Goal: Task Accomplishment & Management: Complete application form

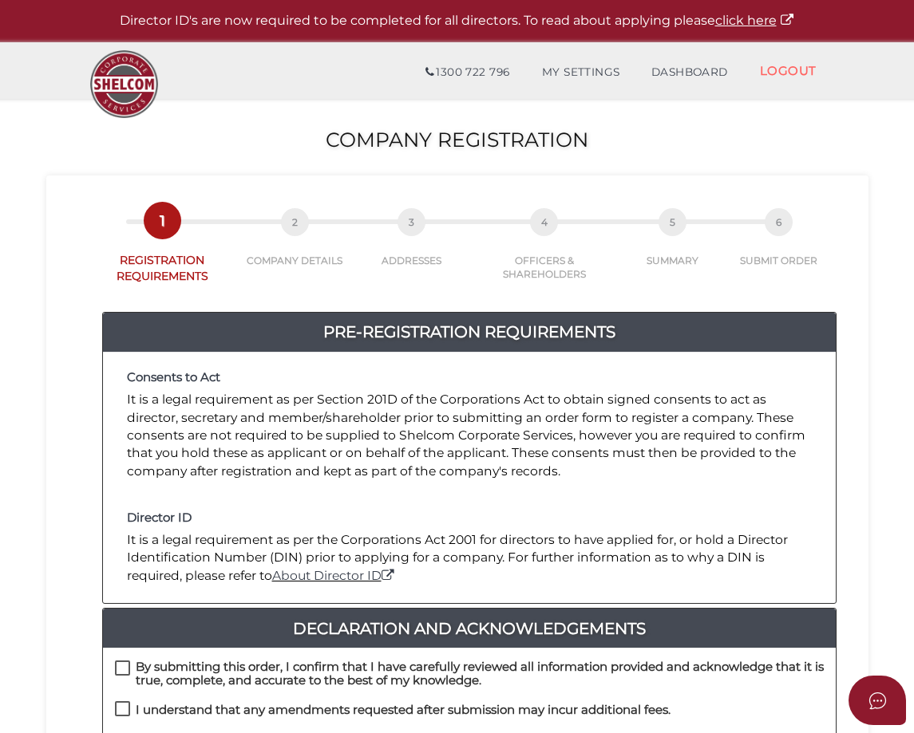
click at [665, 511] on div "Consents to Act It is a legal requirement as per Section 201D of the Corporatio…" at bounding box center [469, 477] width 732 height 251
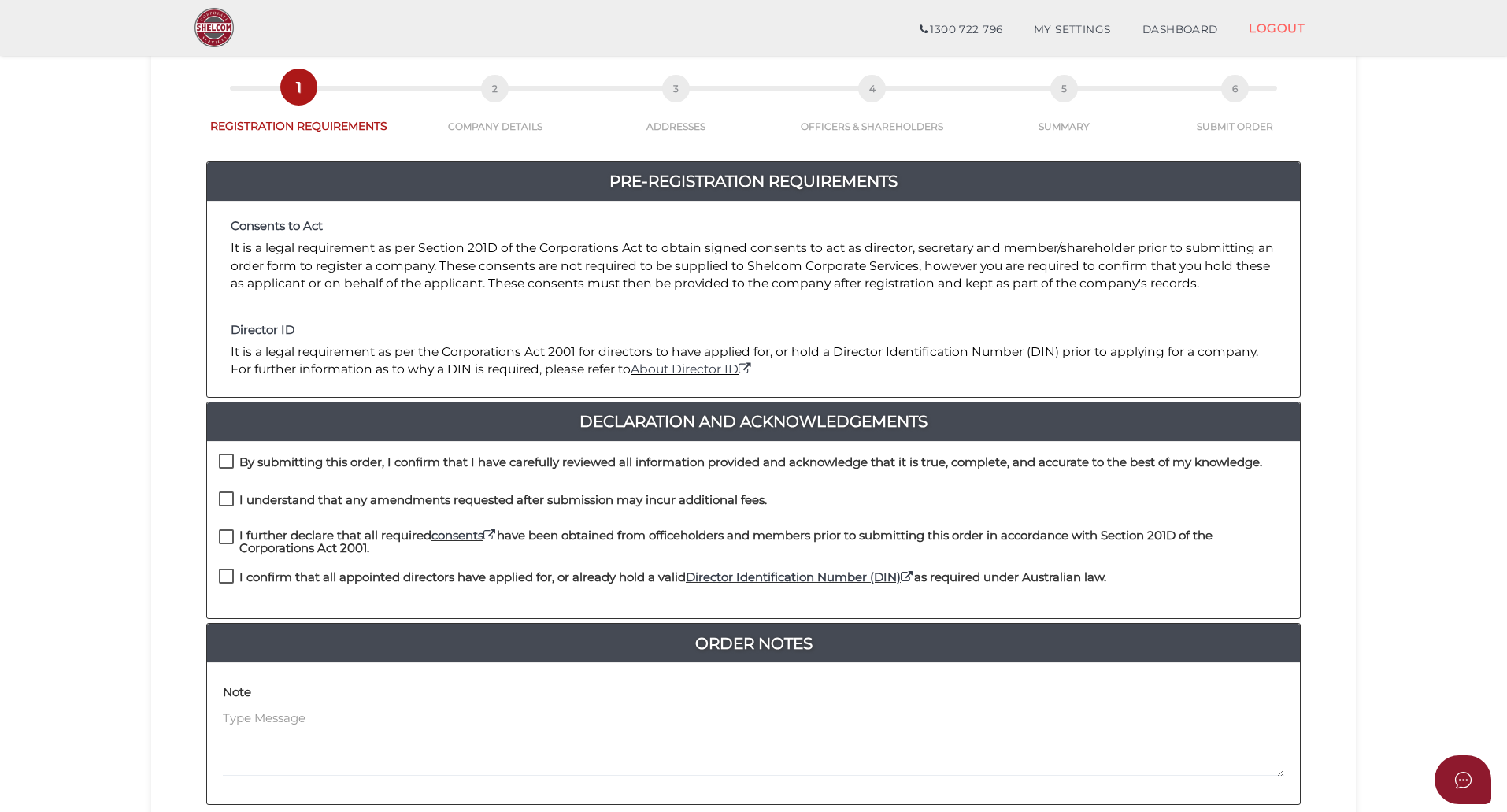
scroll to position [79, 0]
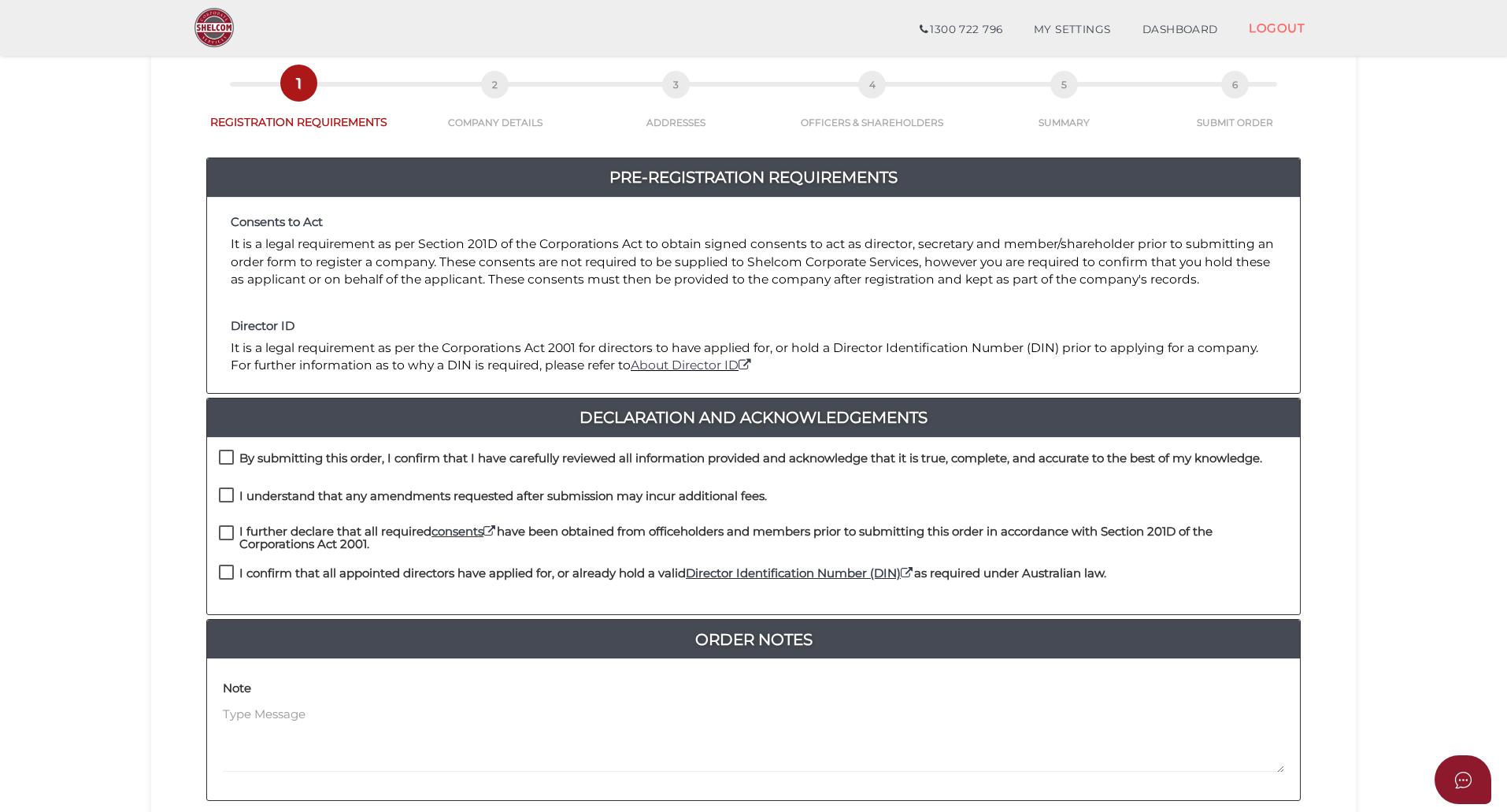
click at [225, 456] on label "By submitting this order, I confirm that I have carefully reviewed all informat…" at bounding box center [740, 462] width 1043 height 20
checkbox input "true"
click at [228, 500] on label "I understand that any amendments requested after submission may incur additiona…" at bounding box center [492, 499] width 548 height 20
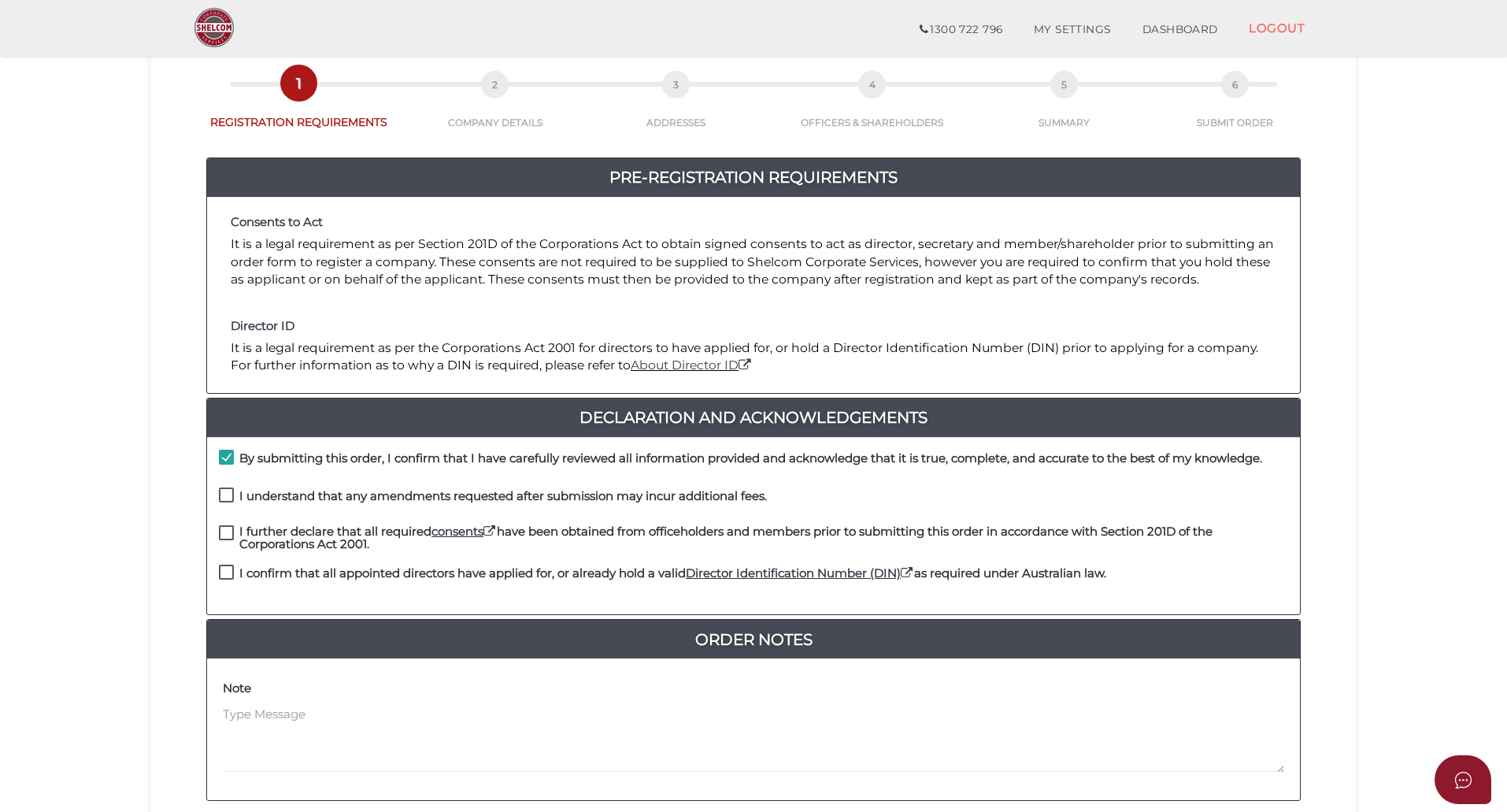
checkbox input "true"
click at [225, 530] on label "I further declare that all required consents have been obtained from officehold…" at bounding box center [753, 535] width 1069 height 20
checkbox input "true"
click at [230, 559] on div "I further declare that all required consents have been obtained from officehold…" at bounding box center [753, 545] width 1093 height 40
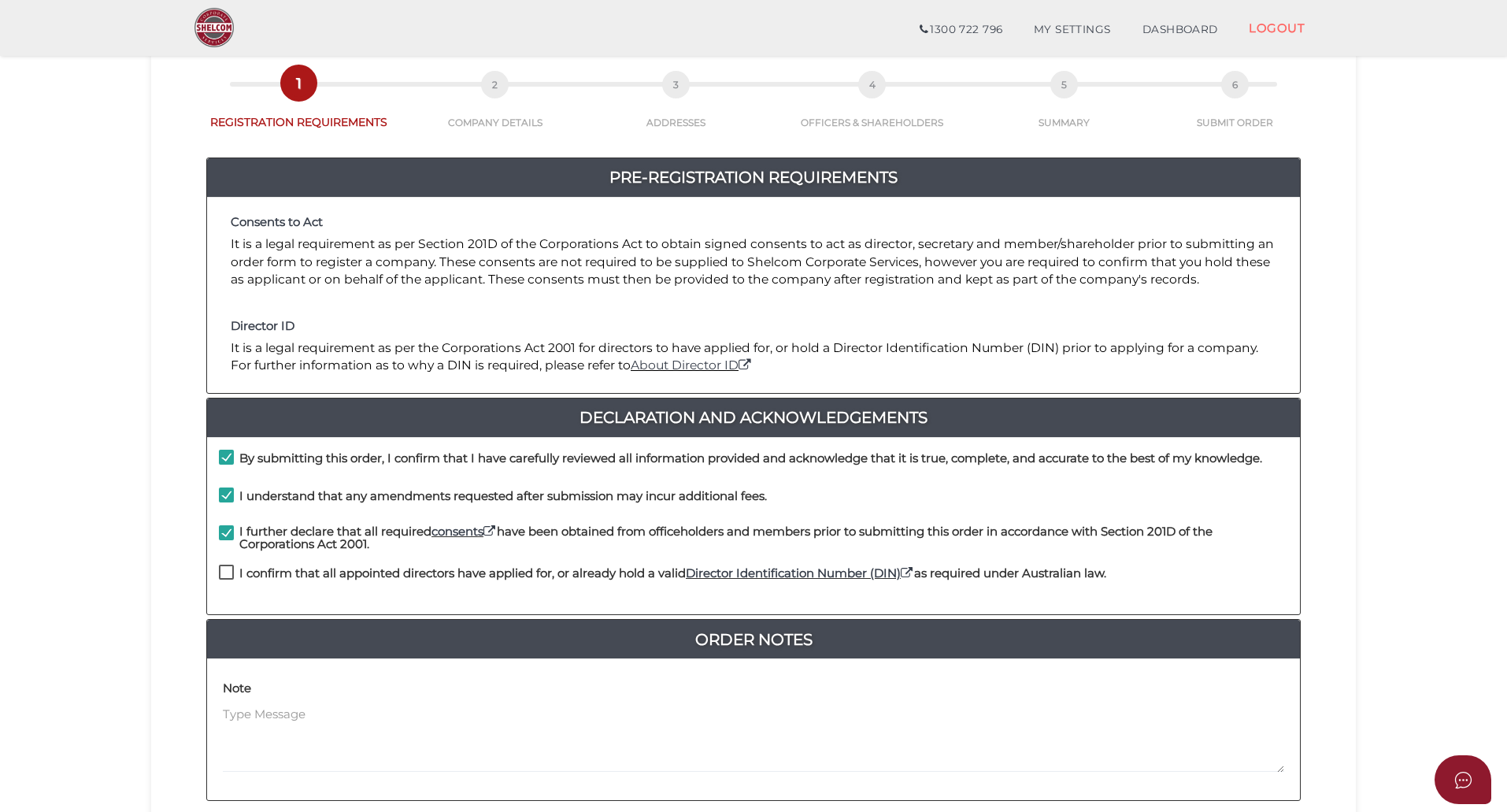
drag, startPoint x: 224, startPoint y: 566, endPoint x: 505, endPoint y: 488, distance: 291.6
click at [225, 566] on label "I confirm that all appointed directors have applied for, or already hold a vali…" at bounding box center [662, 576] width 887 height 20
checkbox input "true"
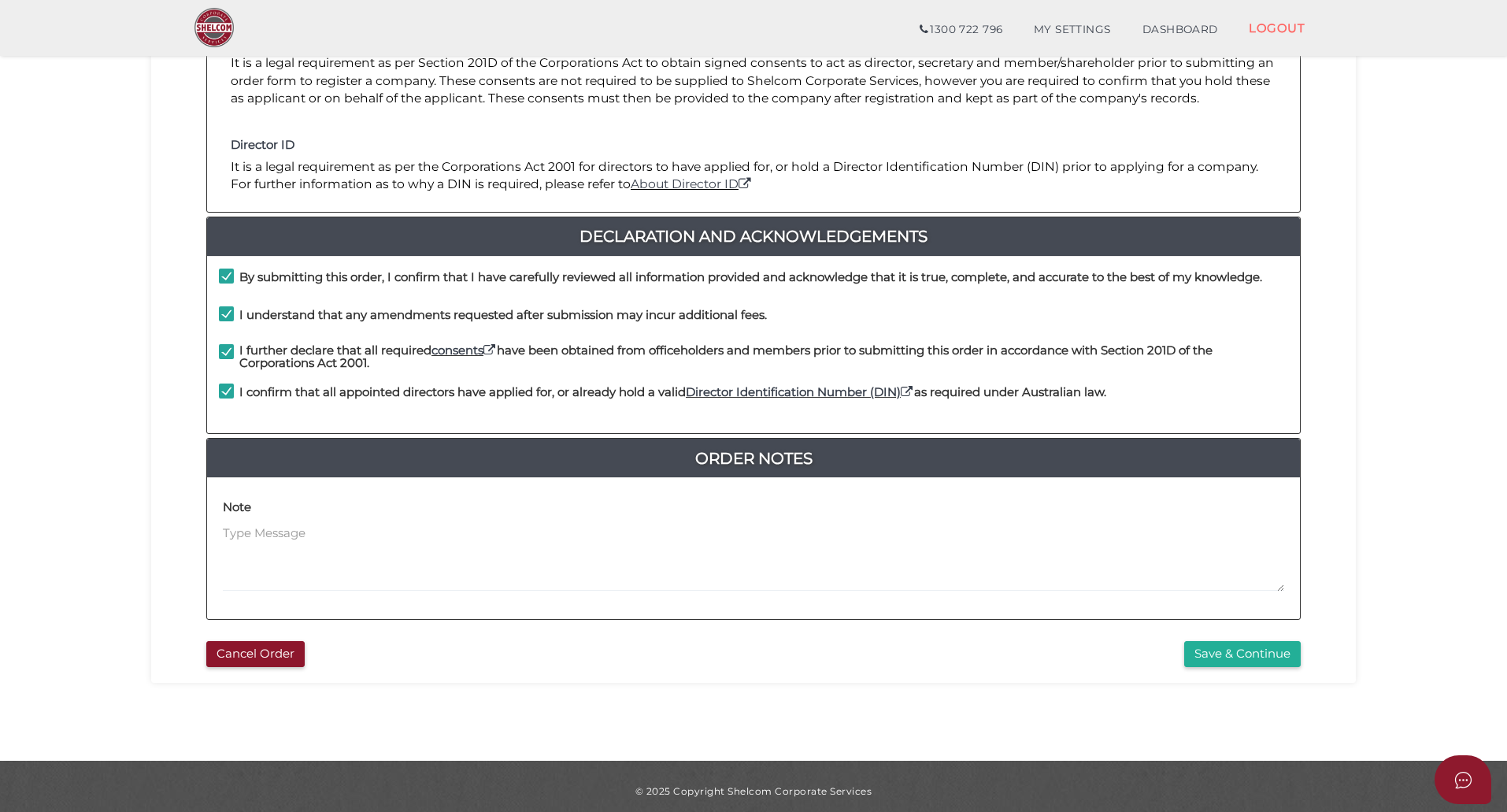
scroll to position [269, 0]
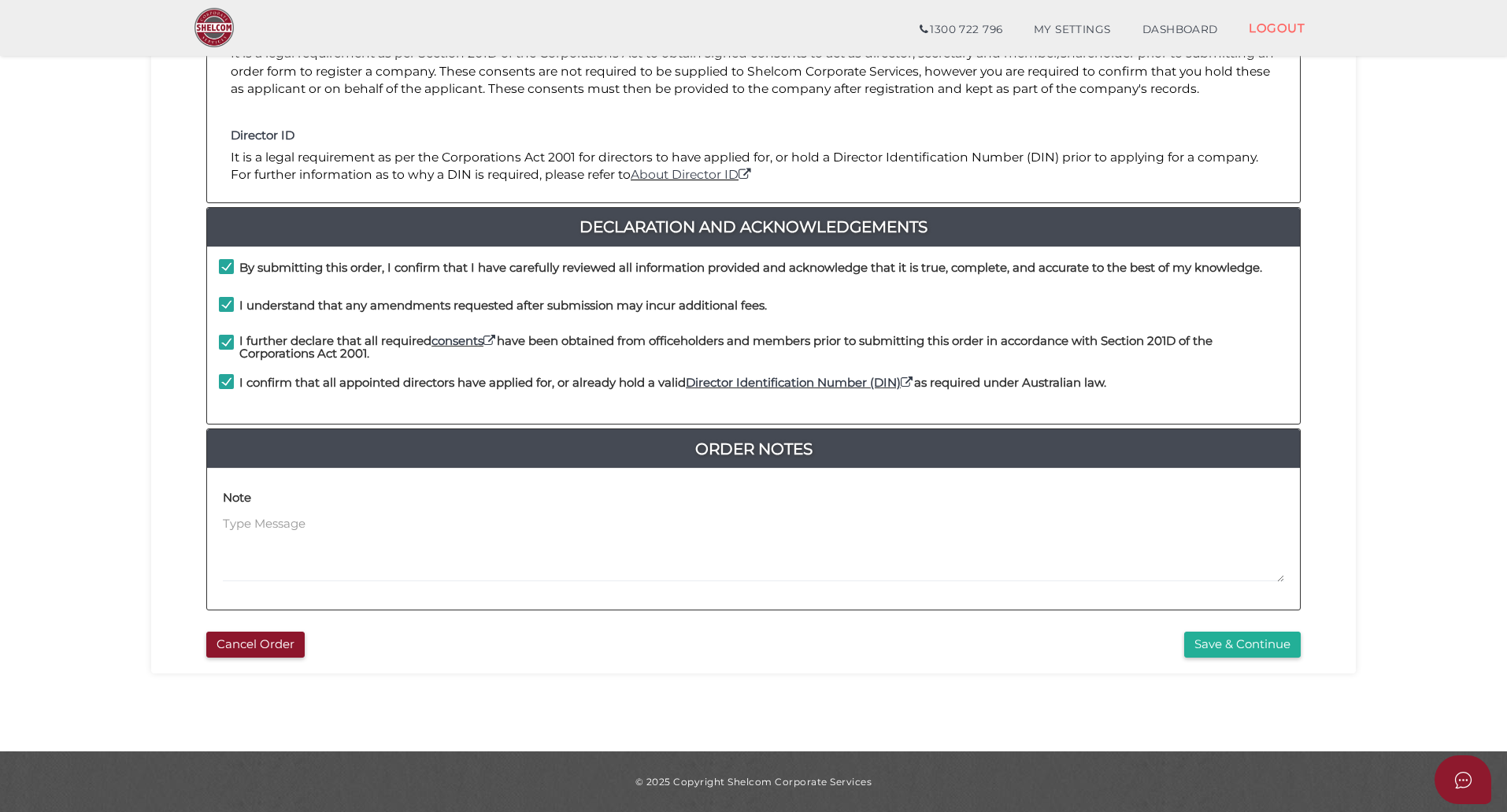
drag, startPoint x: 766, startPoint y: 628, endPoint x: 982, endPoint y: 640, distance: 216.3
click at [769, 628] on div "Cancel Order Save & Continue" at bounding box center [753, 640] width 1181 height 34
drag, startPoint x: 1242, startPoint y: 637, endPoint x: 1266, endPoint y: 639, distance: 24.1
click at [1243, 637] on button "Save & Continue" at bounding box center [1243, 644] width 116 height 26
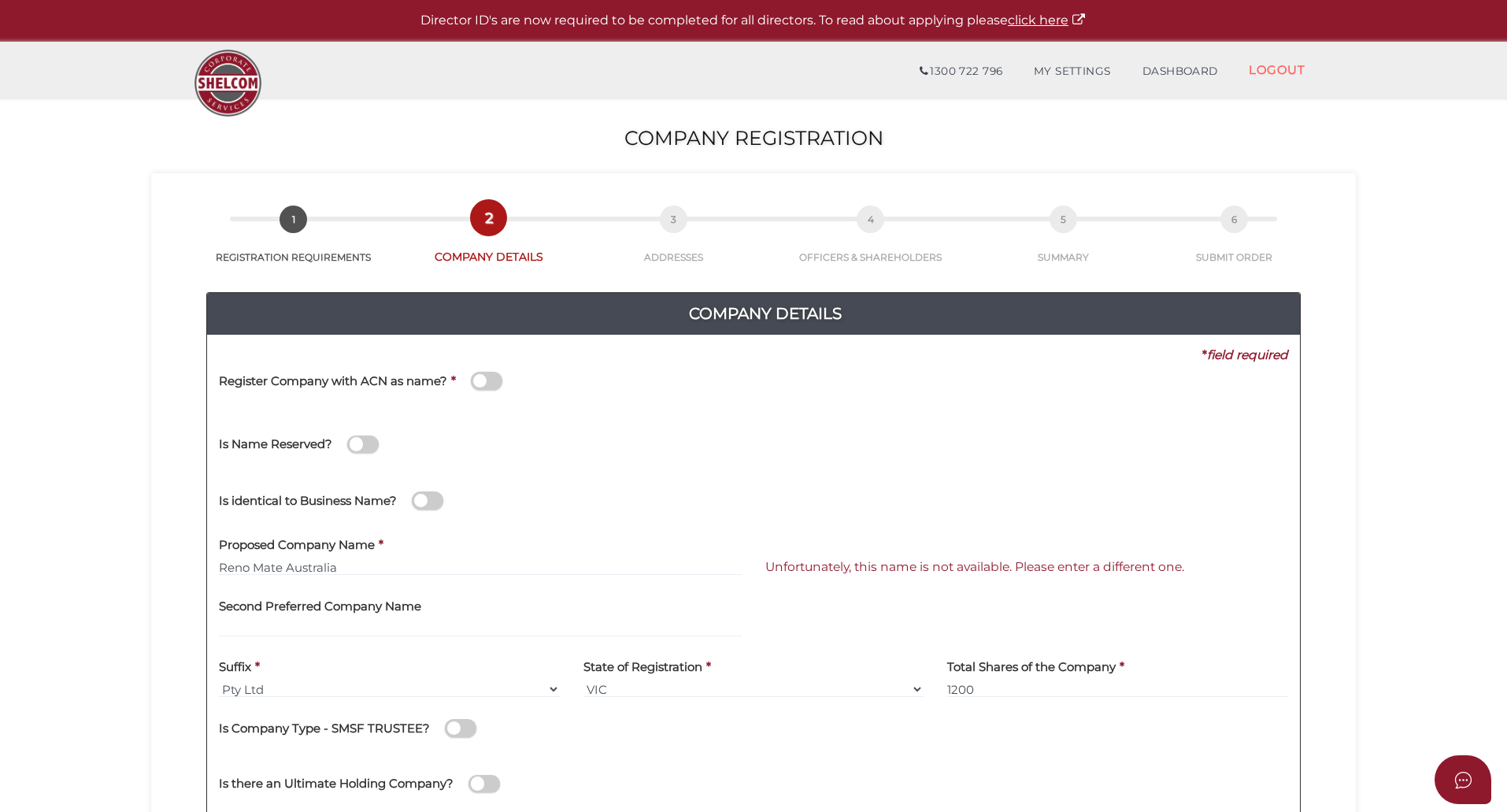
click at [493, 381] on span at bounding box center [487, 381] width 32 height 18
click at [0, 0] on input "checkbox" at bounding box center [0, 0] width 0 height 0
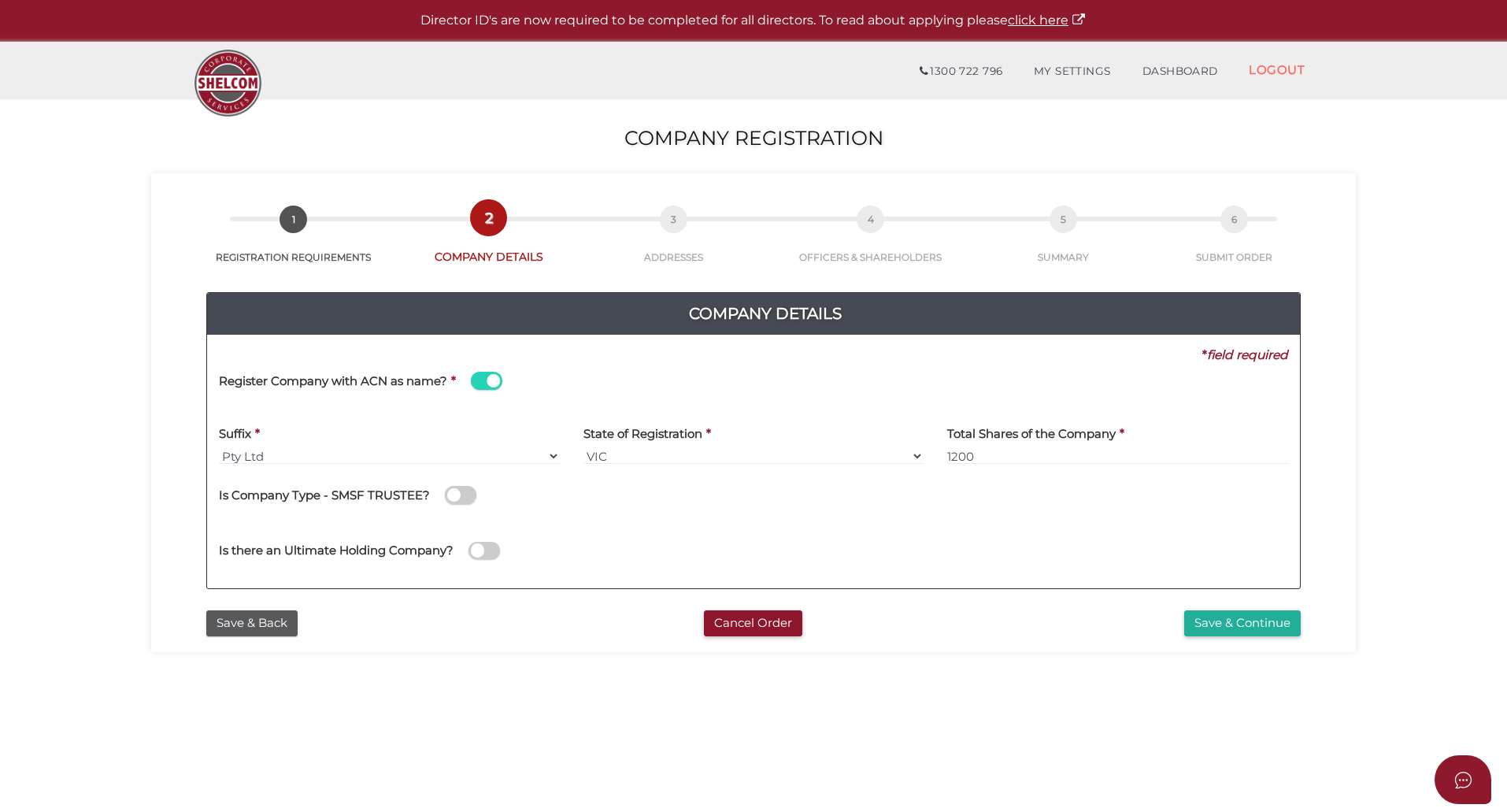
click at [485, 374] on span at bounding box center [487, 381] width 32 height 18
click at [0, 0] on input "checkbox" at bounding box center [0, 0] width 0 height 0
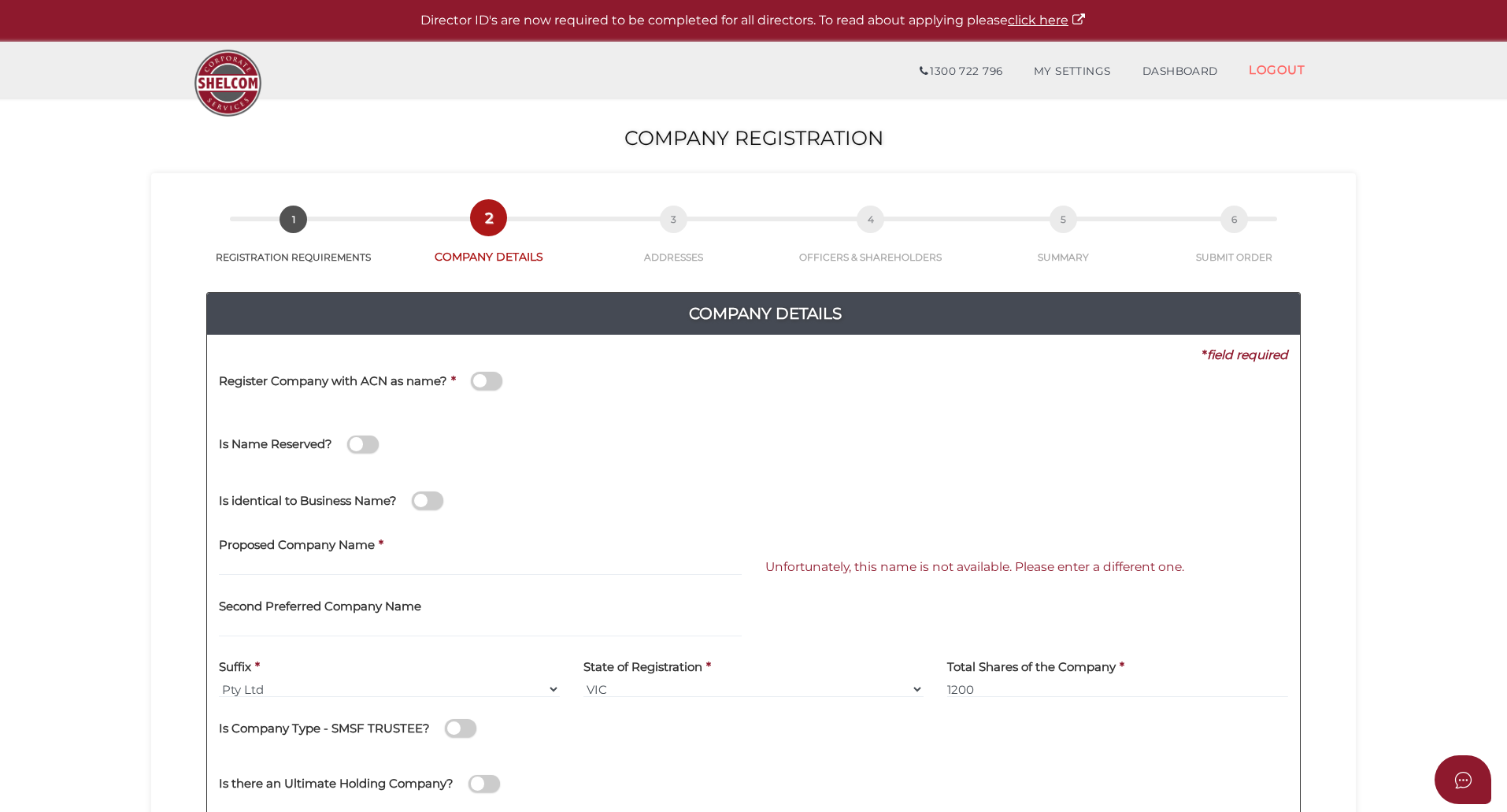
drag, startPoint x: 48, startPoint y: 364, endPoint x: 255, endPoint y: 369, distance: 207.1
click at [49, 364] on section "Company Registration 36f8dc339ed8185ea5f81fdab670e518 1 REGISTRATION REQUIREMEN…" at bounding box center [753, 587] width 1507 height 979
click at [492, 384] on span at bounding box center [487, 381] width 32 height 18
click at [0, 0] on input "checkbox" at bounding box center [0, 0] width 0 height 0
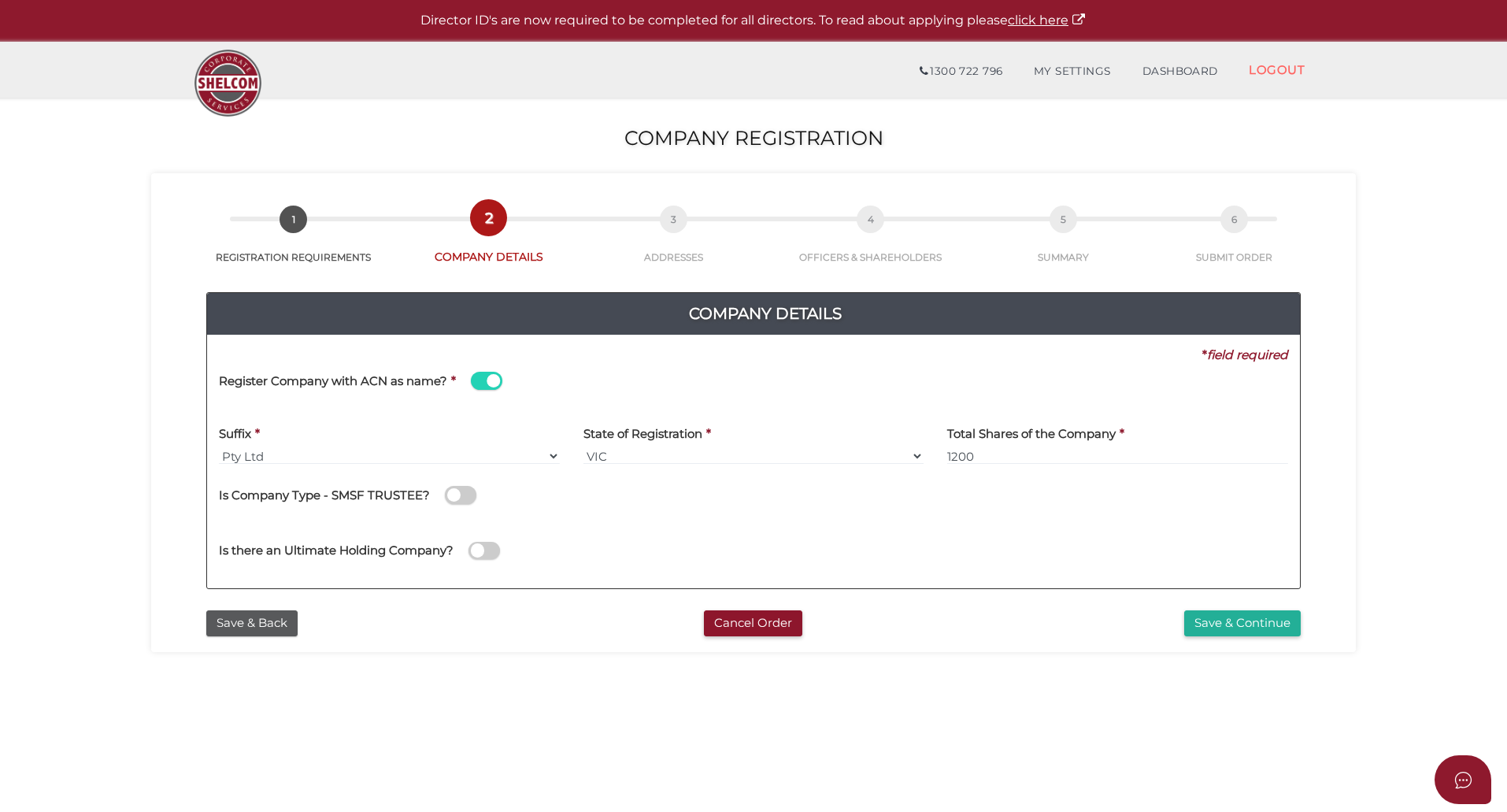
click at [501, 375] on label at bounding box center [487, 381] width 32 height 18
click at [0, 0] on input "checkbox" at bounding box center [0, 0] width 0 height 0
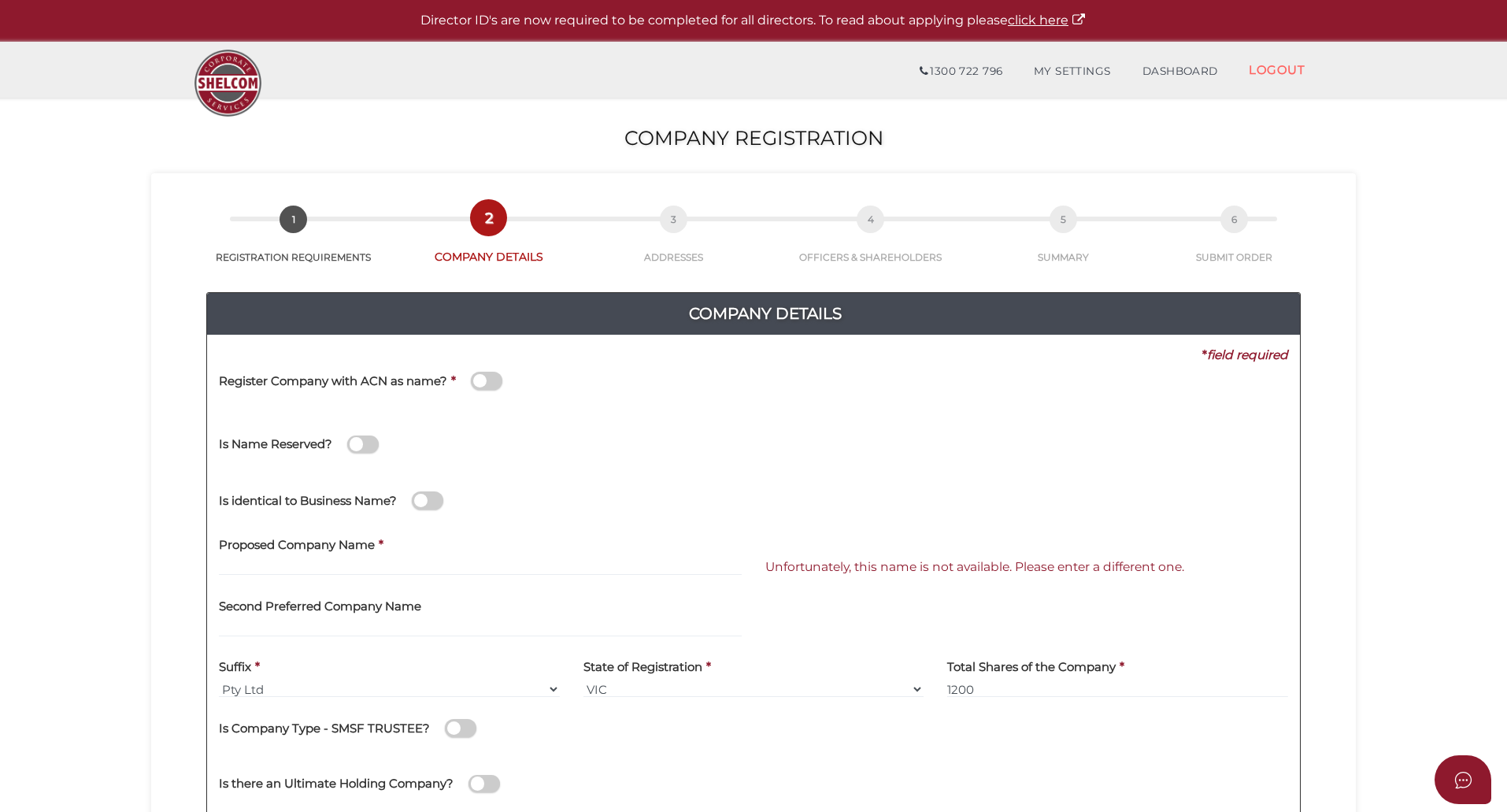
click at [153, 444] on div "36f8dc339ed8185ea5f81fdab670e518 1 REGISTRATION REQUIREMENTS 2 COMPANY DETAILS …" at bounding box center [753, 529] width 1205 height 711
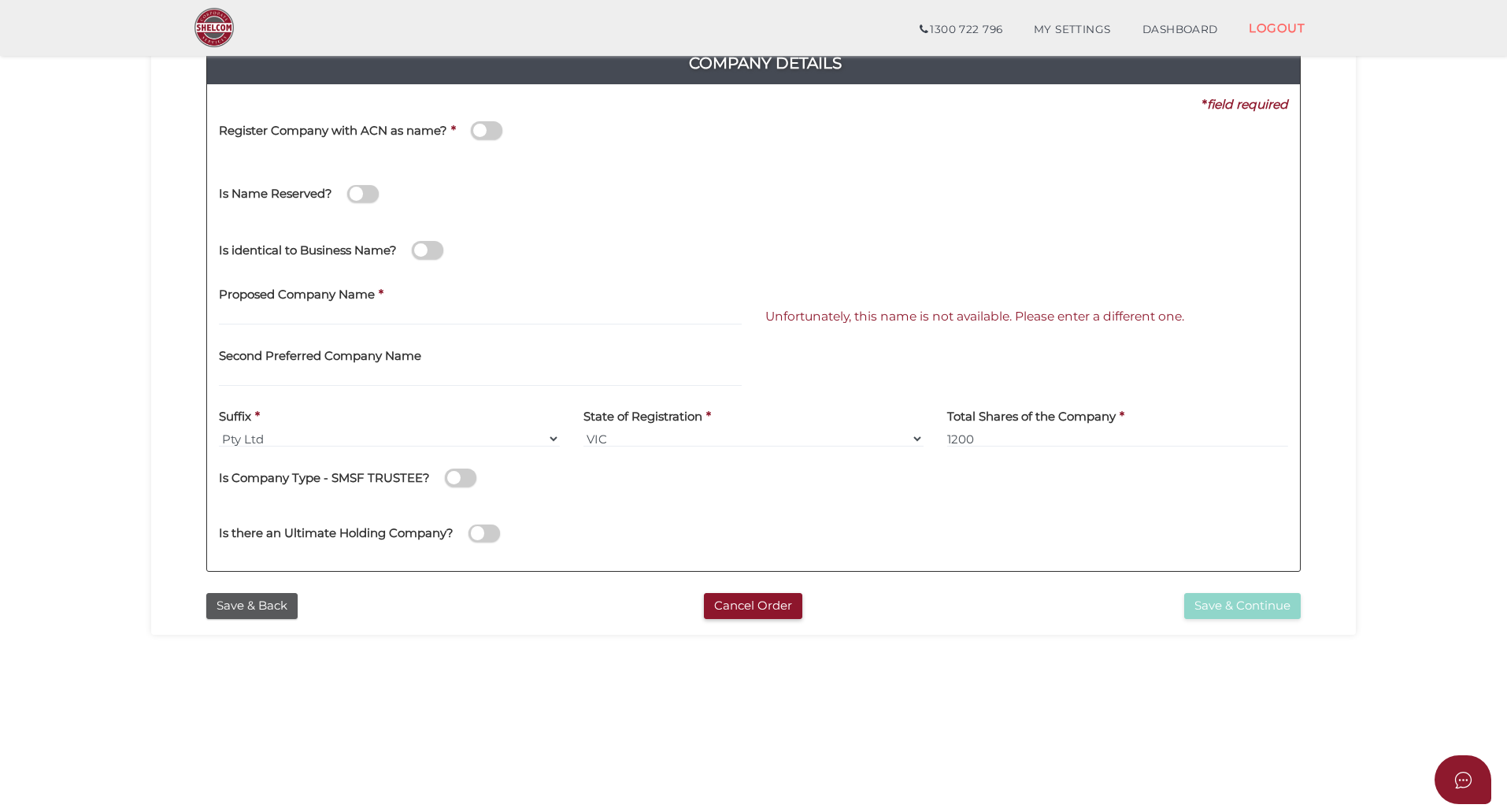
scroll to position [190, 0]
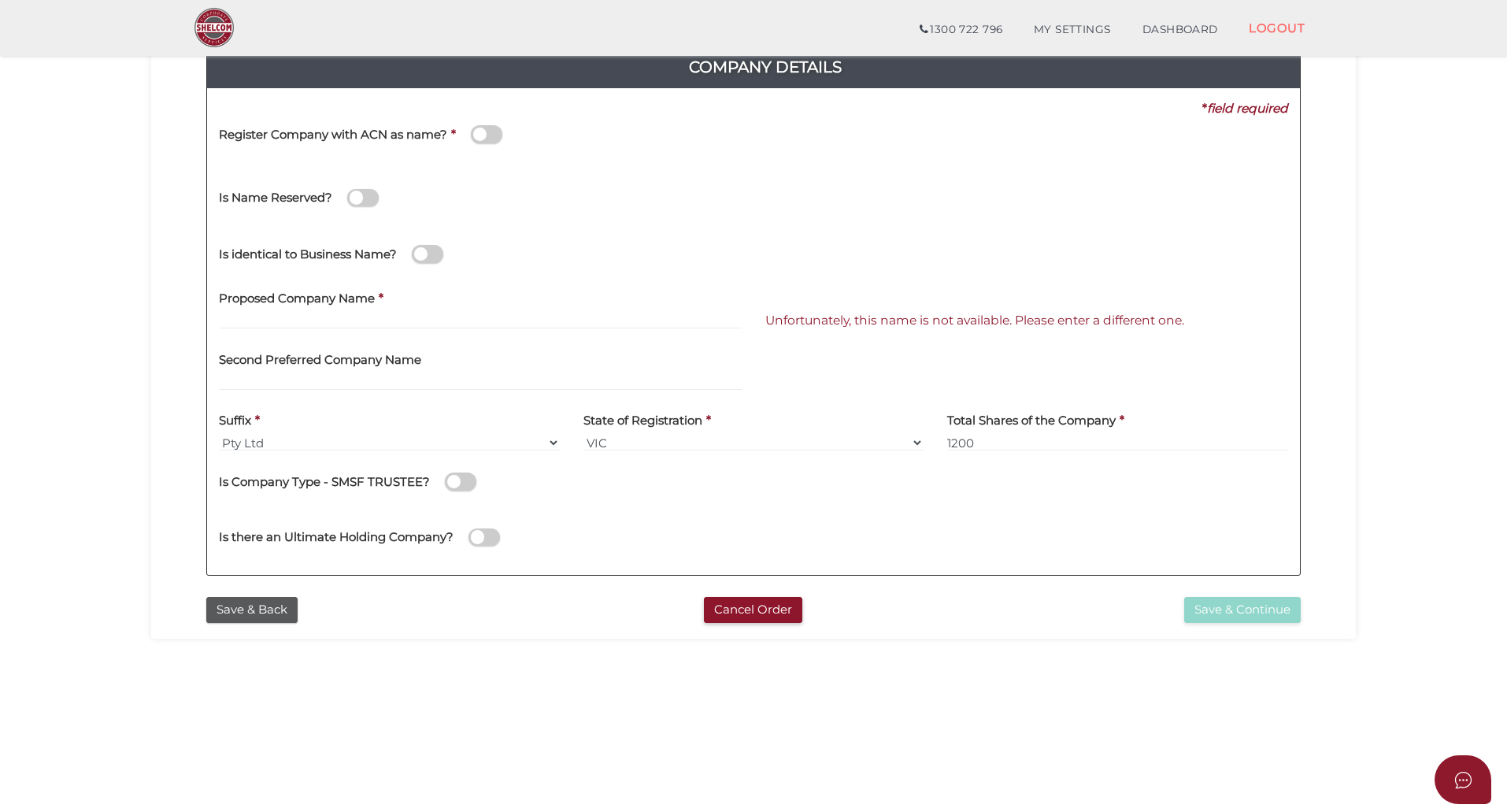
click at [124, 340] on section "Company Registration 36f8dc339ed8185ea5f81fdab670e518 1 REGISTRATION REQUIREMEN…" at bounding box center [753, 340] width 1507 height 979
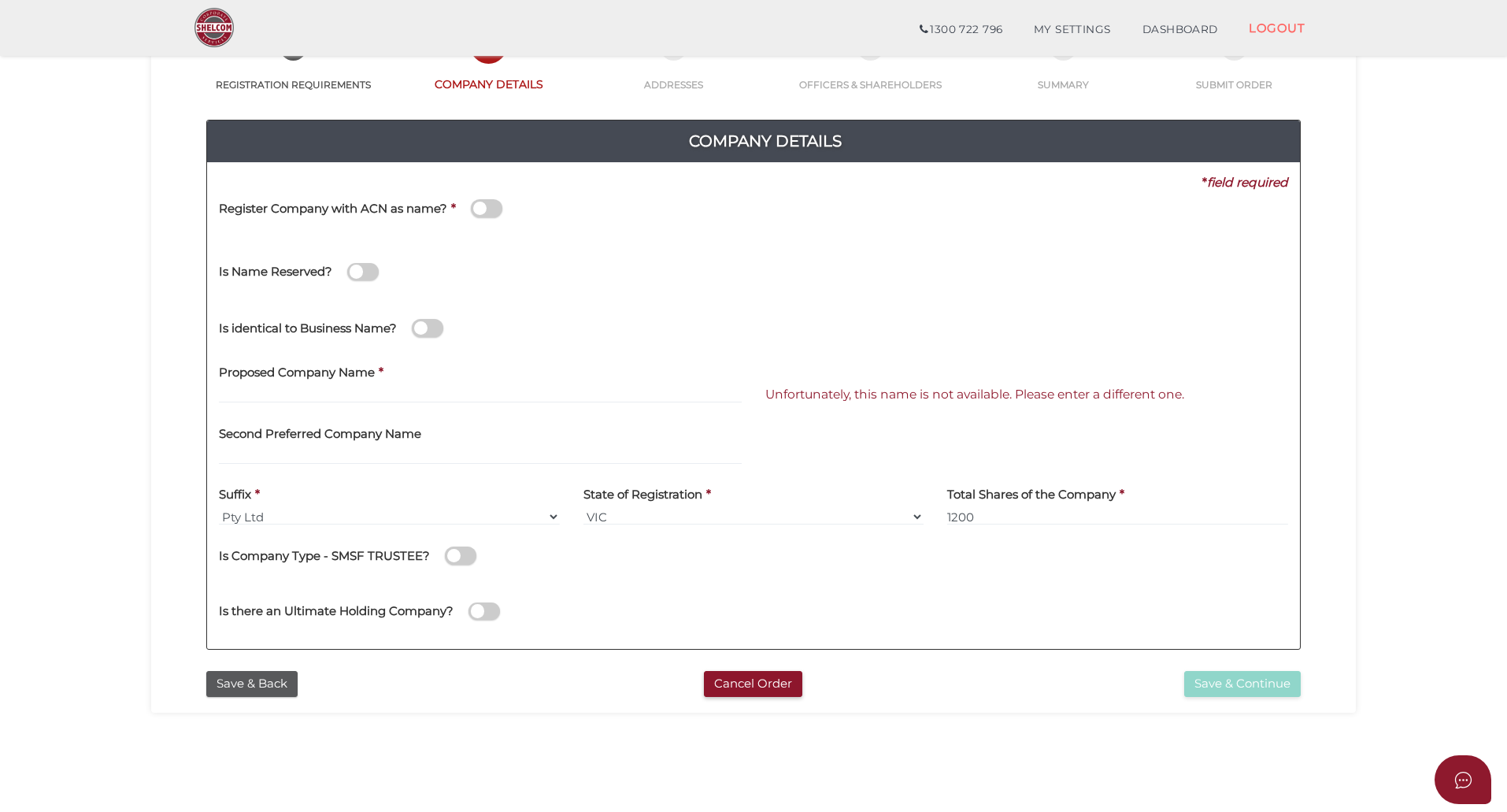
scroll to position [111, 0]
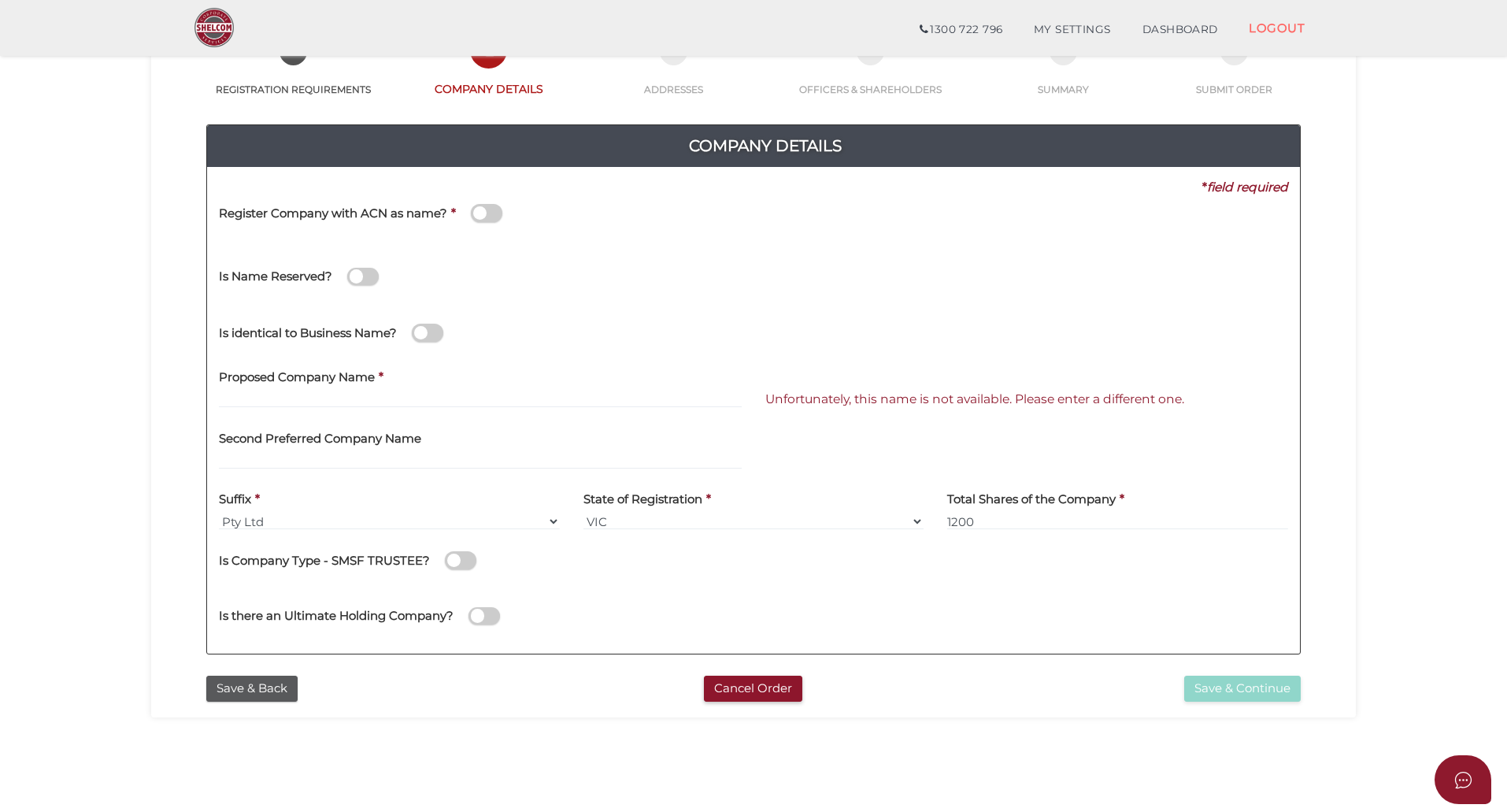
click at [434, 384] on div "Proposed Company Name *" at bounding box center [481, 384] width 523 height 49
click at [282, 395] on input "text" at bounding box center [481, 400] width 523 height 18
click at [240, 399] on input "text" at bounding box center [481, 400] width 523 height 18
click at [287, 400] on input "text" at bounding box center [481, 400] width 523 height 18
click at [286, 388] on label "Proposed Company Name" at bounding box center [297, 375] width 156 height 33
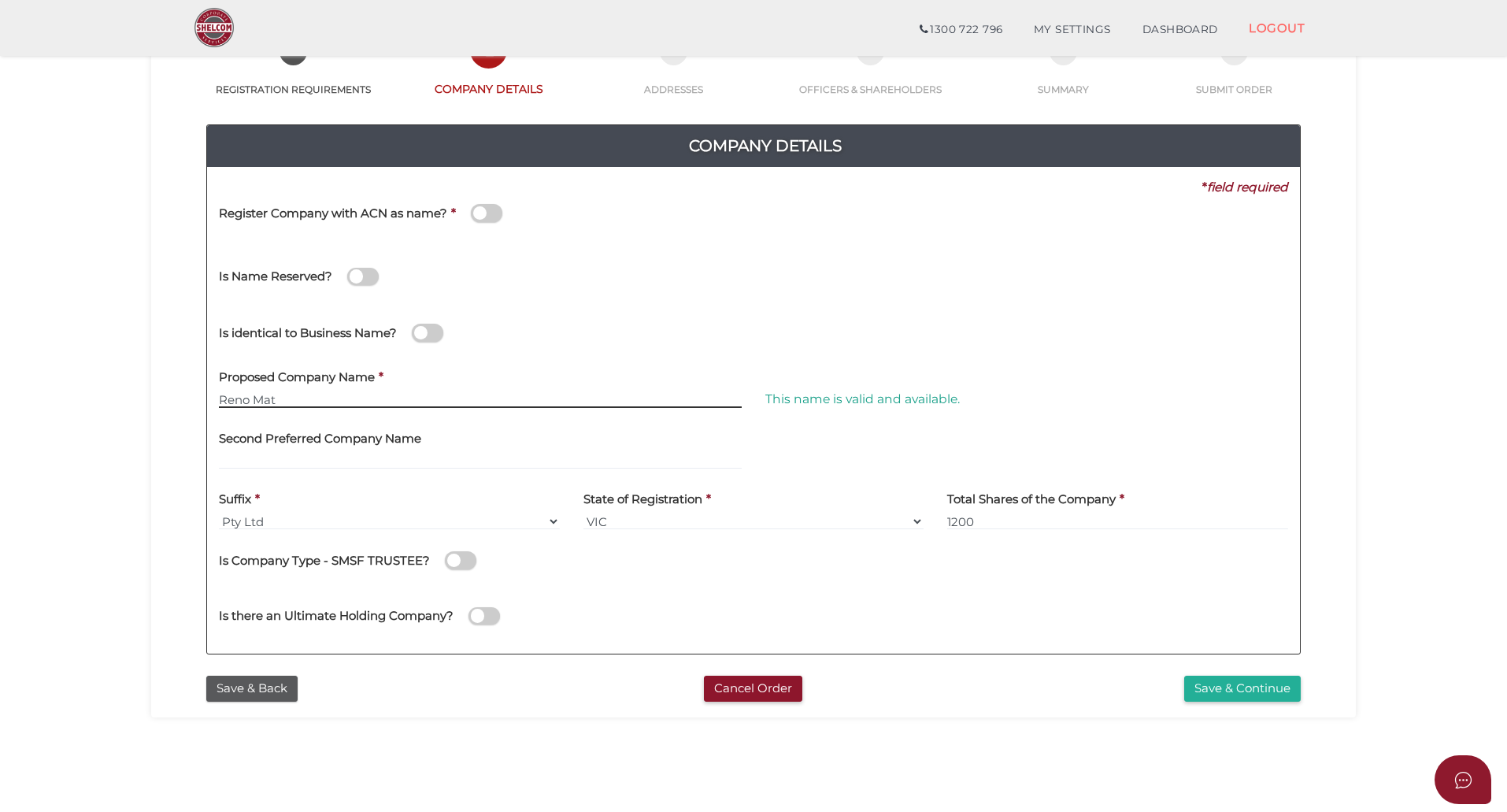
click at [304, 397] on input "Reno Mat" at bounding box center [481, 400] width 523 height 18
drag, startPoint x: 308, startPoint y: 397, endPoint x: 166, endPoint y: 392, distance: 142.1
click at [154, 392] on div "36f8dc339ed8185ea5f81fdab670e518 1 REGISTRATION REQUIREMENTS 2 COMPANY DETAILS …" at bounding box center [753, 361] width 1205 height 711
paste input "e Australia Pty Ltd"
click at [485, 217] on span at bounding box center [487, 213] width 32 height 18
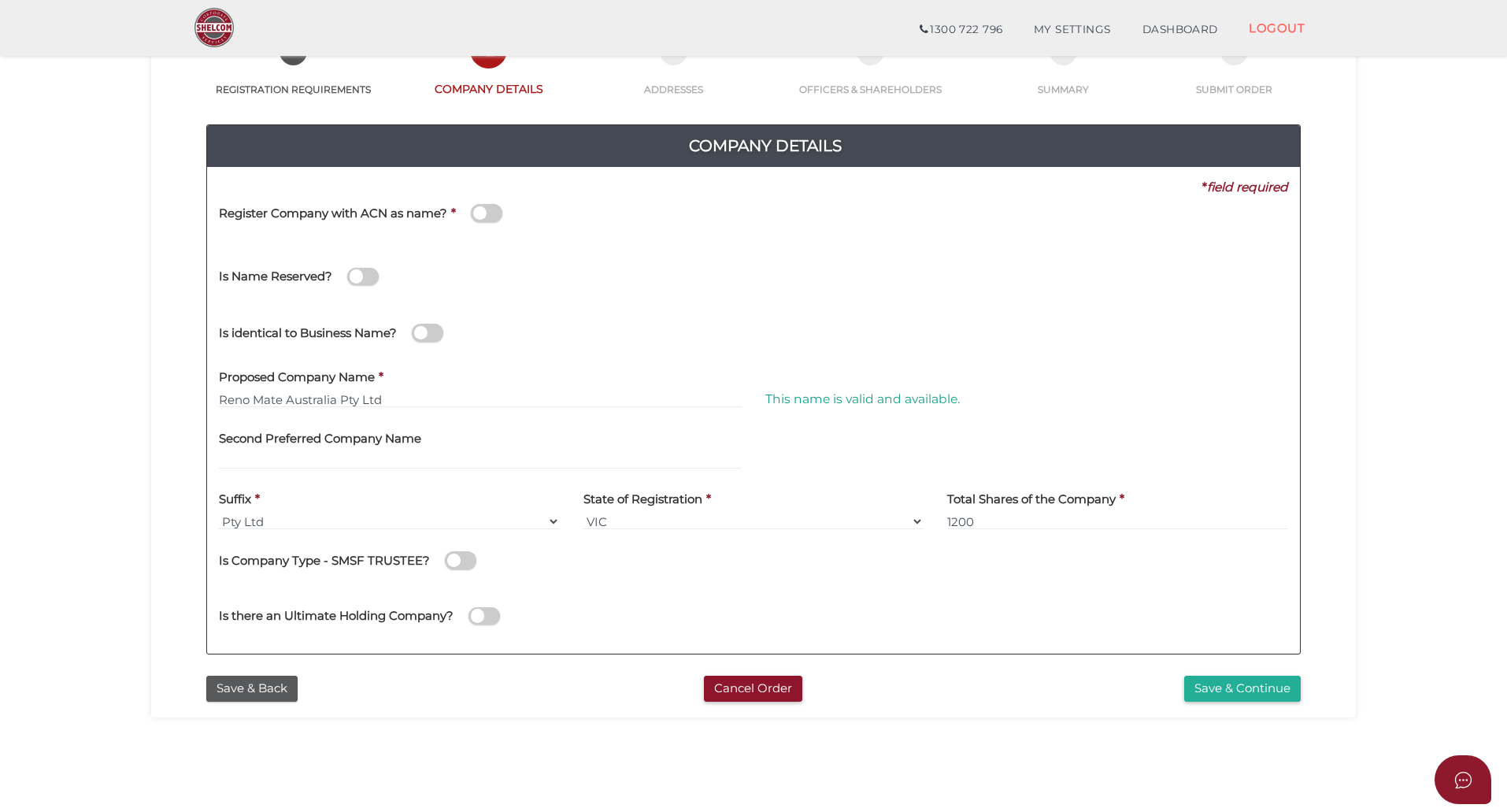
click at [0, 0] on input "checkbox" at bounding box center [0, 0] width 0 height 0
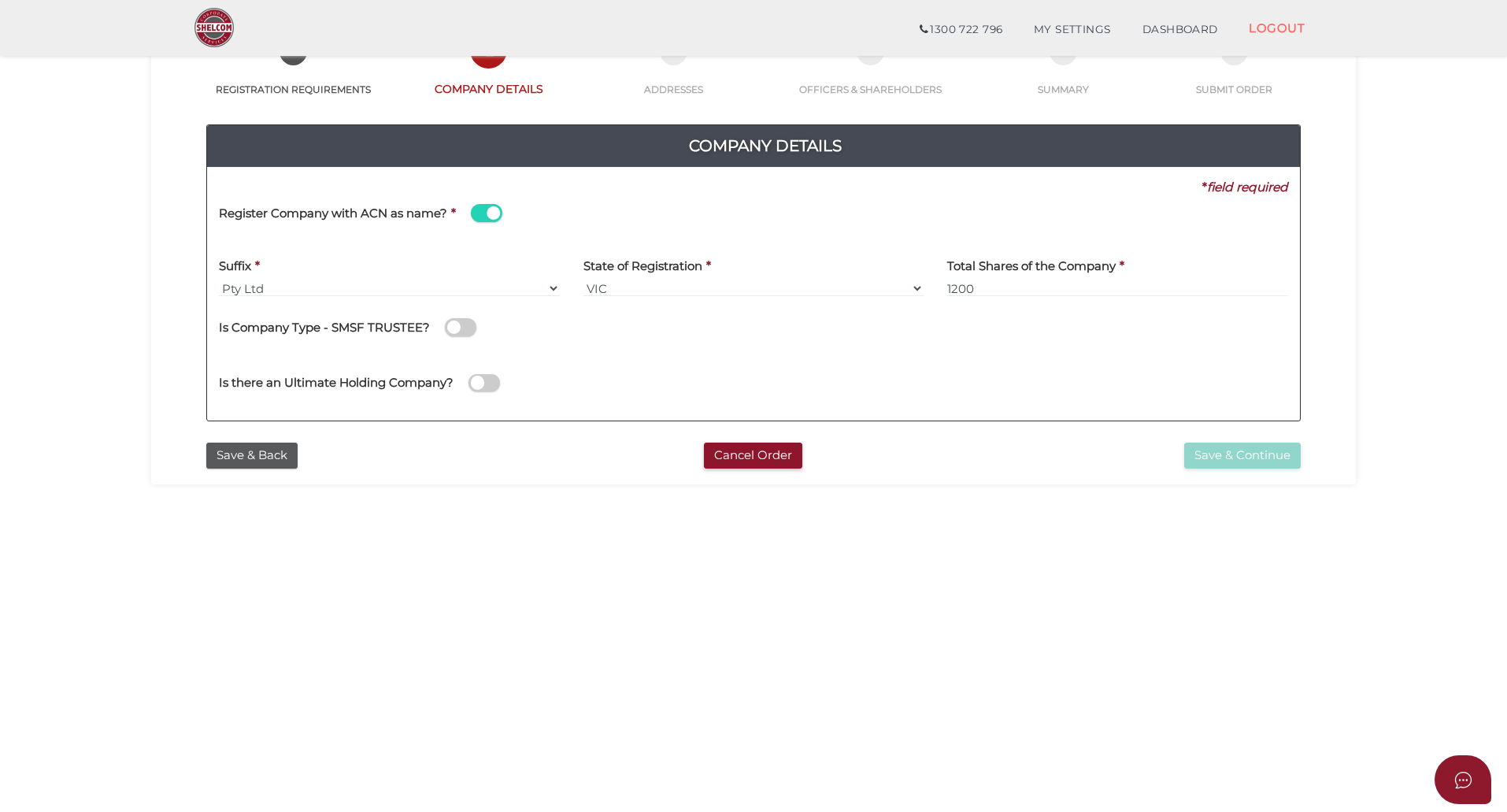
click at [478, 209] on span at bounding box center [487, 213] width 32 height 18
click at [0, 0] on input "checkbox" at bounding box center [0, 0] width 0 height 0
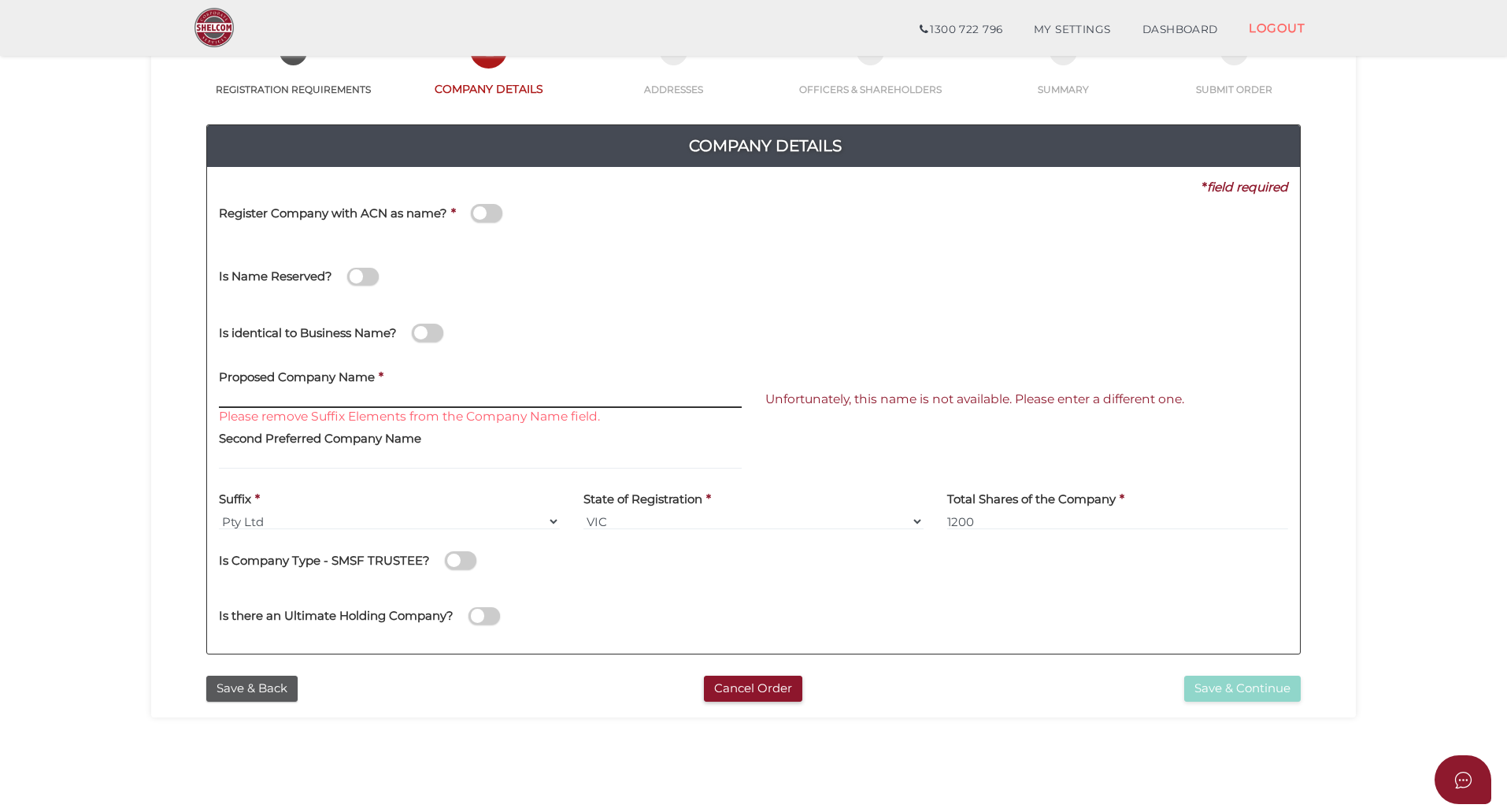
click at [284, 392] on input "text" at bounding box center [481, 400] width 523 height 18
paste input "Reno Mate Australia Pty Ltd"
click at [126, 426] on section "Company Registration 36f8dc339ed8185ea5f81fdab670e518 1 REGISTRATION REQUIREMEN…" at bounding box center [753, 419] width 1507 height 979
click at [466, 394] on input "Reno Mate Australia Pty Ltd" at bounding box center [481, 400] width 523 height 18
drag, startPoint x: 344, startPoint y: 400, endPoint x: 465, endPoint y: 401, distance: 121.0
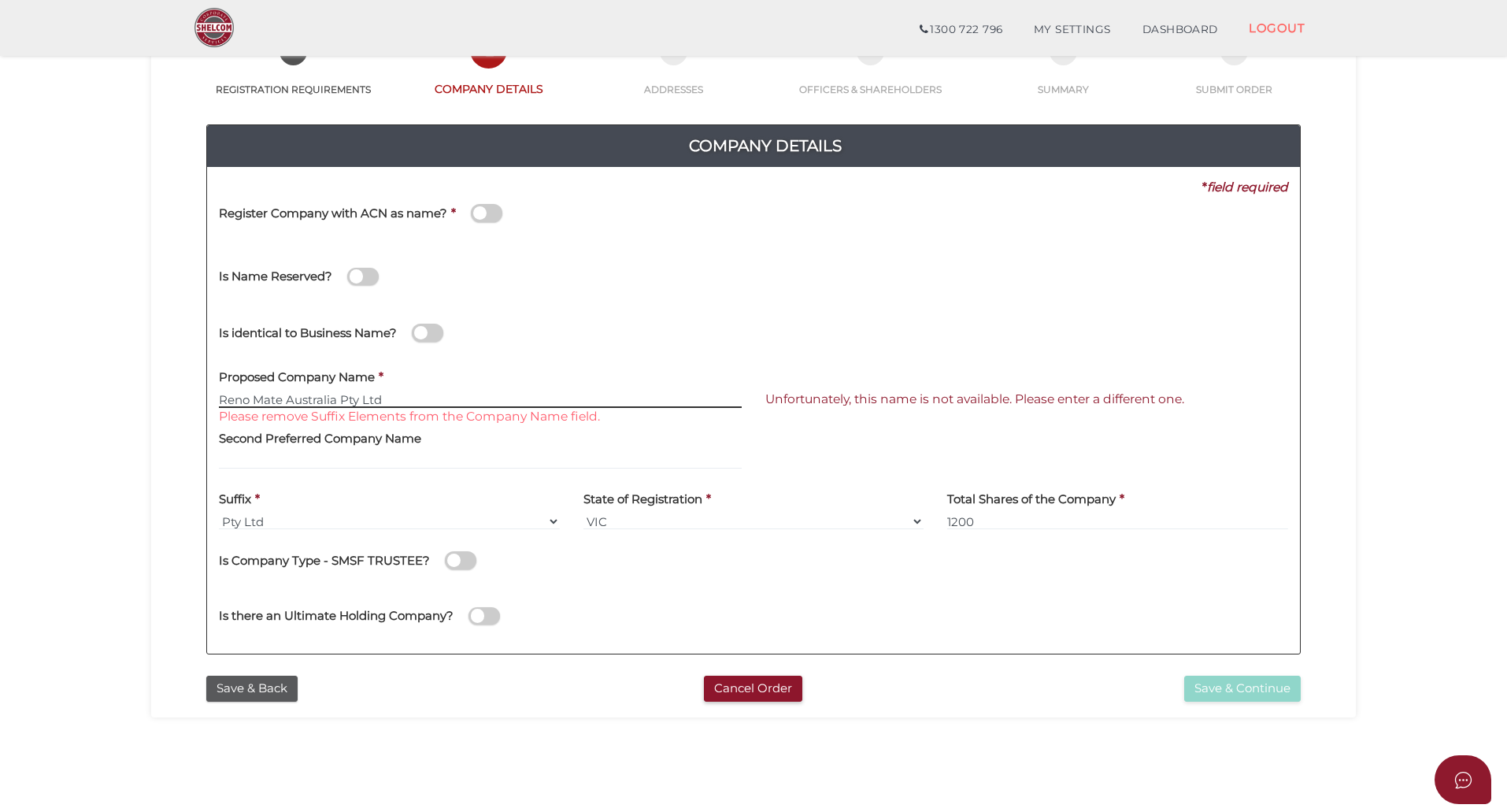
click at [465, 401] on input "Reno Mate Australia Pty Ltd" at bounding box center [481, 400] width 523 height 18
type input "Reno Mate Australia"
click at [113, 397] on section "Company Registration 36f8dc339ed8185ea5f81fdab670e518 1 REGISTRATION REQUIREMEN…" at bounding box center [753, 419] width 1507 height 979
click at [137, 408] on section "Company Registration 36f8dc339ed8185ea5f81fdab670e518 1 REGISTRATION REQUIREMEN…" at bounding box center [753, 419] width 1507 height 979
click at [138, 410] on section "Company Registration 36f8dc339ed8185ea5f81fdab670e518 1 REGISTRATION REQUIREMEN…" at bounding box center [753, 419] width 1507 height 979
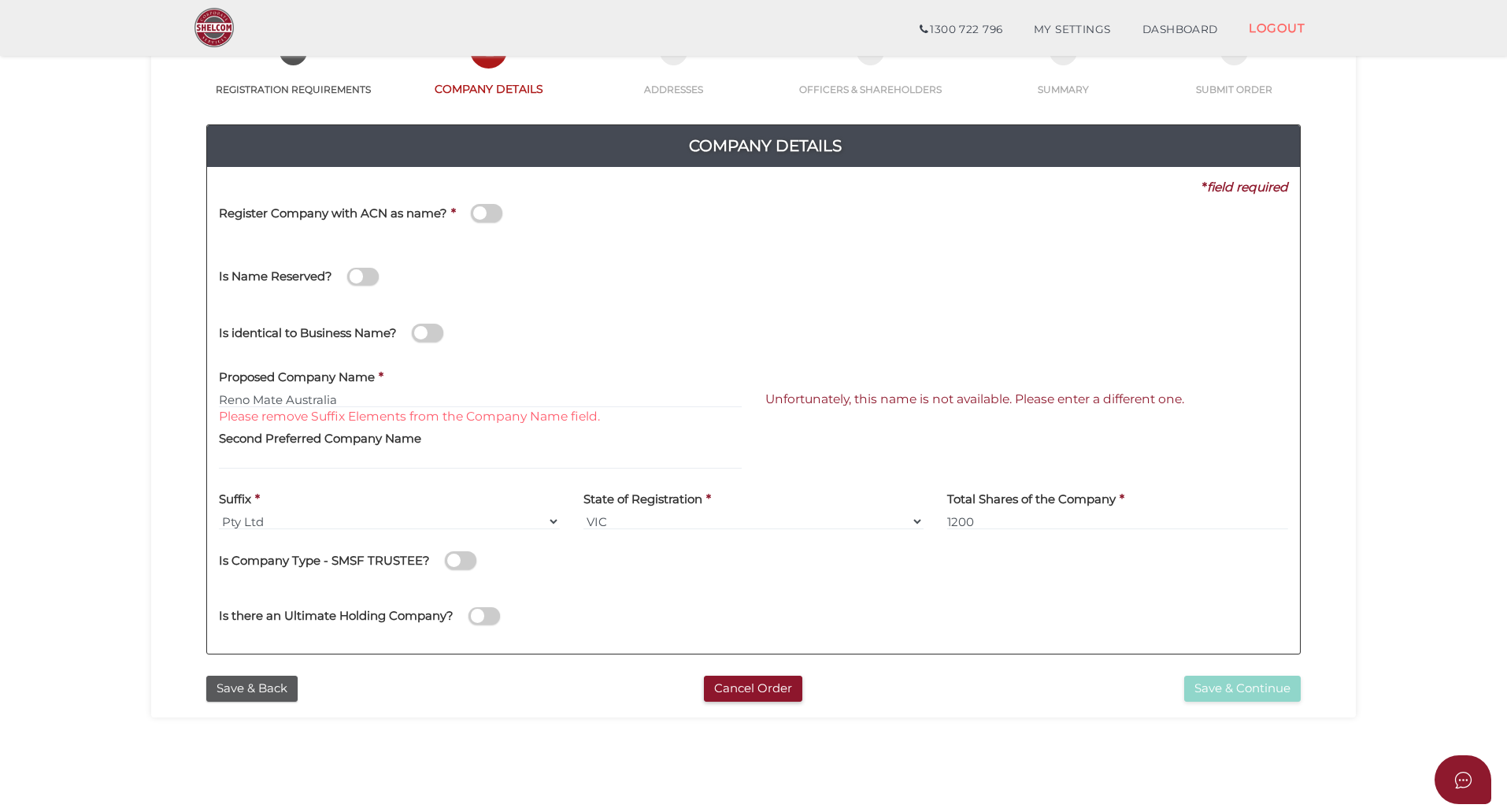
click at [489, 214] on span at bounding box center [487, 213] width 32 height 18
click at [0, 0] on input "checkbox" at bounding box center [0, 0] width 0 height 0
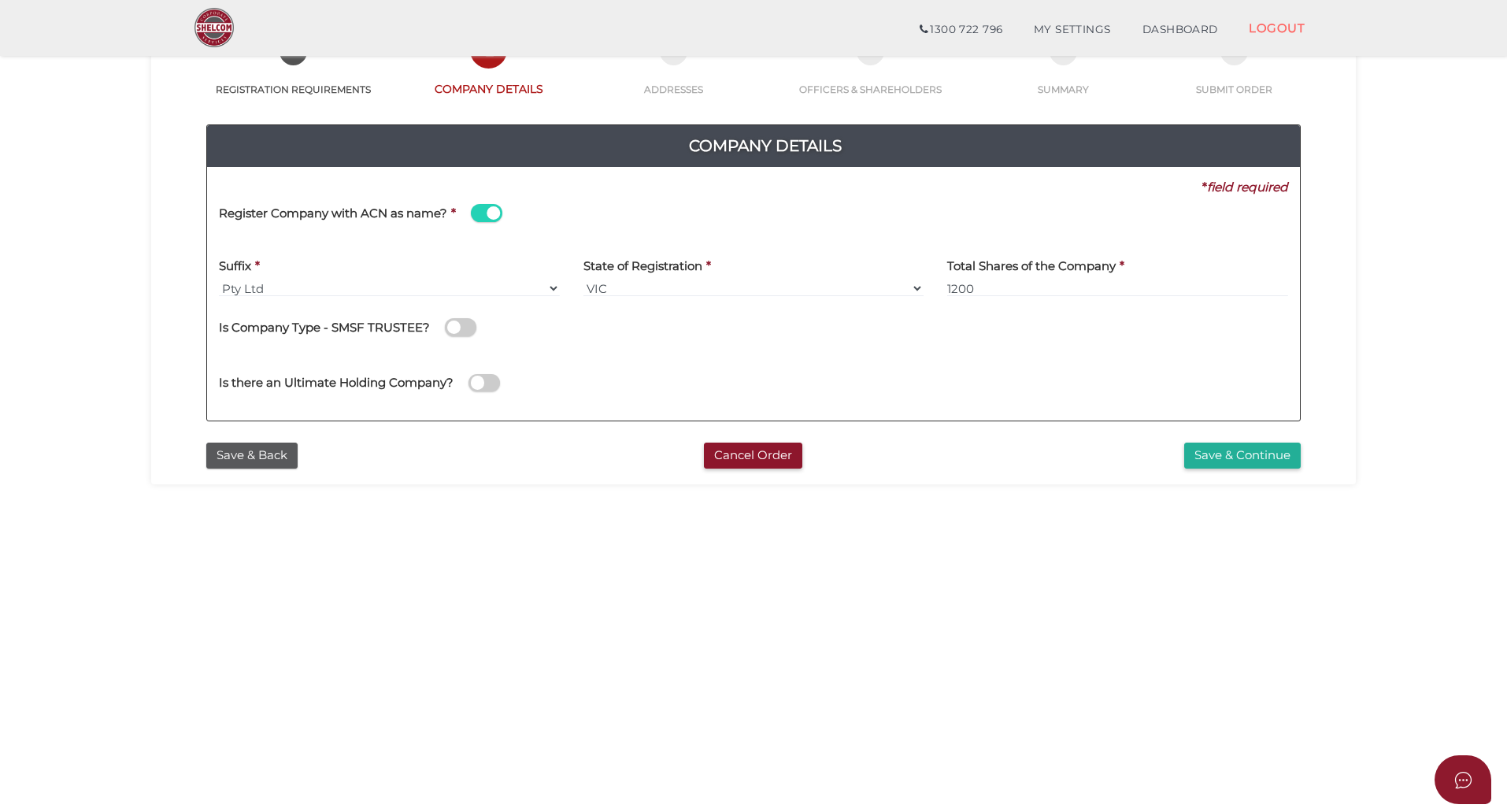
click at [140, 314] on section "Company Registration 36f8dc339ed8185ea5f81fdab670e518 1 REGISTRATION REQUIREMEN…" at bounding box center [753, 419] width 1507 height 979
click at [533, 578] on section "Company Registration 36f8dc339ed8185ea5f81fdab670e518 1 REGISTRATION REQUIREMEN…" at bounding box center [753, 419] width 1507 height 979
click at [681, 562] on section "Company Registration 36f8dc339ed8185ea5f81fdab670e518 1 REGISTRATION REQUIREMEN…" at bounding box center [753, 419] width 1507 height 979
drag, startPoint x: 862, startPoint y: 563, endPoint x: 1182, endPoint y: 559, distance: 320.0
click at [867, 564] on section "Company Registration 36f8dc339ed8185ea5f81fdab670e518 1 REGISTRATION REQUIREMEN…" at bounding box center [753, 419] width 1507 height 979
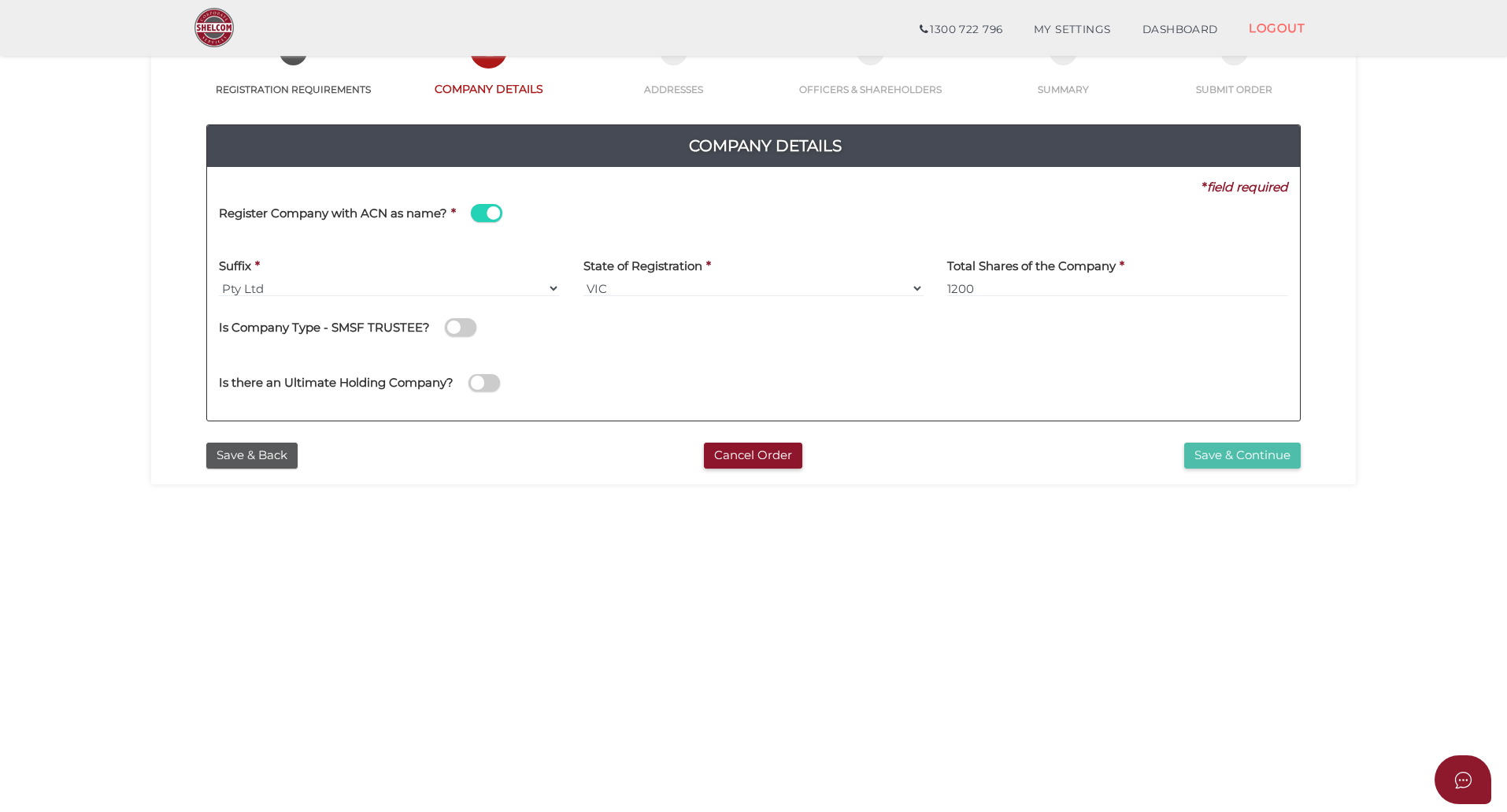
click at [1236, 450] on button "Save & Continue" at bounding box center [1243, 455] width 116 height 26
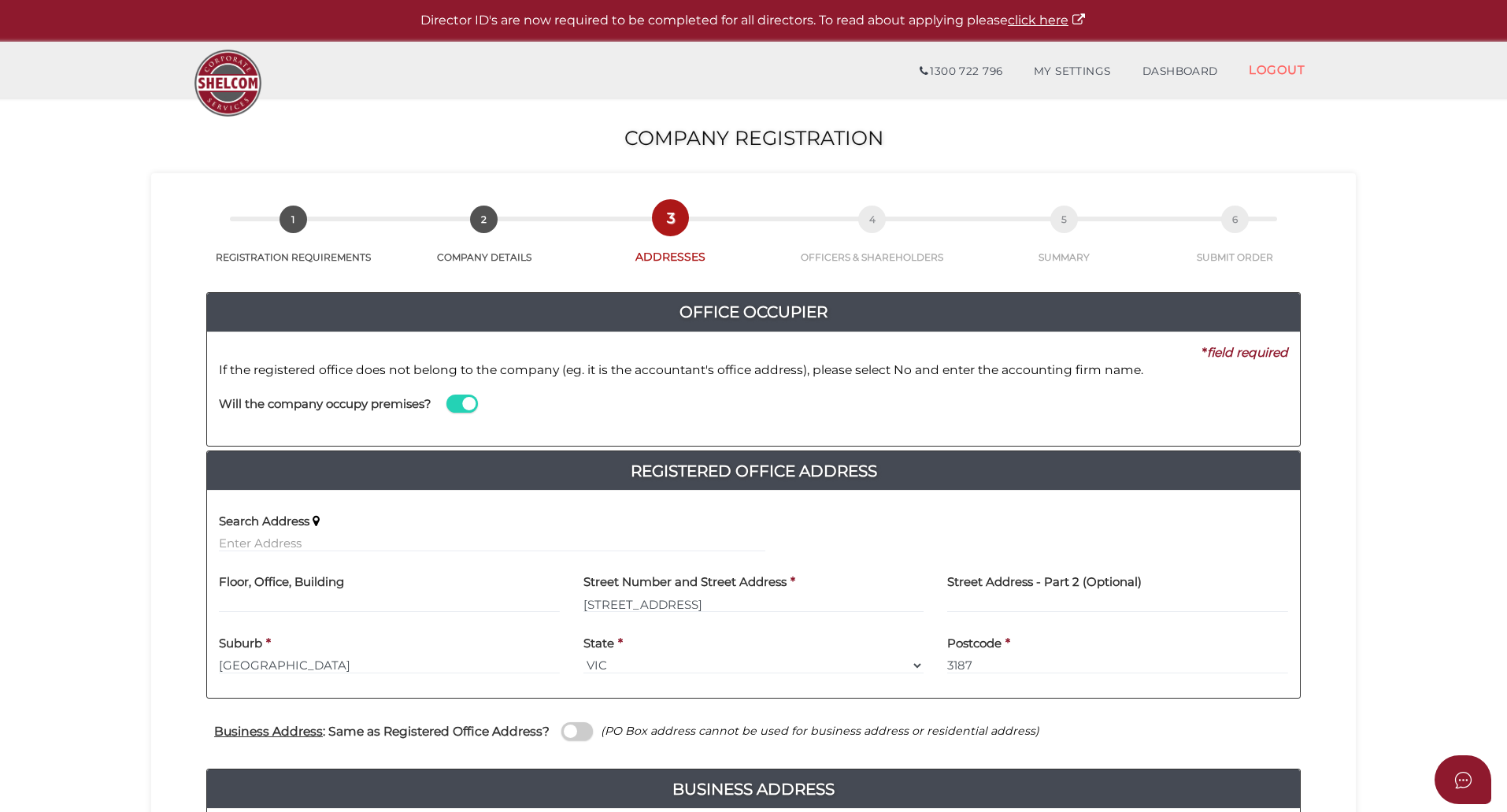
click at [249, 534] on label "Search Address" at bounding box center [264, 518] width 91 height 33
click at [286, 534] on label "Search Address" at bounding box center [264, 518] width 91 height 33
click at [290, 543] on input "text" at bounding box center [492, 544] width 547 height 18
paste input "4 Garden Avenue Brighton East Victoria 3187"
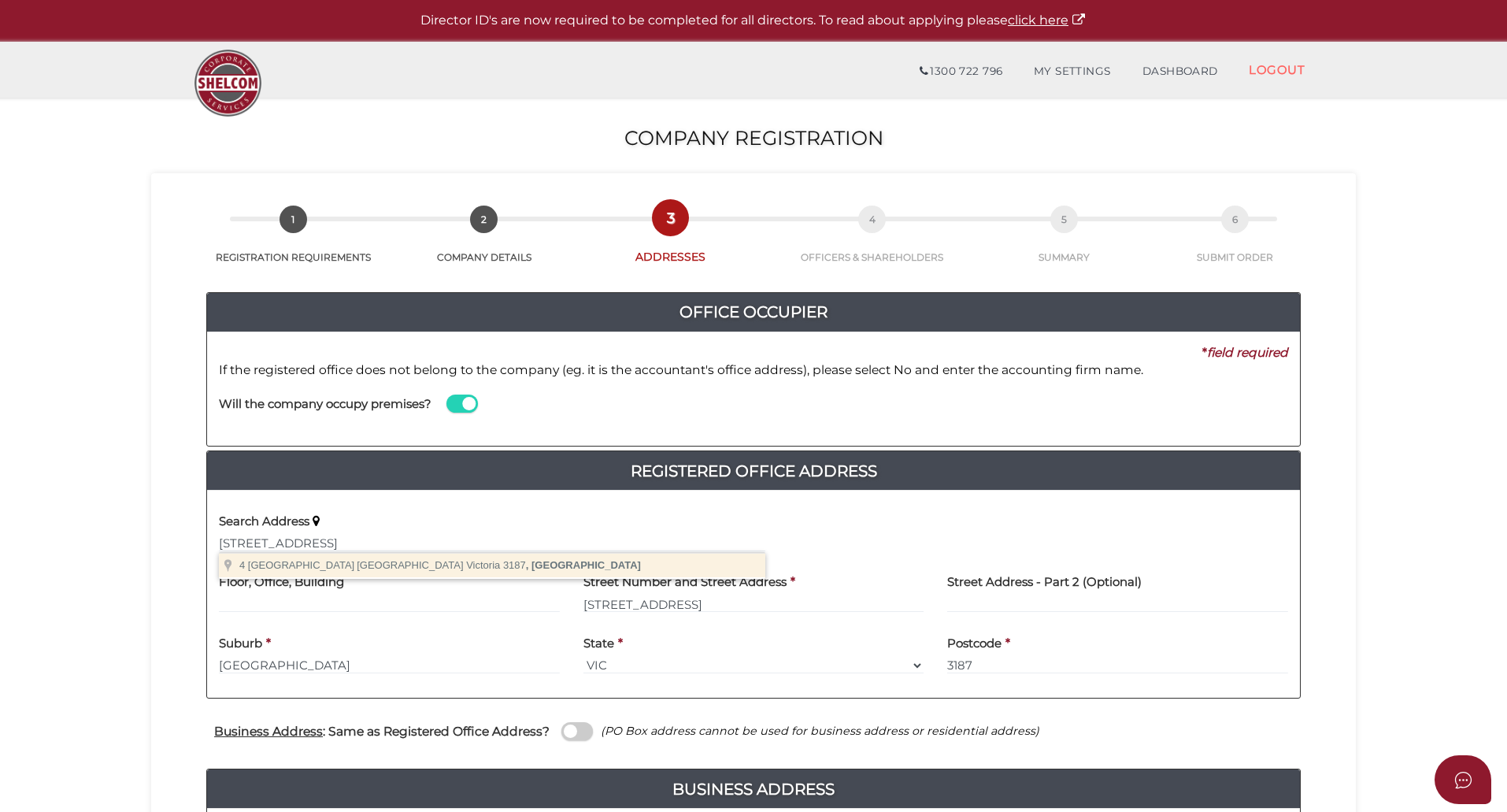
type input "4 Garden Avenue, Brighton East Victoria 3187, Australia"
type input "4 Garden Avenue"
type input "Brighton East"
select select "VIC"
type input "3187"
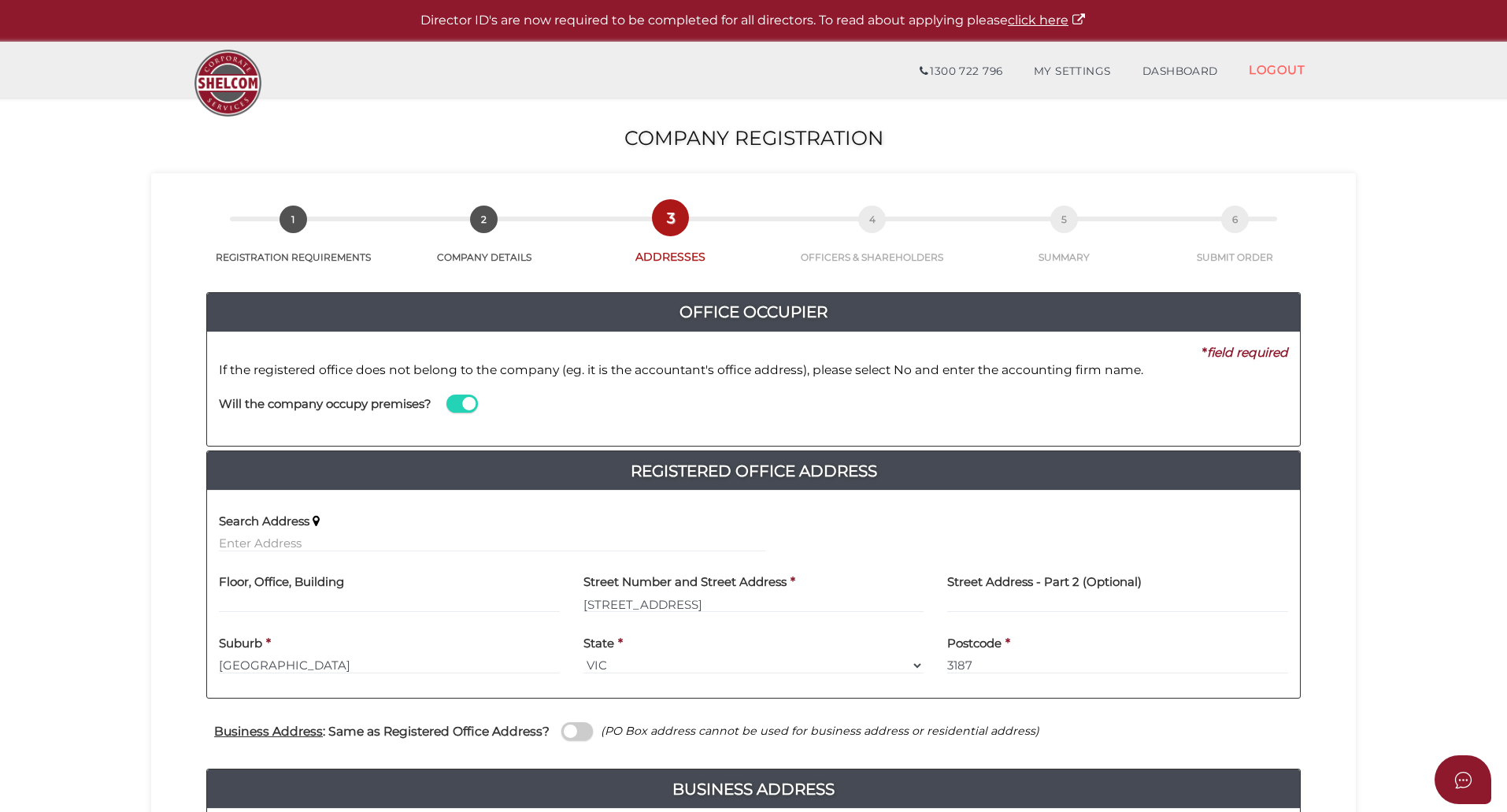
click at [139, 541] on section "Company Registration 36f8dc339ed8185ea5f81fdab670e518 1 REGISTRATION REQUIREMEN…" at bounding box center [753, 621] width 1507 height 1046
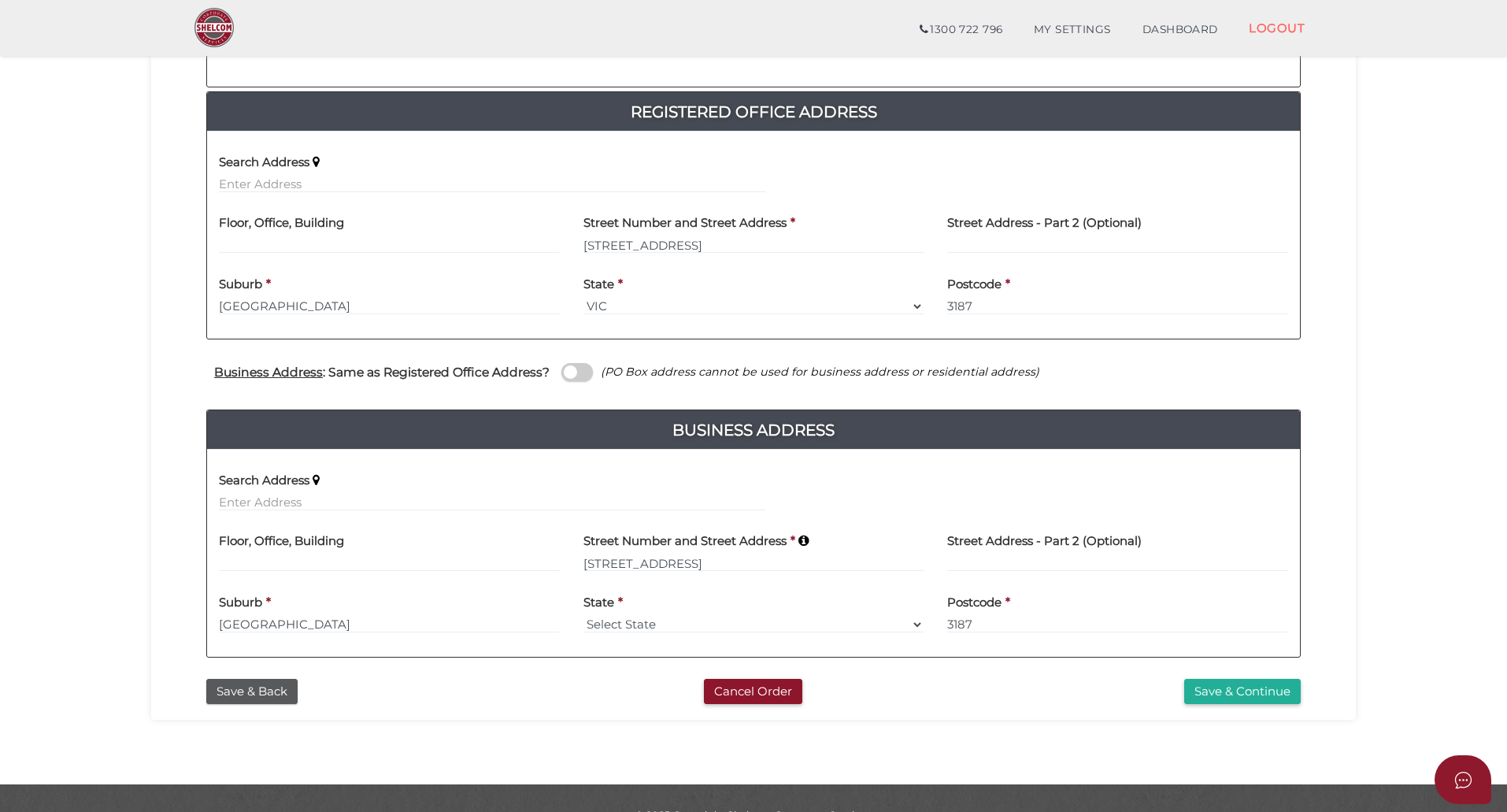
scroll to position [336, 0]
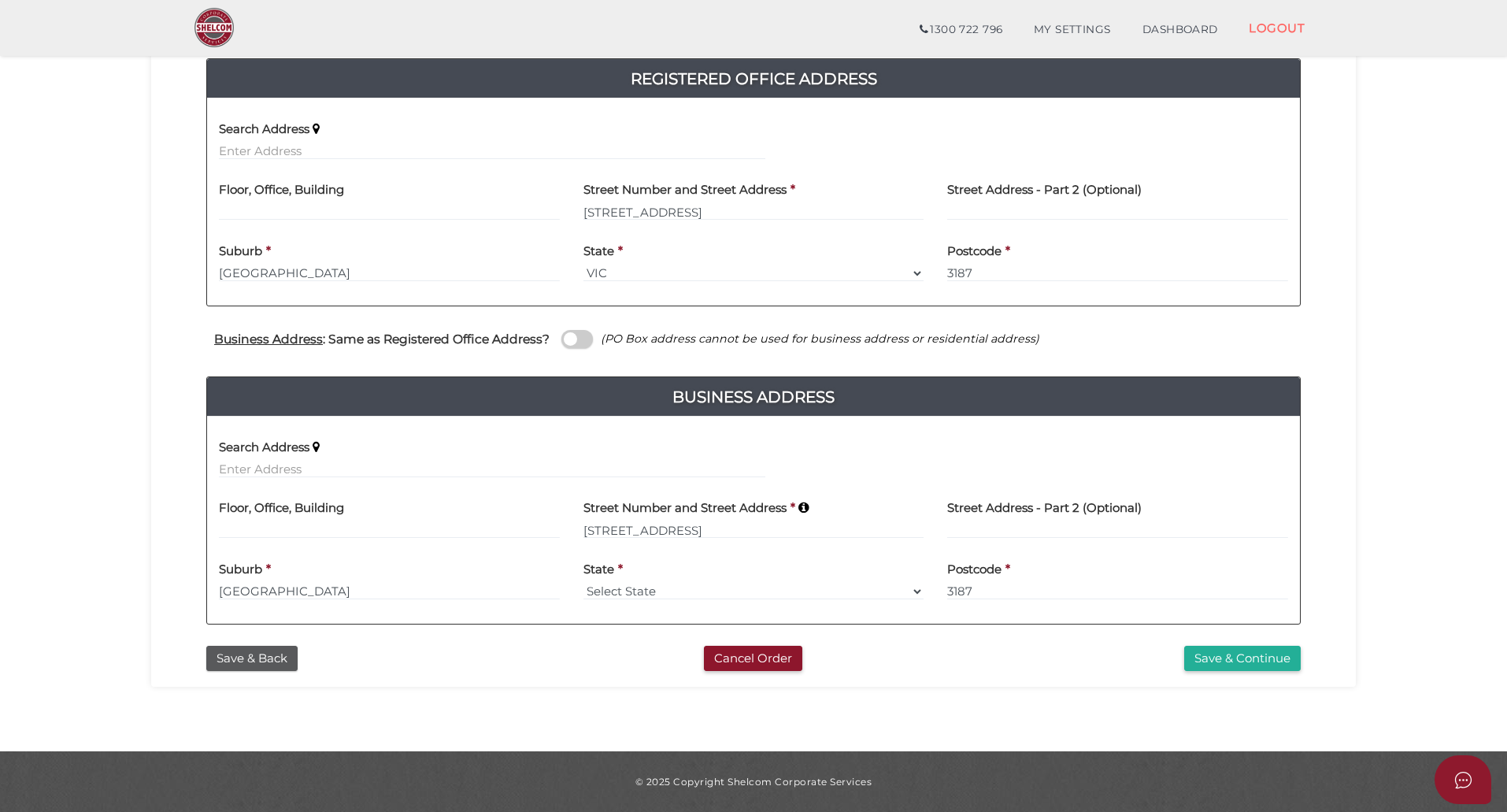
click at [100, 422] on section "Company Registration 36f8dc339ed8185ea5f81fdab670e518 1 REGISTRATION REQUIREMEN…" at bounding box center [753, 229] width 1507 height 1046
click at [568, 338] on span at bounding box center [577, 338] width 32 height 18
click at [0, 0] on input "checkbox" at bounding box center [0, 0] width 0 height 0
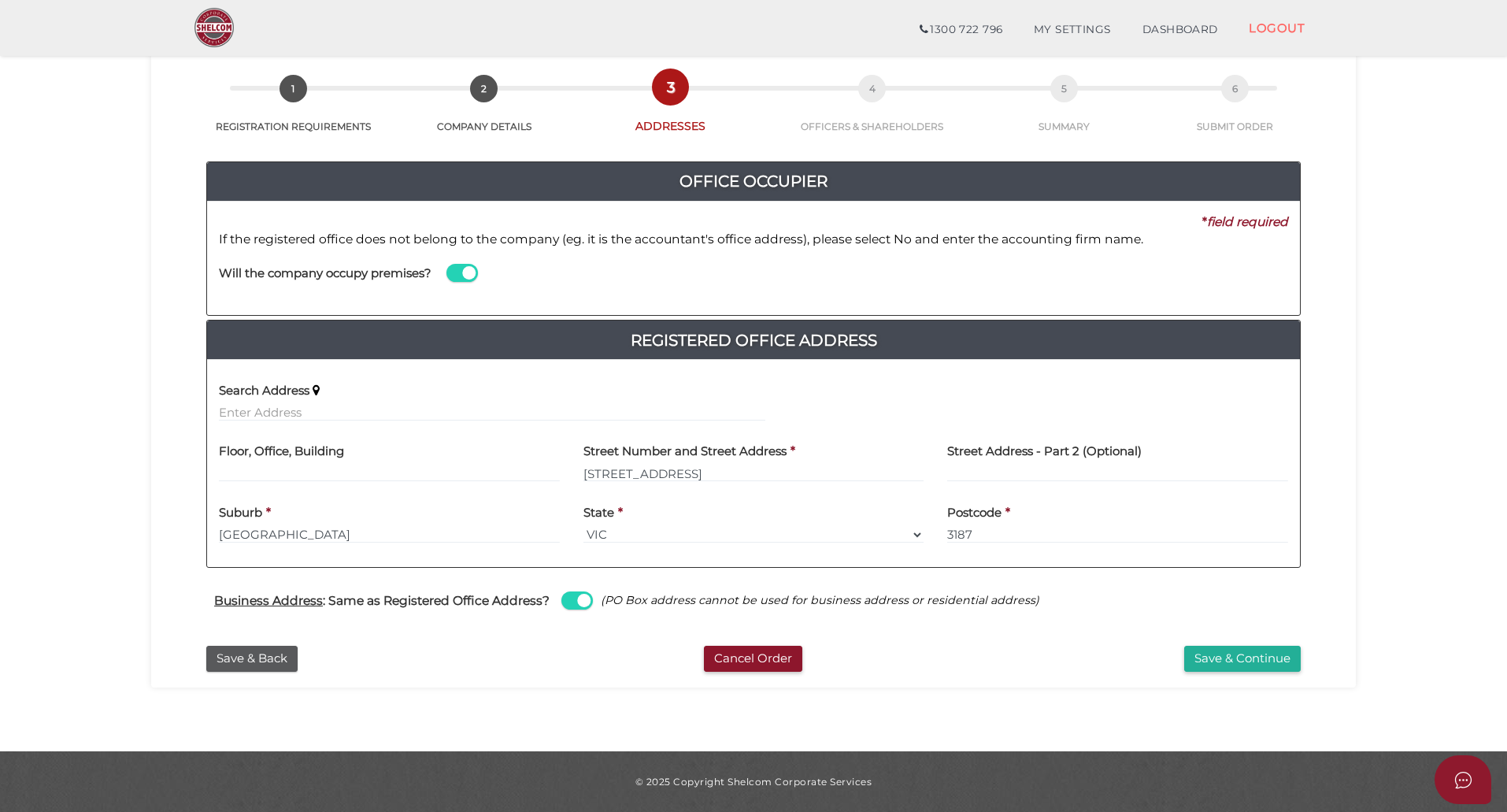
click at [52, 468] on section "Company Registration 36f8dc339ed8185ea5f81fdab670e518 1 REGISTRATION REQUIREMEN…" at bounding box center [753, 358] width 1507 height 784
drag, startPoint x: 81, startPoint y: 472, endPoint x: 296, endPoint y: 458, distance: 215.5
click at [82, 472] on section "Company Registration 36f8dc339ed8185ea5f81fdab670e518 1 REGISTRATION REQUIREMEN…" at bounding box center [753, 358] width 1507 height 784
click at [1215, 654] on button "Save & Continue" at bounding box center [1243, 658] width 116 height 26
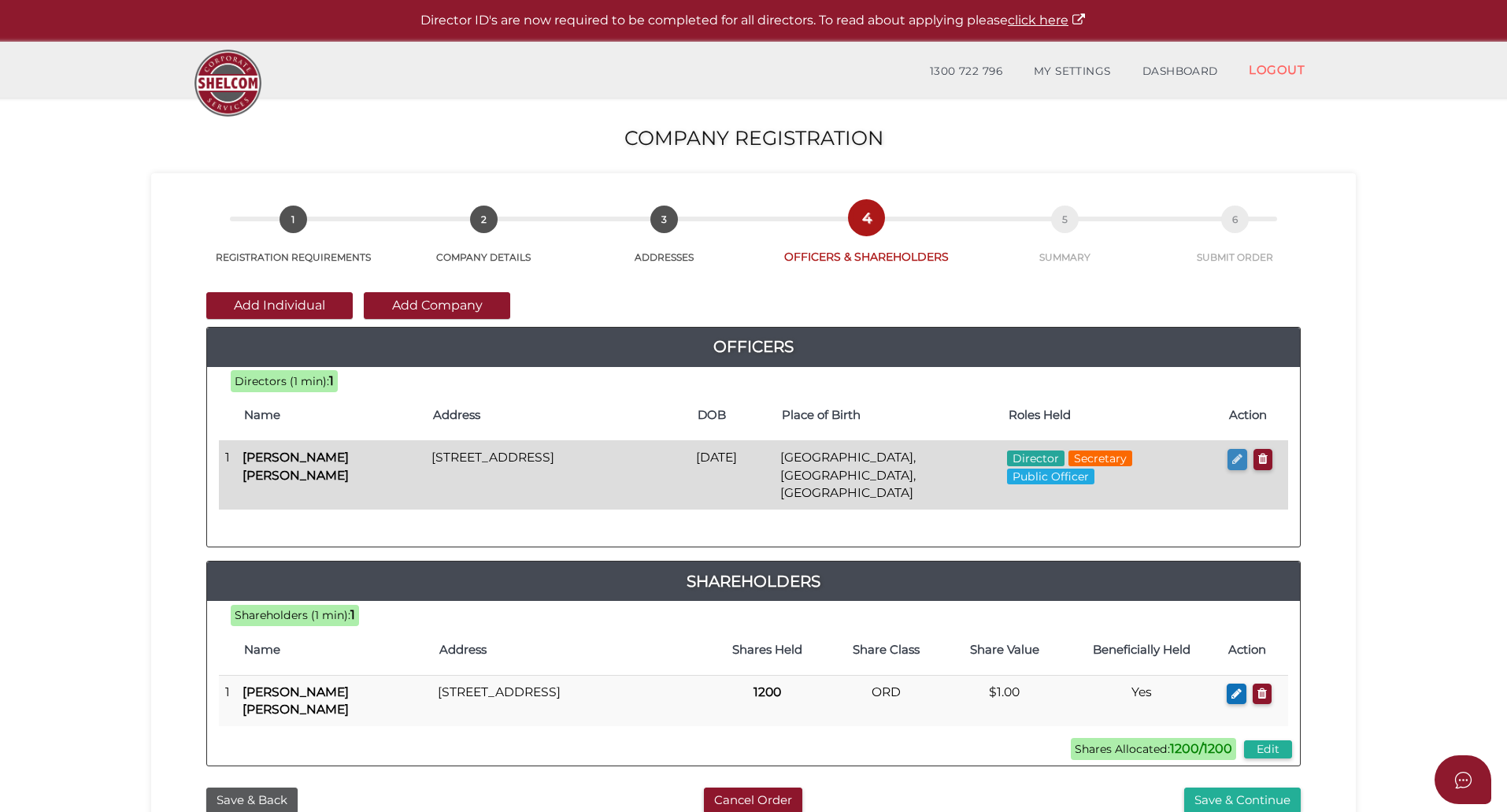
click at [1241, 458] on icon "button" at bounding box center [1238, 459] width 10 height 12
checkbox input "true"
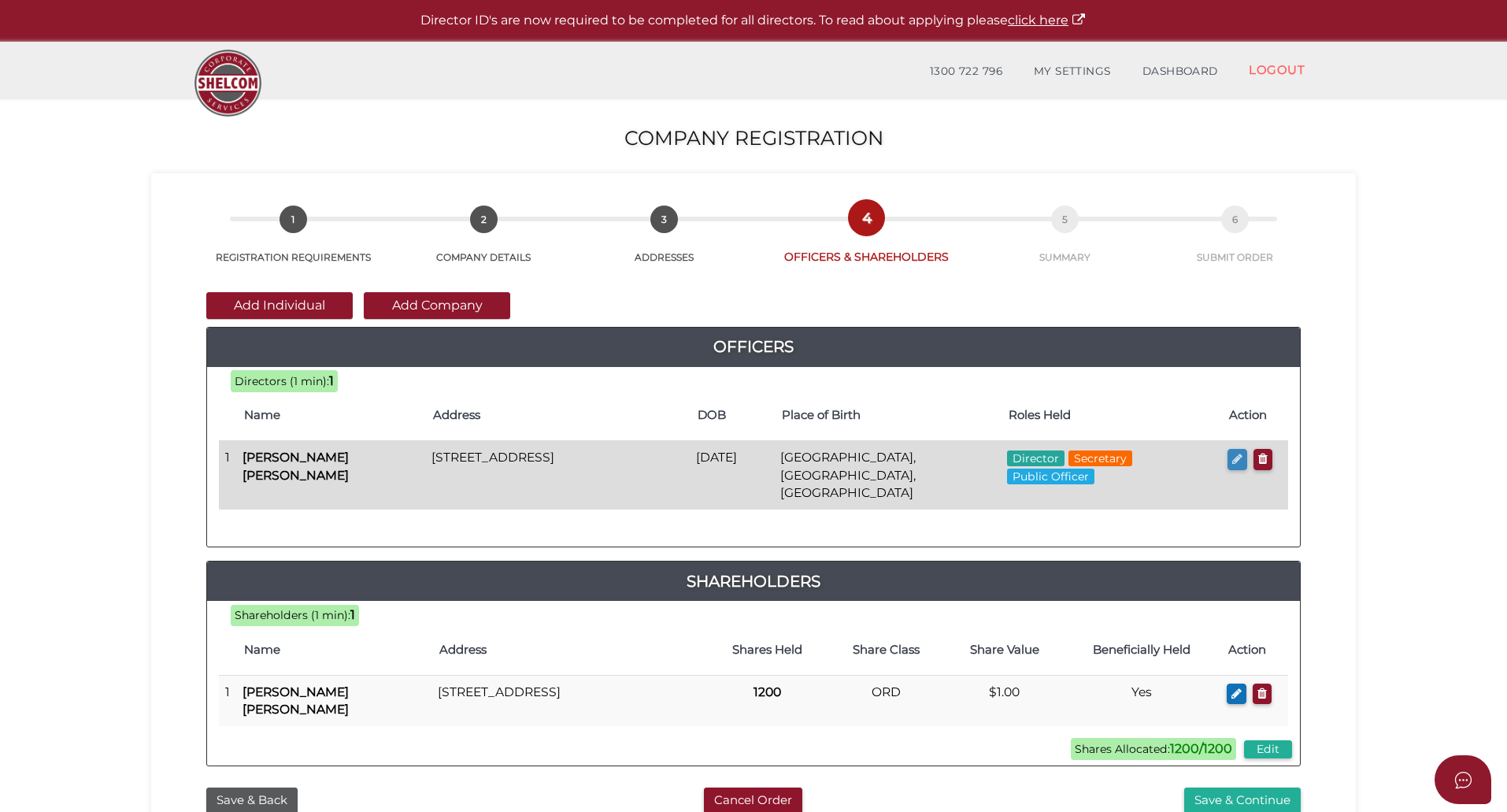
type input "36682265343911"
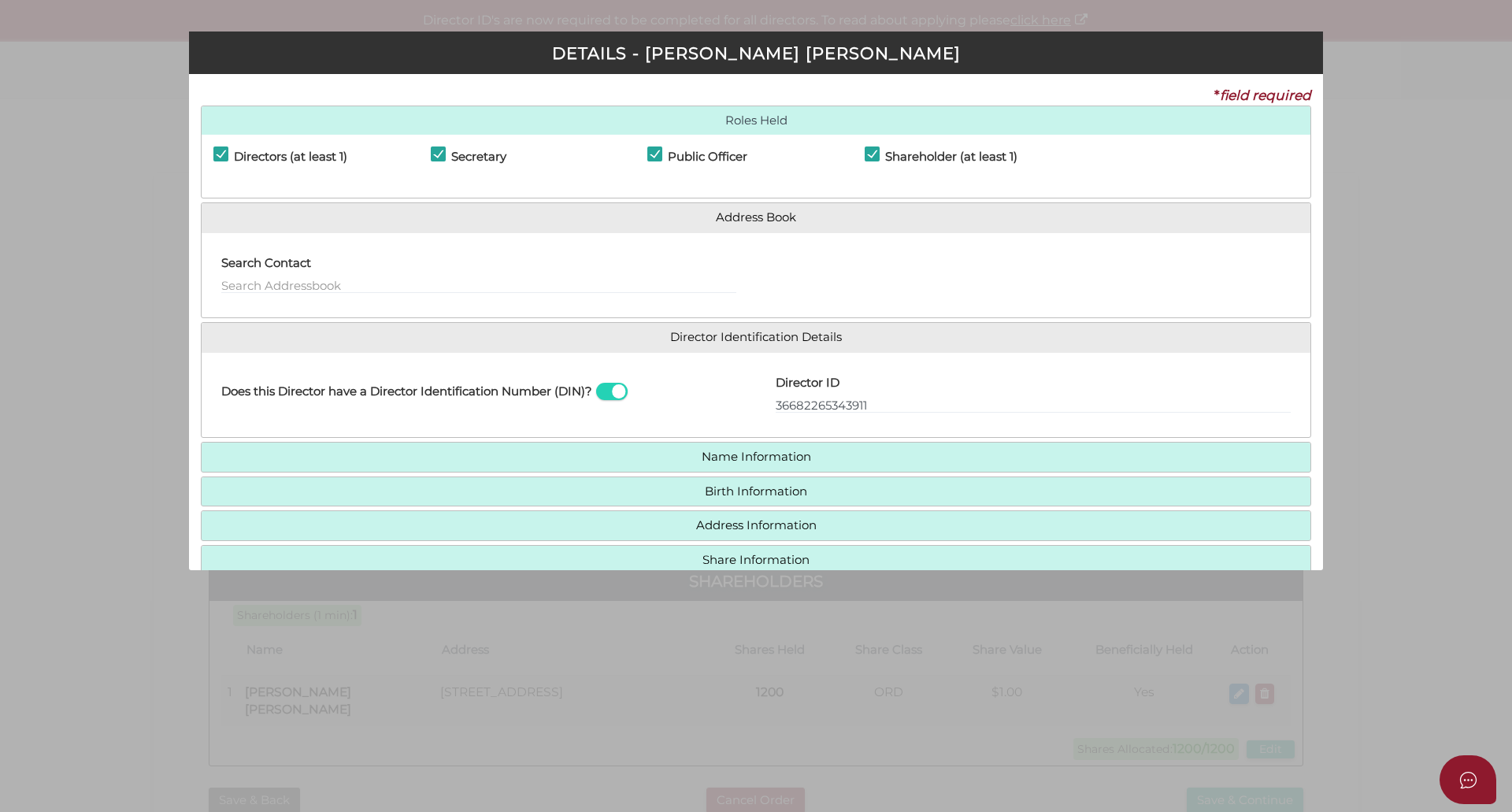
drag, startPoint x: 660, startPoint y: 155, endPoint x: 676, endPoint y: 158, distance: 16.3
click at [660, 157] on label "Public Officer" at bounding box center [697, 160] width 100 height 20
checkbox input "false"
click at [803, 470] on h4 "Name Information" at bounding box center [755, 457] width 1108 height 30
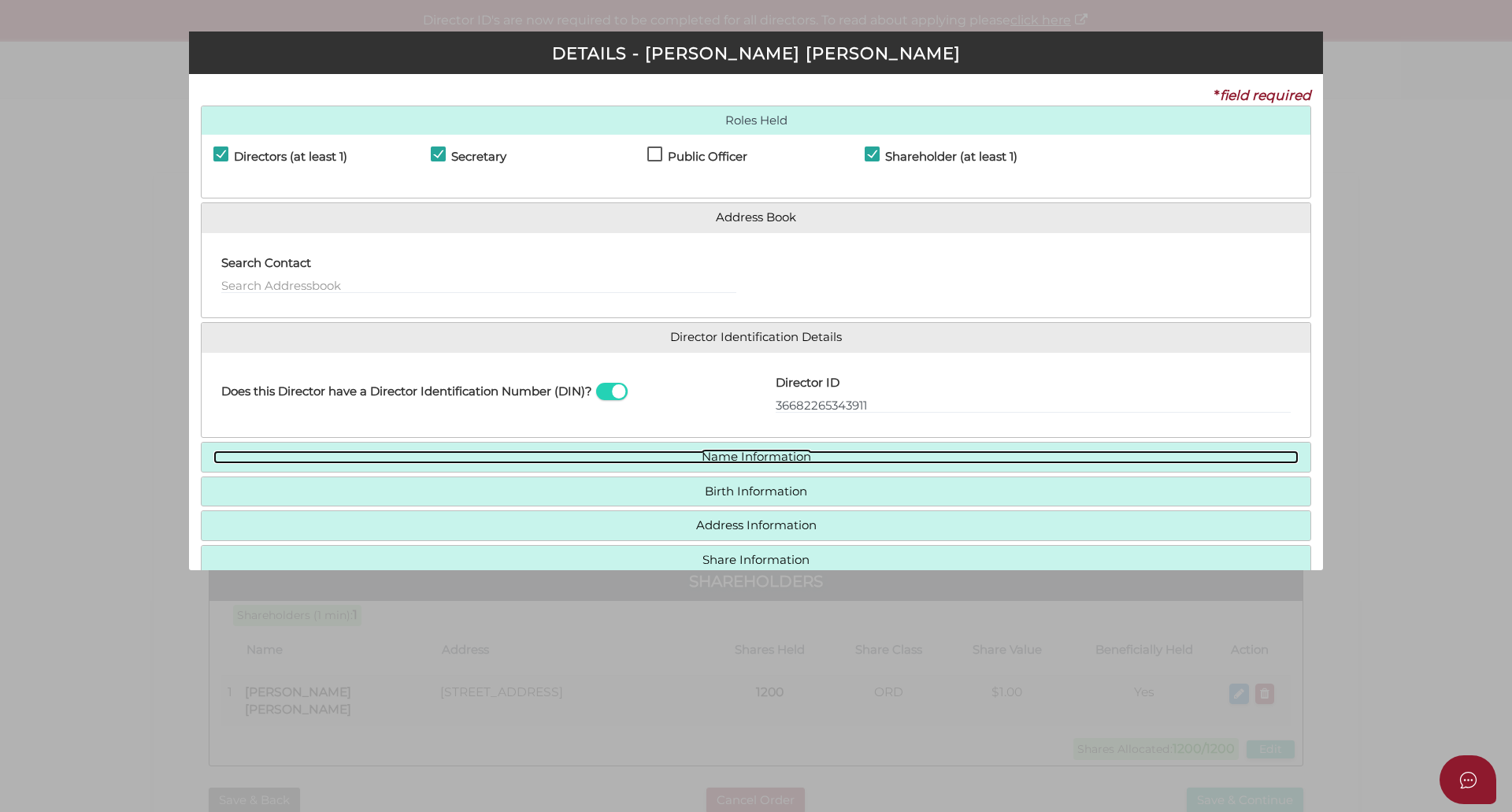
click at [812, 452] on link "Name Information" at bounding box center [755, 457] width 1085 height 14
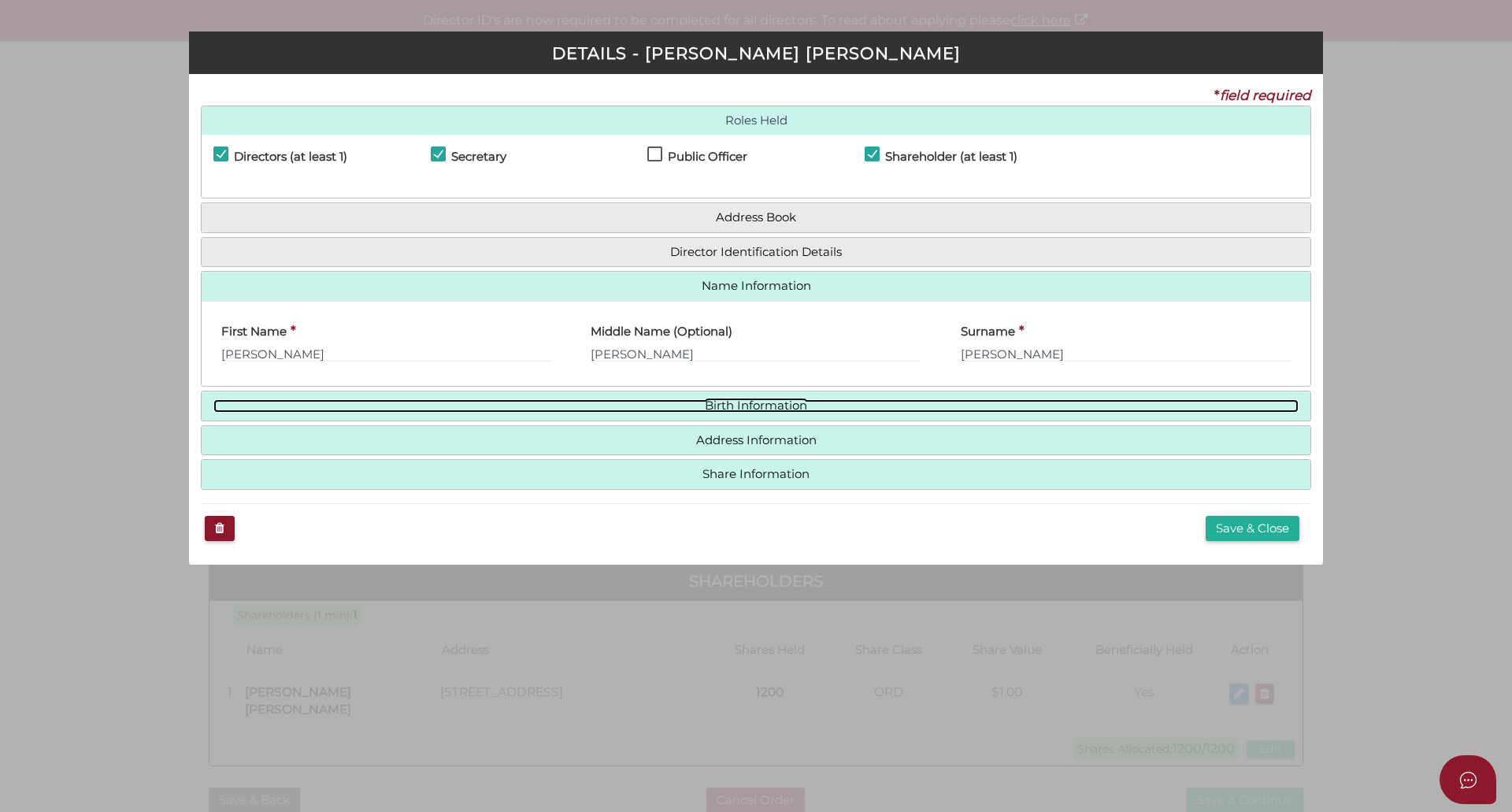
click at [807, 405] on link "Birth Information" at bounding box center [755, 406] width 1085 height 14
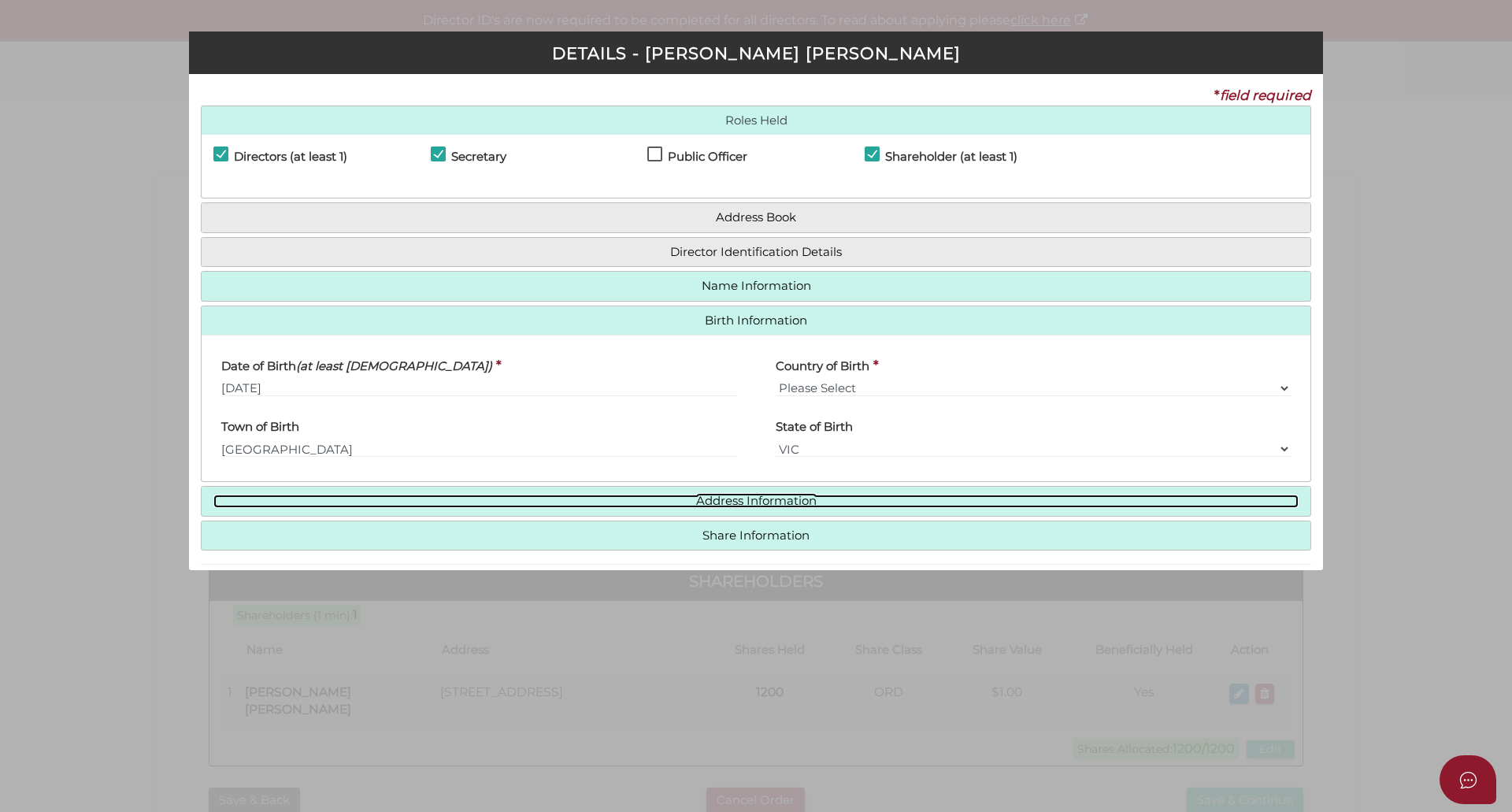
click at [658, 498] on link "Address Information" at bounding box center [755, 501] width 1085 height 14
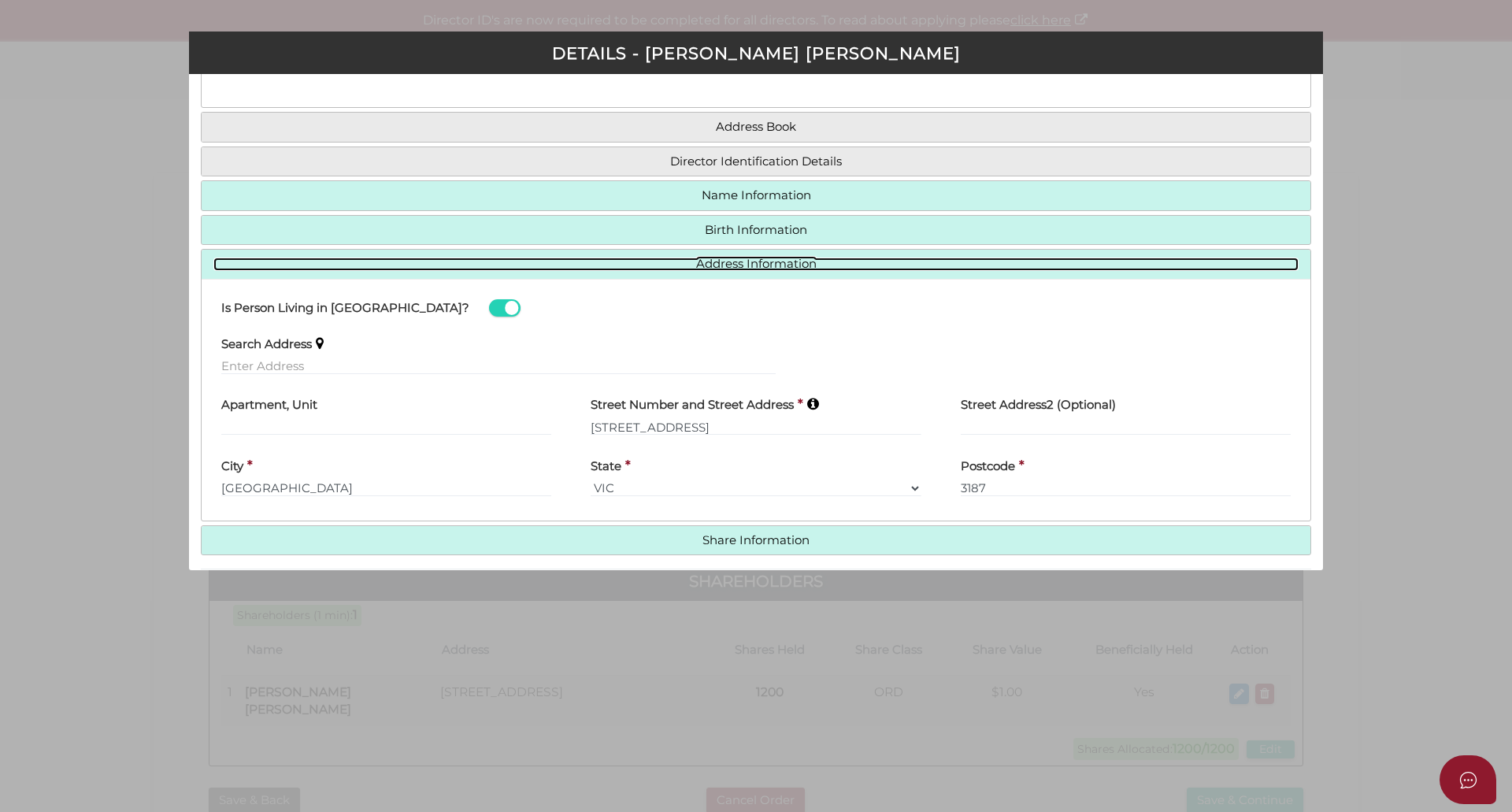
scroll to position [151, 0]
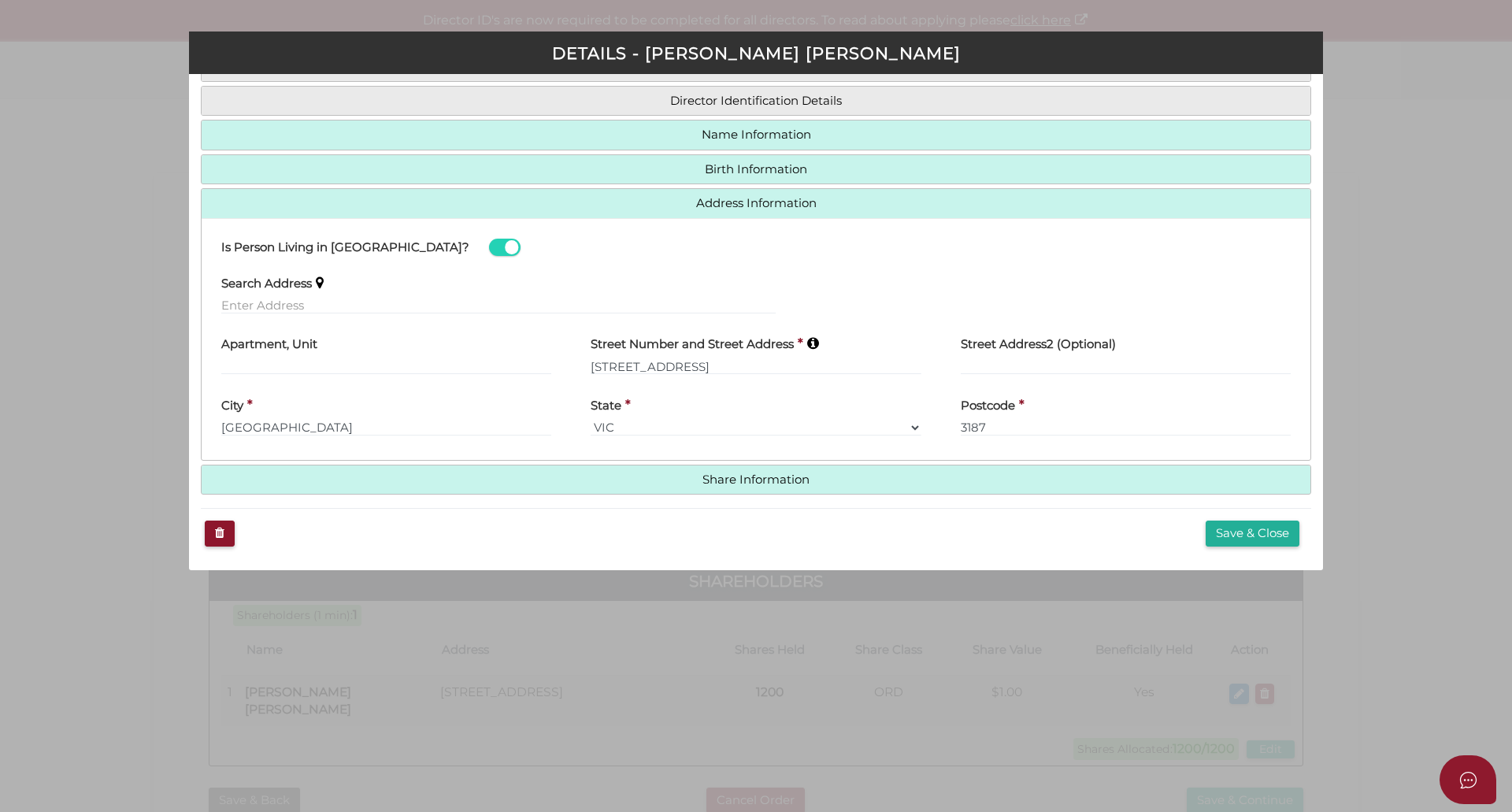
click at [668, 496] on div "* field required Roles Held Directors (at least 1) Secretary Public Officer Mem…" at bounding box center [755, 322] width 1134 height 496
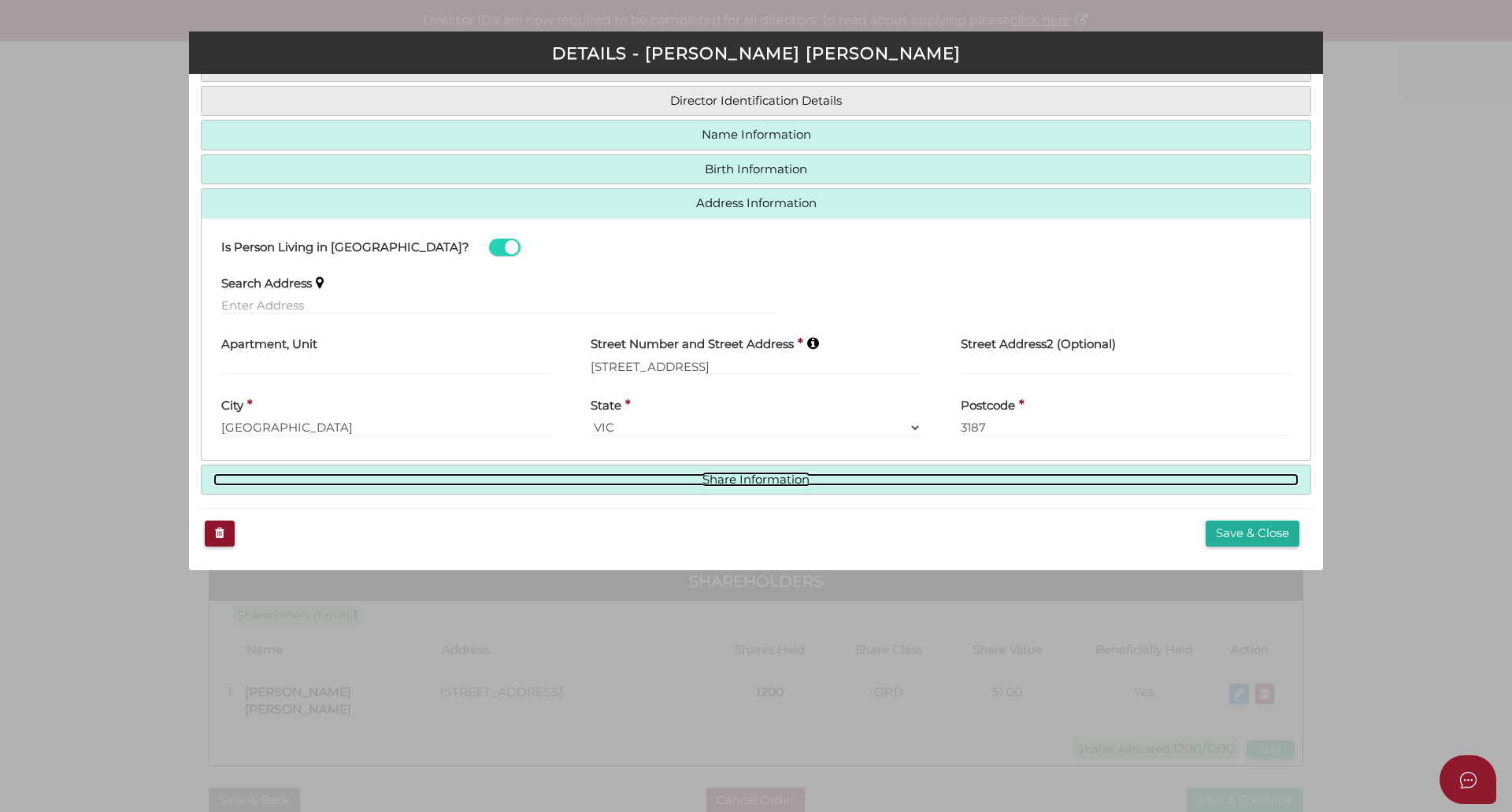
click at [657, 477] on link "Share Information" at bounding box center [755, 480] width 1085 height 14
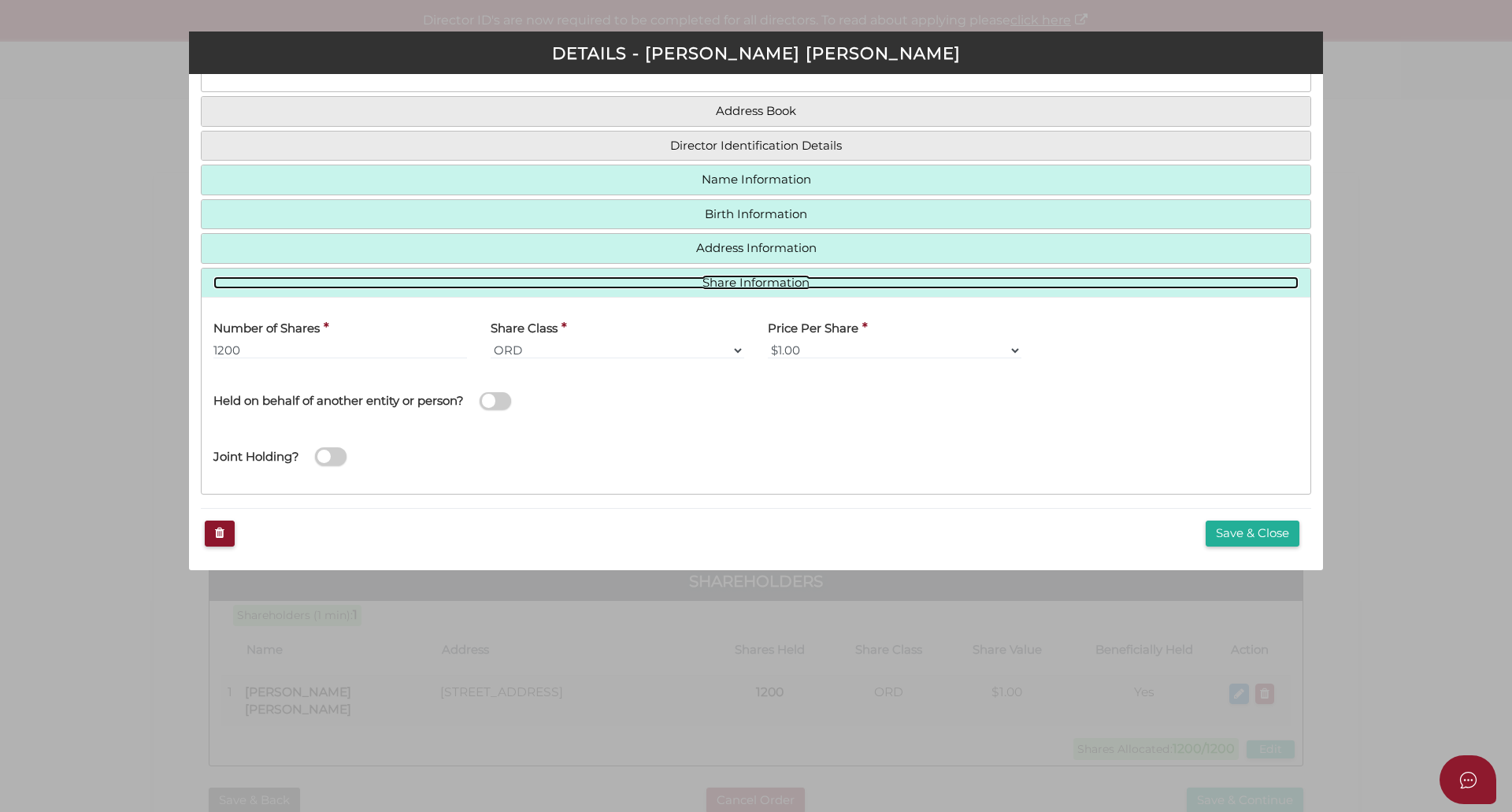
scroll to position [106, 0]
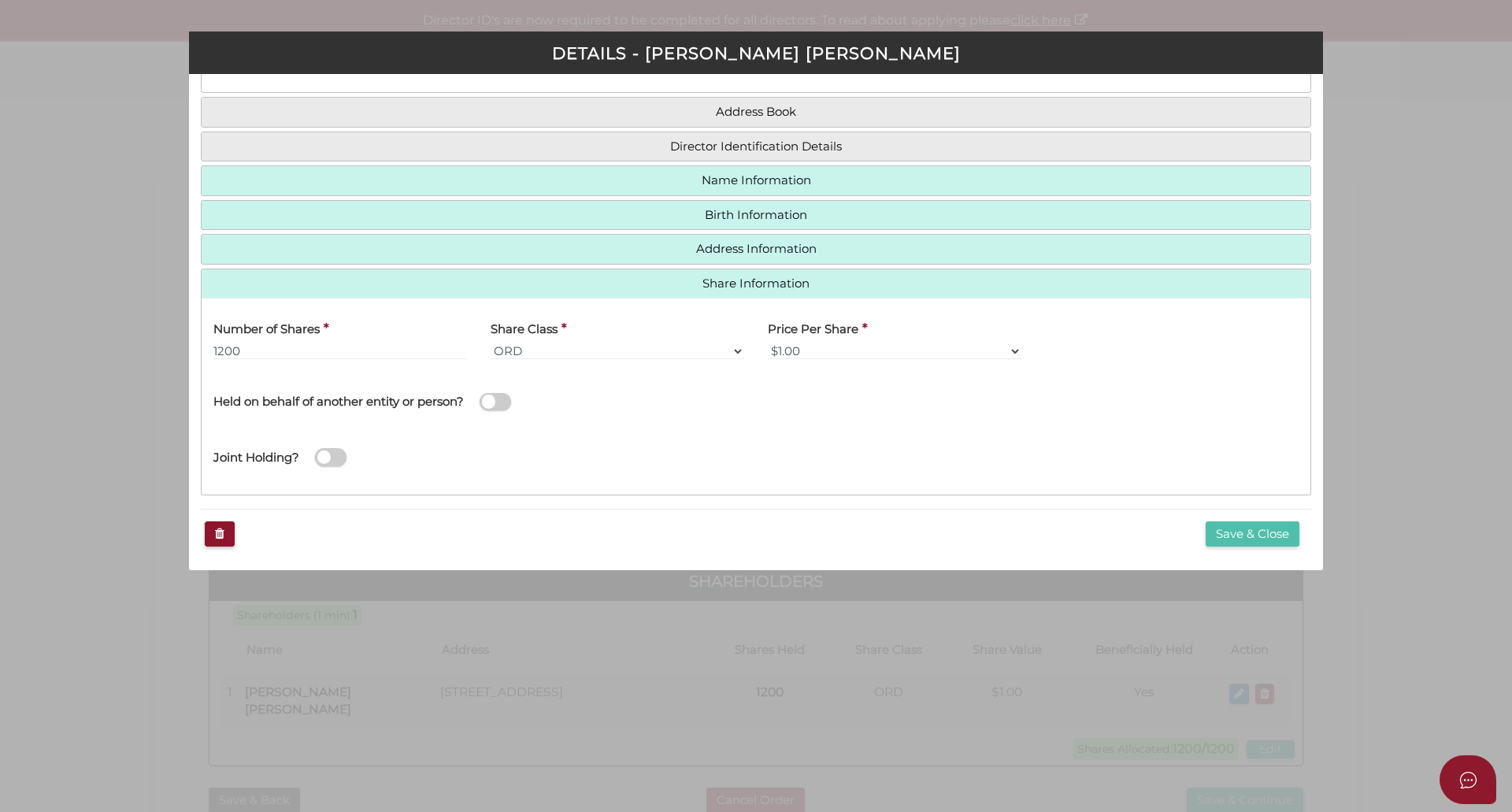
drag, startPoint x: 1247, startPoint y: 539, endPoint x: 1221, endPoint y: 534, distance: 26.5
click at [1247, 539] on button "Save & Close" at bounding box center [1252, 534] width 94 height 26
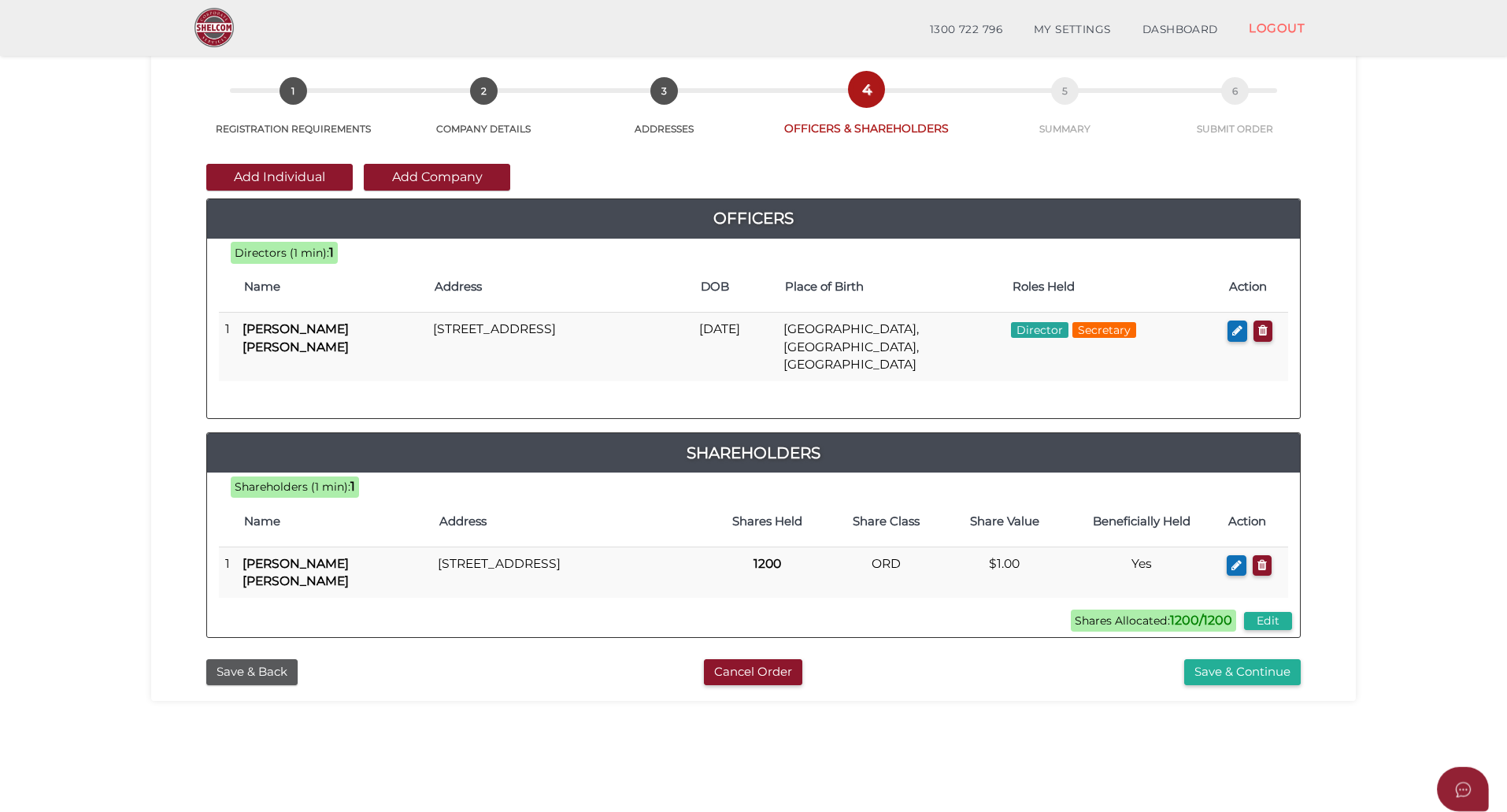
scroll to position [79, 0]
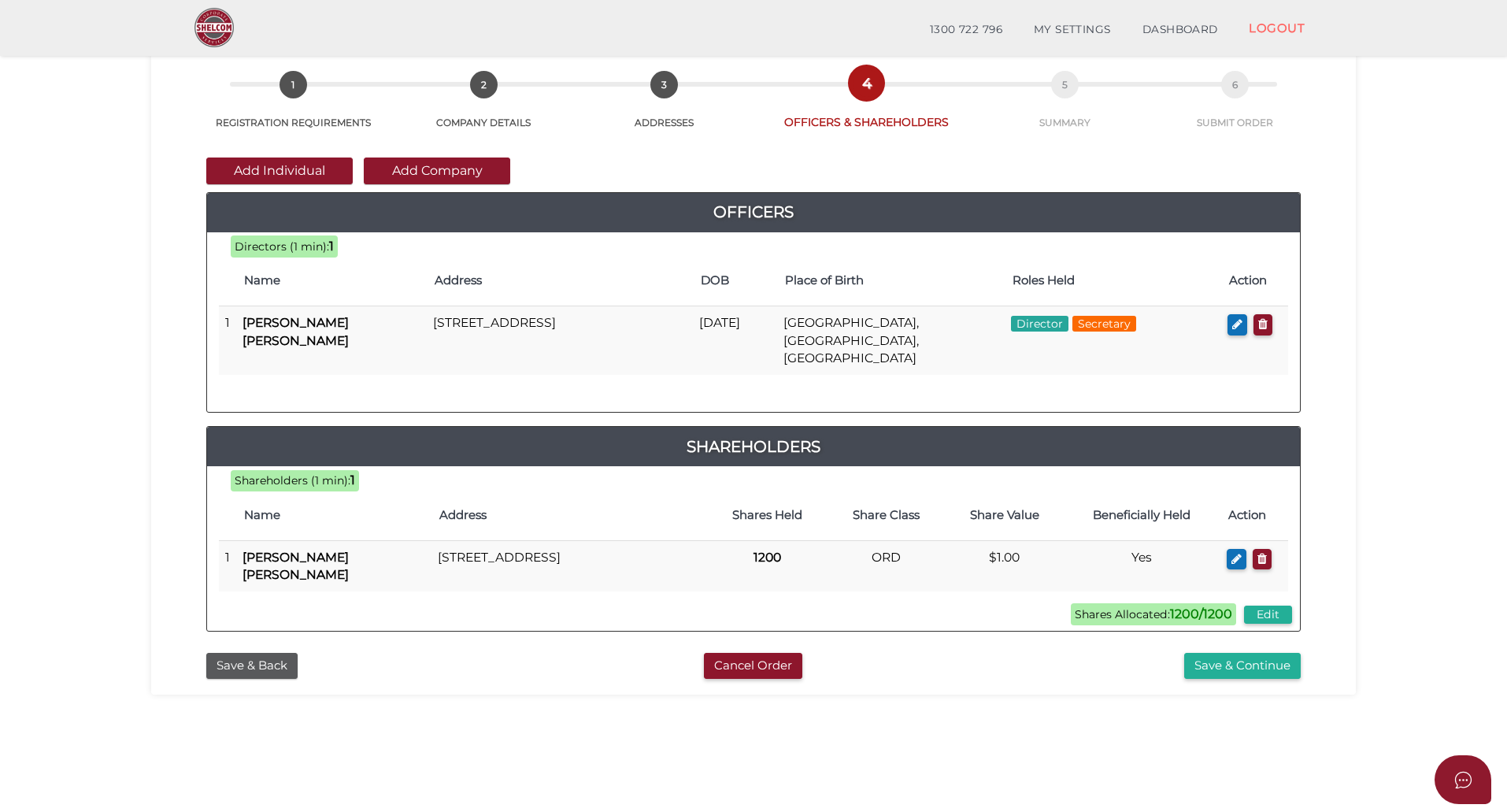
click at [1400, 454] on section "Company Registration 36f8dc339ed8185ea5f81fdab670e518 1 REGISTRATION REQUIREMEN…" at bounding box center [753, 453] width 1507 height 979
click at [156, 434] on div "36f8dc339ed8185ea5f81fdab670e518 1 REGISTRATION REQUIREMENTS 2 COMPANY DETAILS …" at bounding box center [753, 366] width 1205 height 656
click at [507, 692] on section "Company Registration 36f8dc339ed8185ea5f81fdab670e518 1 REGISTRATION REQUIREMEN…" at bounding box center [753, 453] width 1507 height 979
click at [730, 738] on section "Company Registration 36f8dc339ed8185ea5f81fdab670e518 1 REGISTRATION REQUIREMEN…" at bounding box center [753, 453] width 1507 height 979
click at [1232, 654] on button "Save & Continue" at bounding box center [1243, 665] width 116 height 26
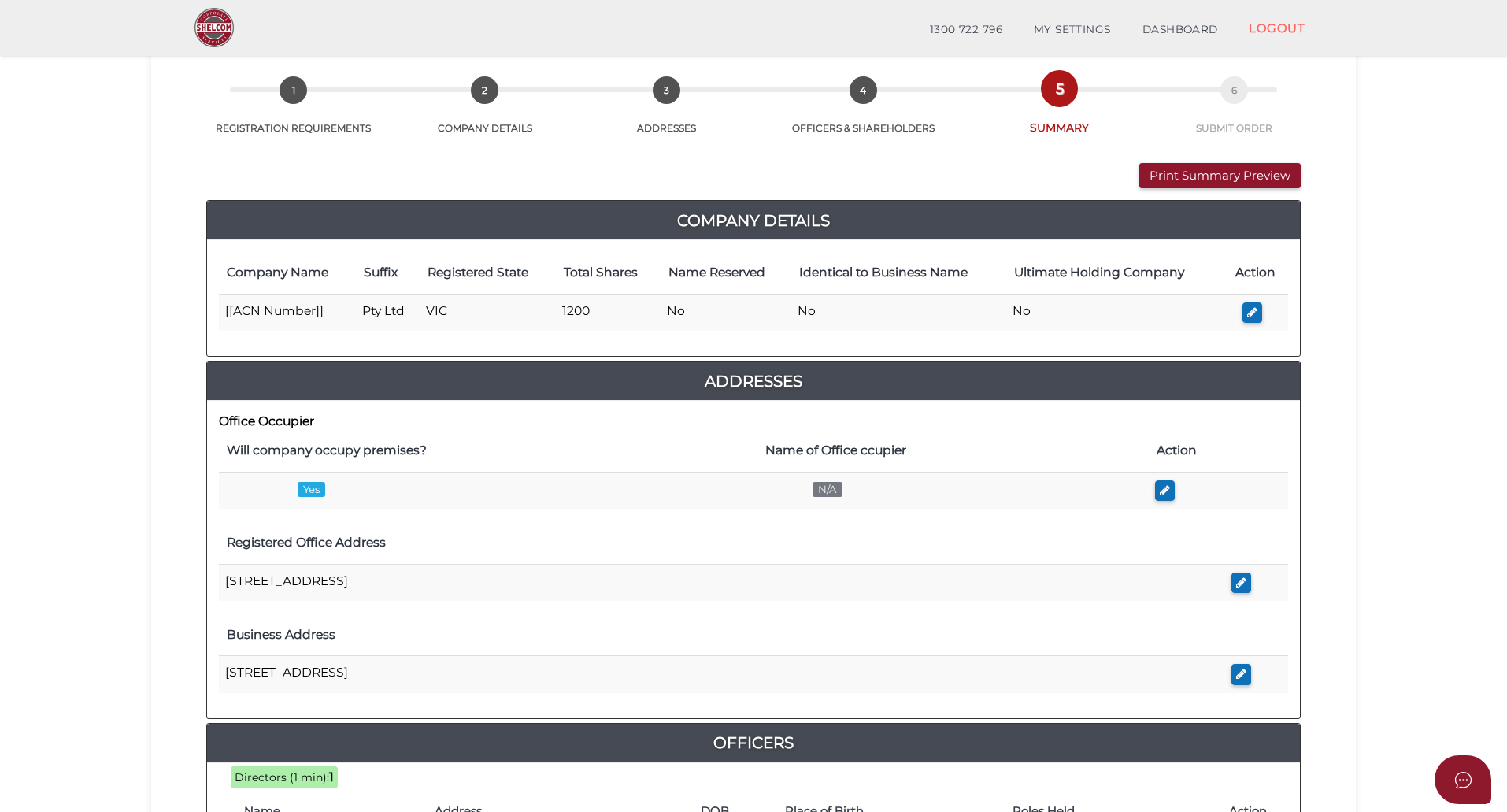
scroll to position [79, 0]
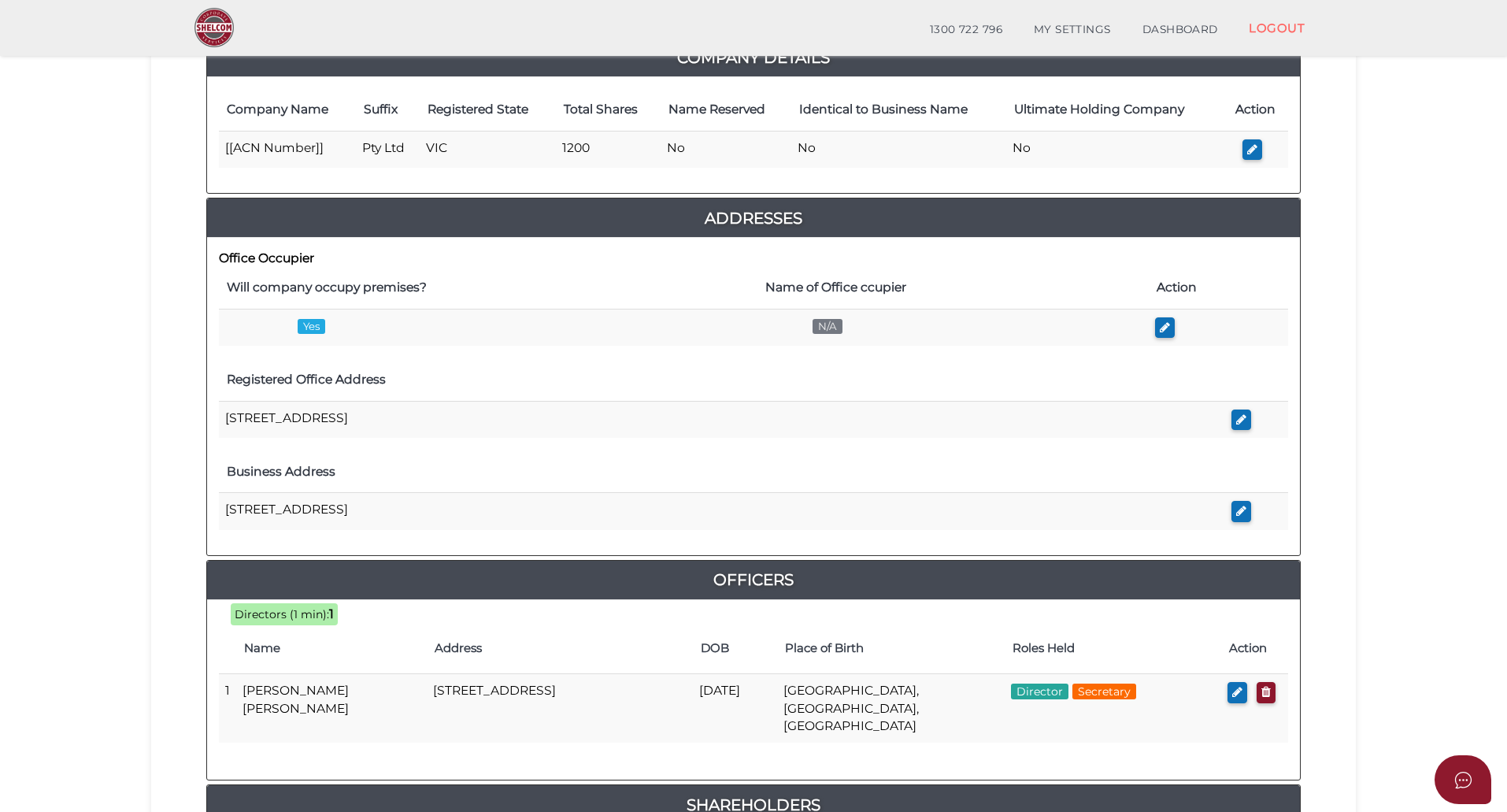
click at [120, 462] on section "Company Registration 36f8dc339ed8185ea5f81fdab670e518 1 REGISTRATION REQUIREMEN…" at bounding box center [753, 460] width 1507 height 1308
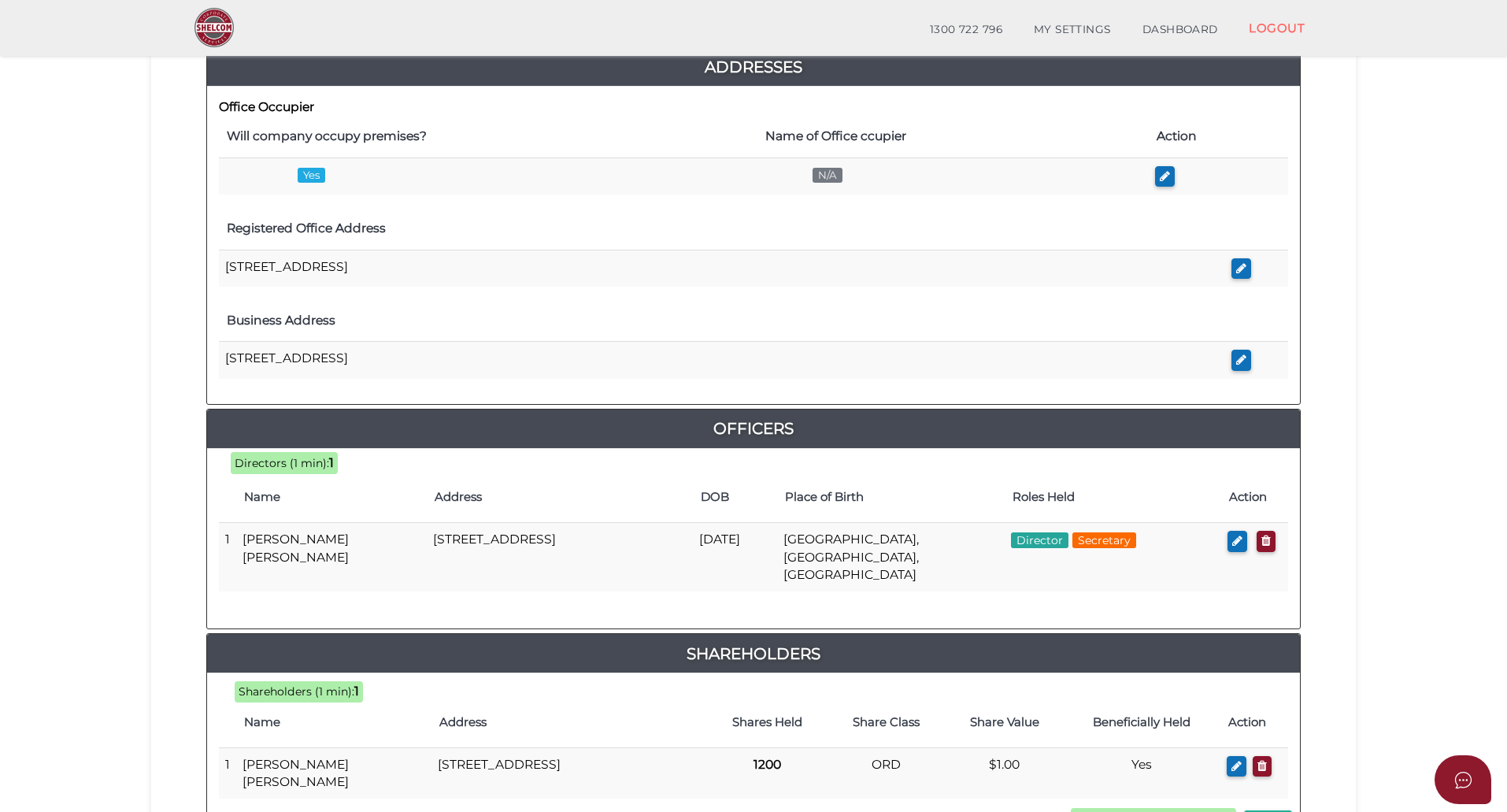
scroll to position [551, 0]
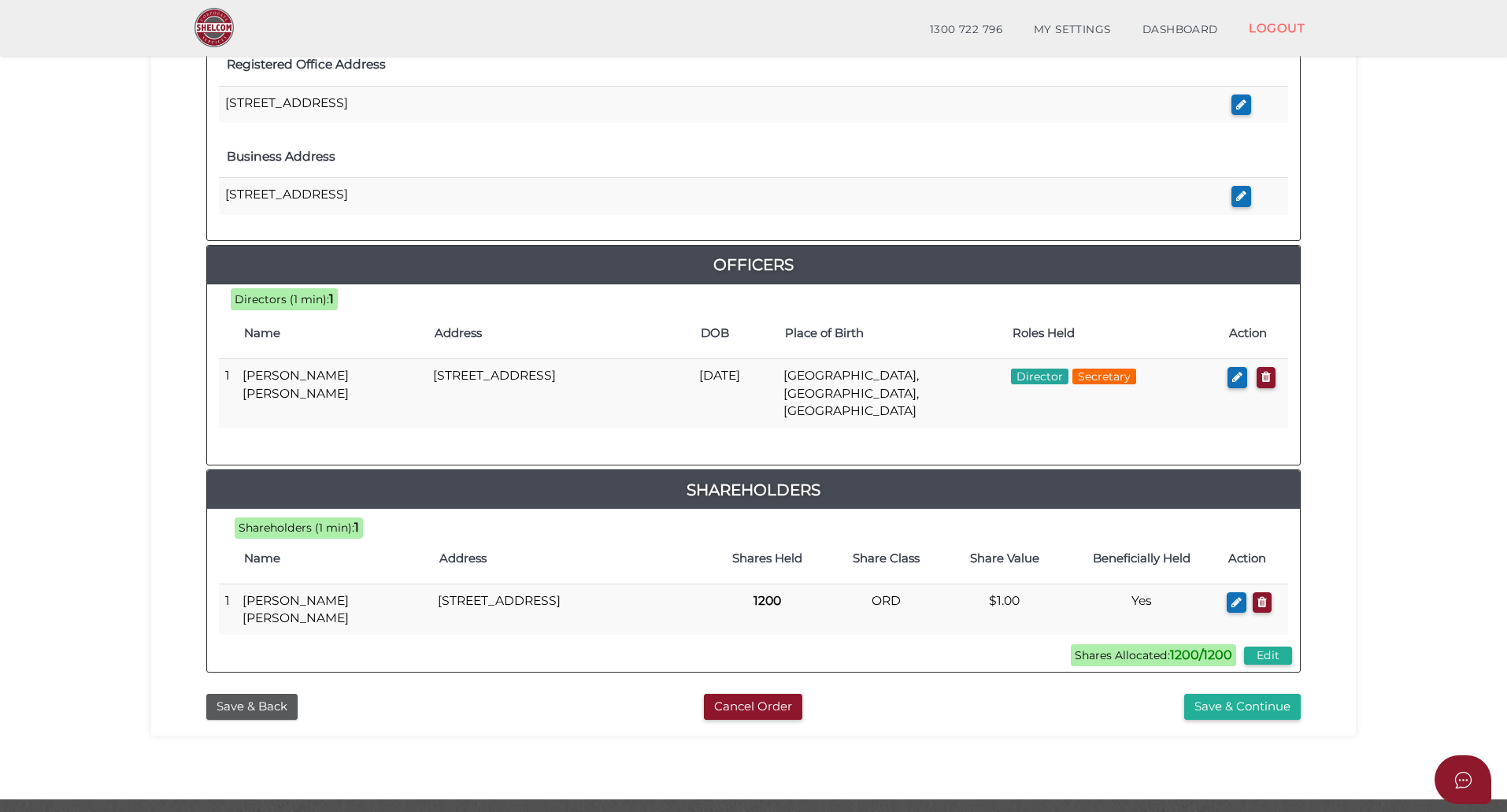
click at [133, 441] on section "Company Registration 36f8dc339ed8185ea5f81fdab670e518 1 REGISTRATION REQUIREMEN…" at bounding box center [753, 145] width 1507 height 1308
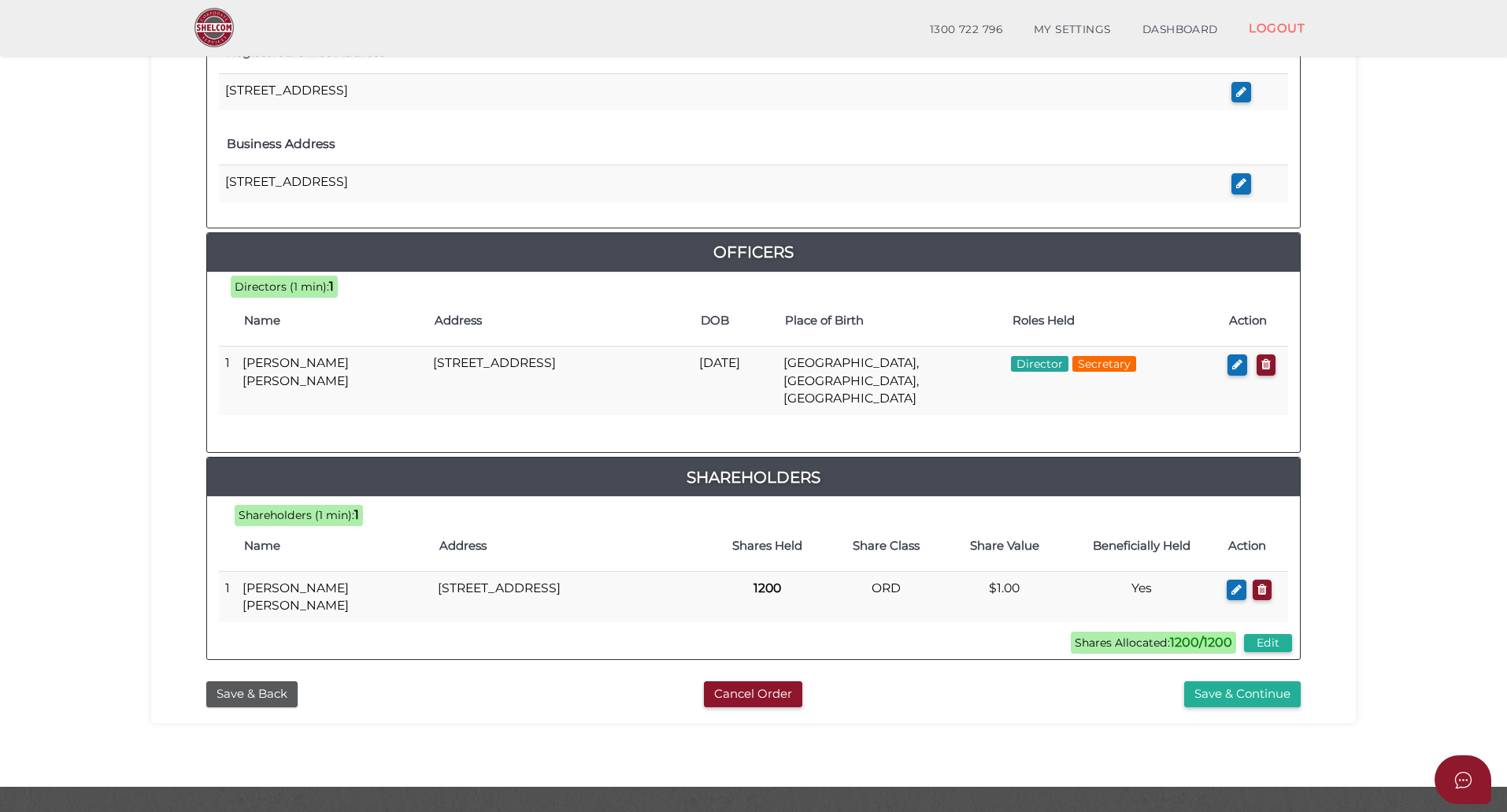
scroll to position [582, 0]
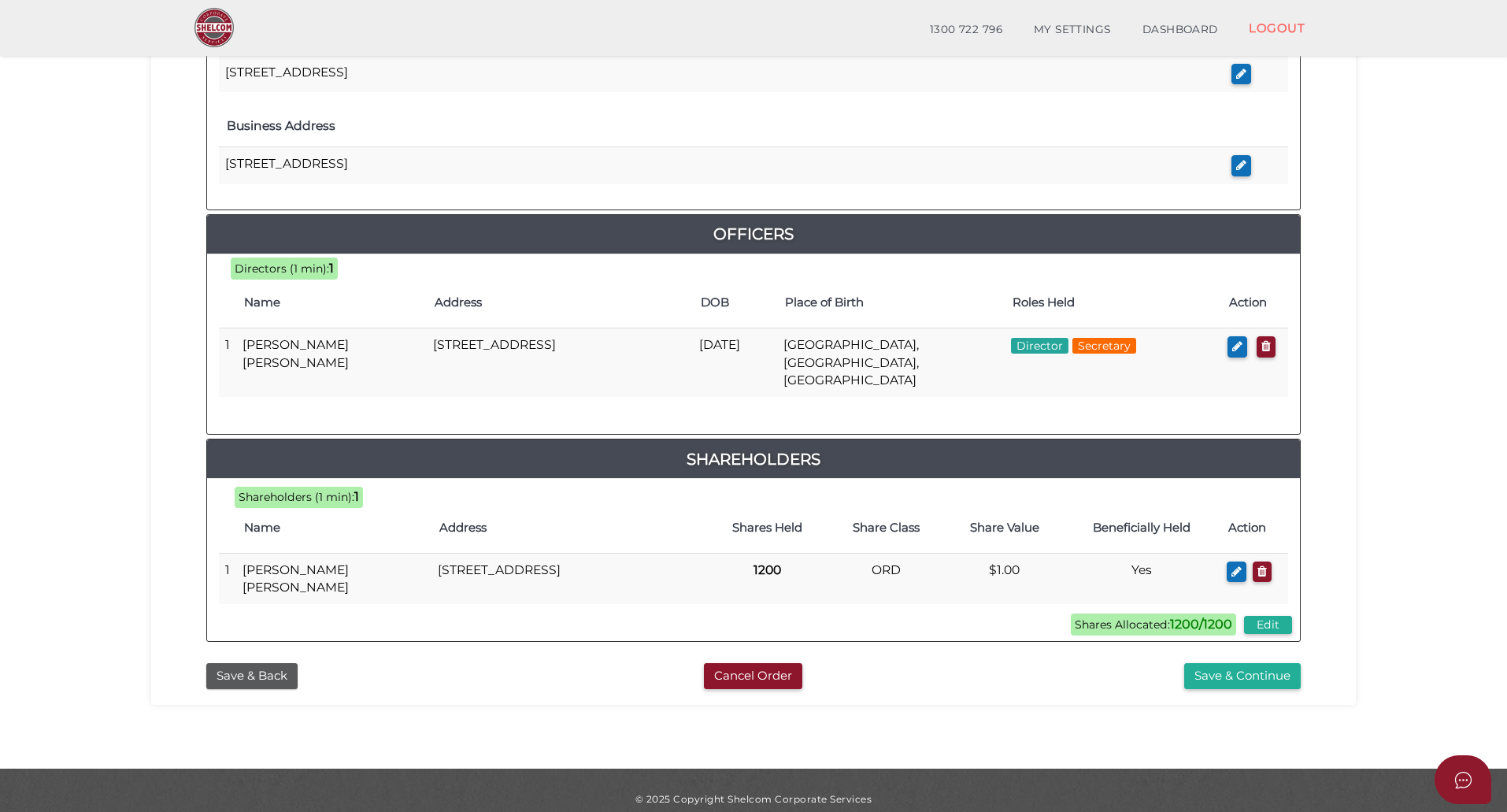
drag, startPoint x: 1104, startPoint y: 734, endPoint x: 1153, endPoint y: 733, distance: 49.0
click at [1104, 734] on section "Company Registration 36f8dc339ed8185ea5f81fdab670e518 1 REGISTRATION REQUIREMEN…" at bounding box center [753, 114] width 1507 height 1308
click at [1248, 663] on button "Save & Continue" at bounding box center [1243, 676] width 116 height 26
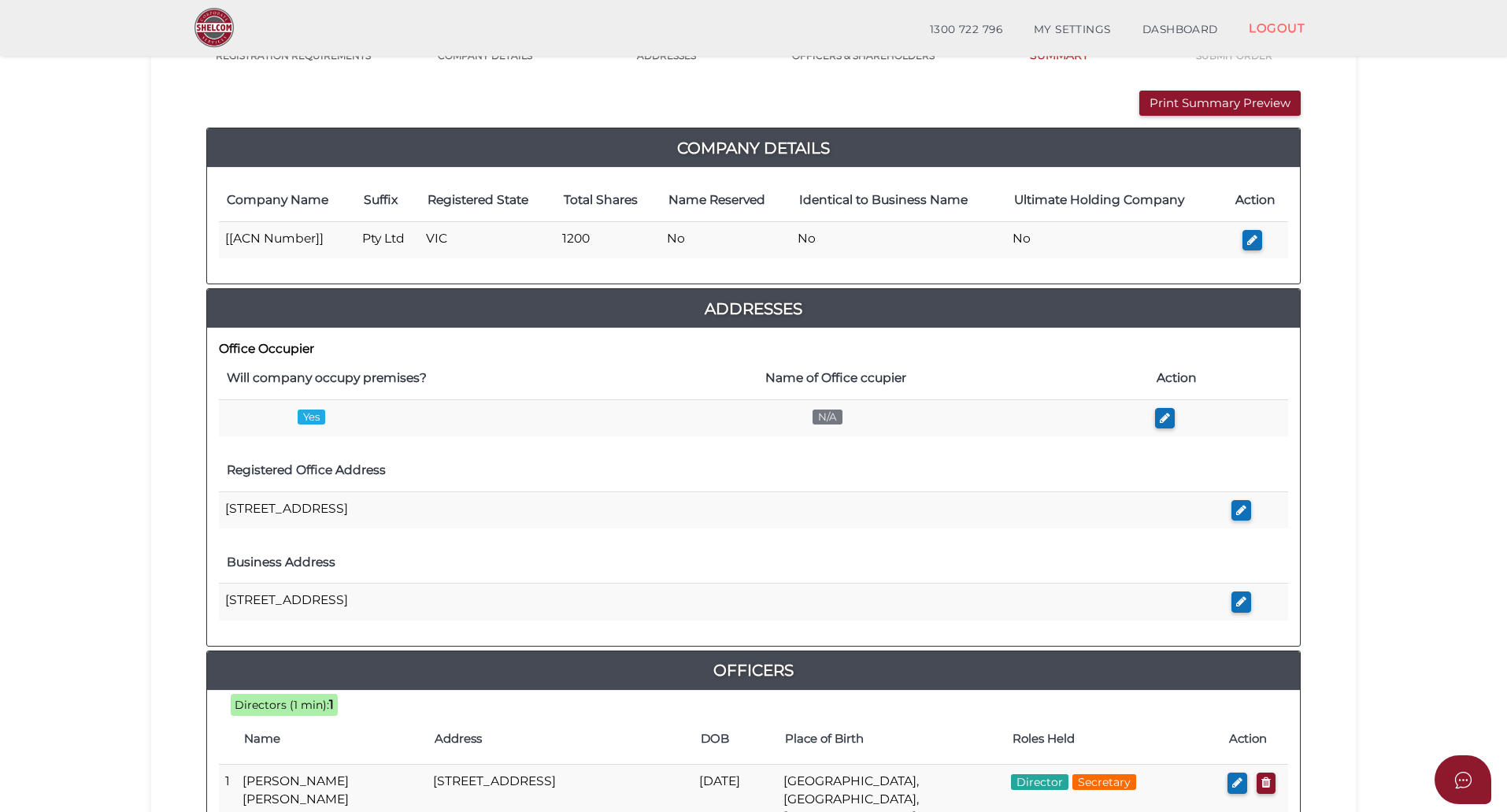
scroll to position [31, 0]
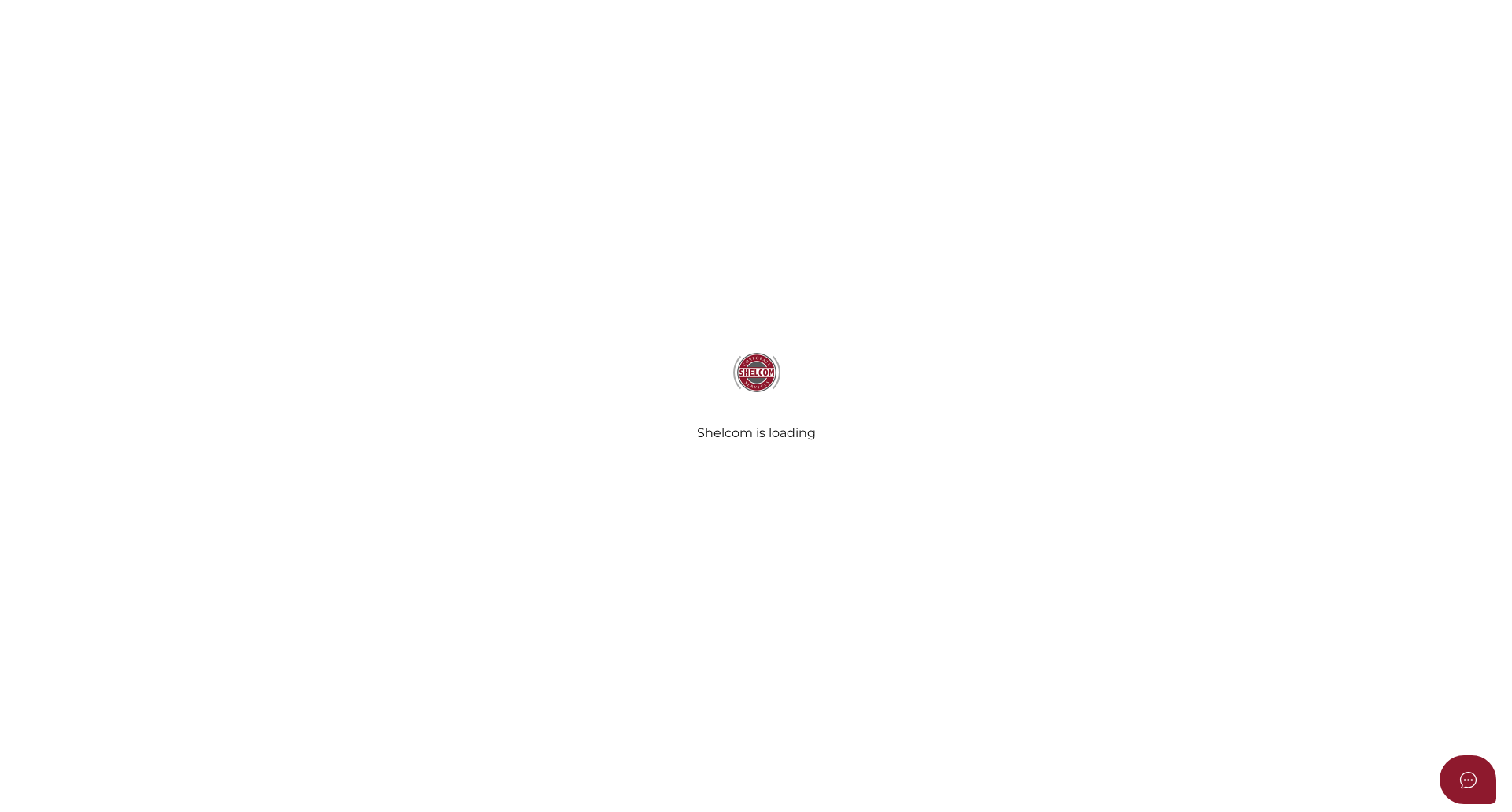
select select "Comb Binding"
select select "No"
radio input "true"
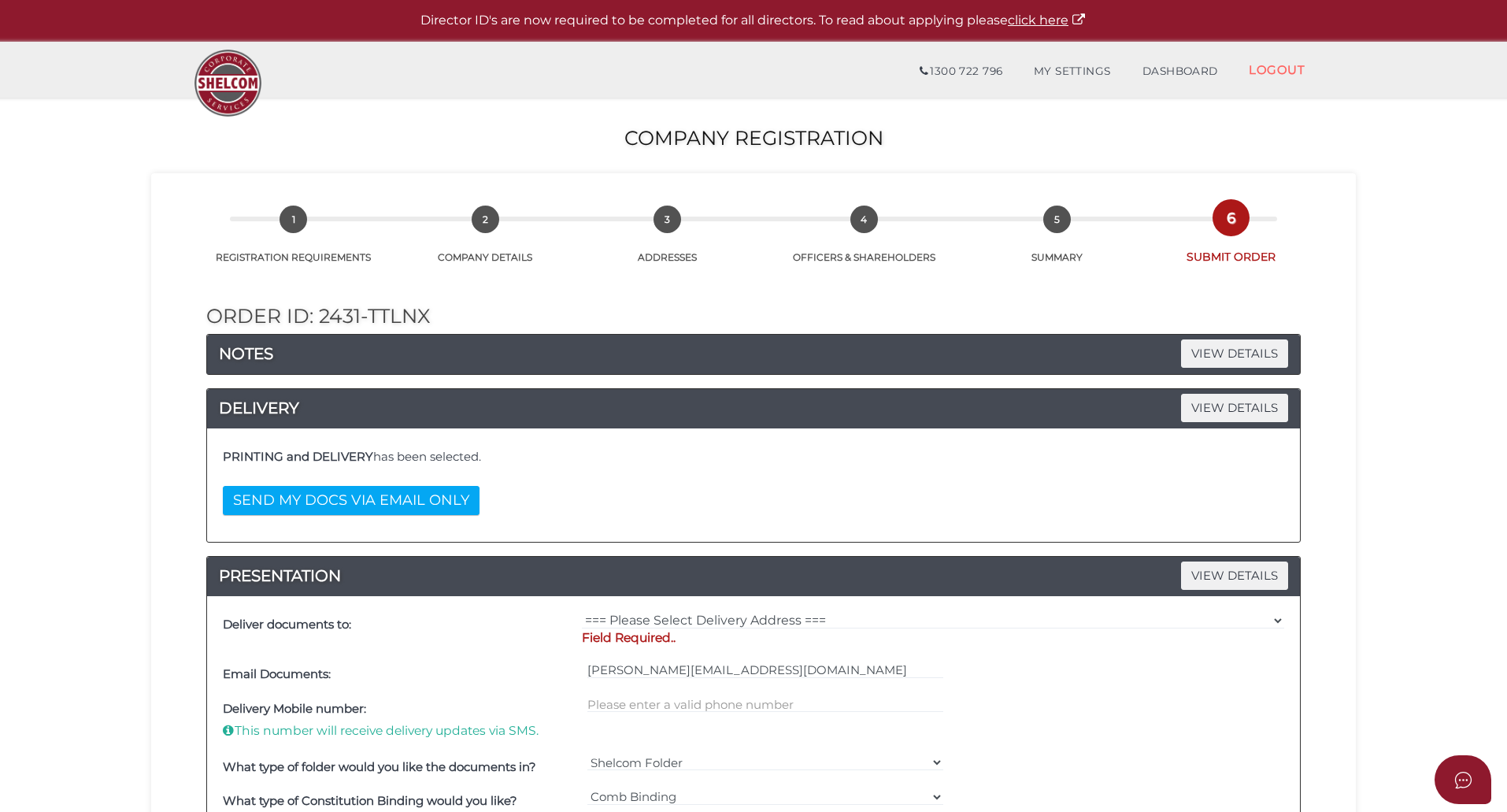
click at [48, 527] on section "Company Registration 36f8dc339ed8185ea5f81fdab670e518 1 REGISTRATION REQUIREMEN…" at bounding box center [753, 713] width 1507 height 1232
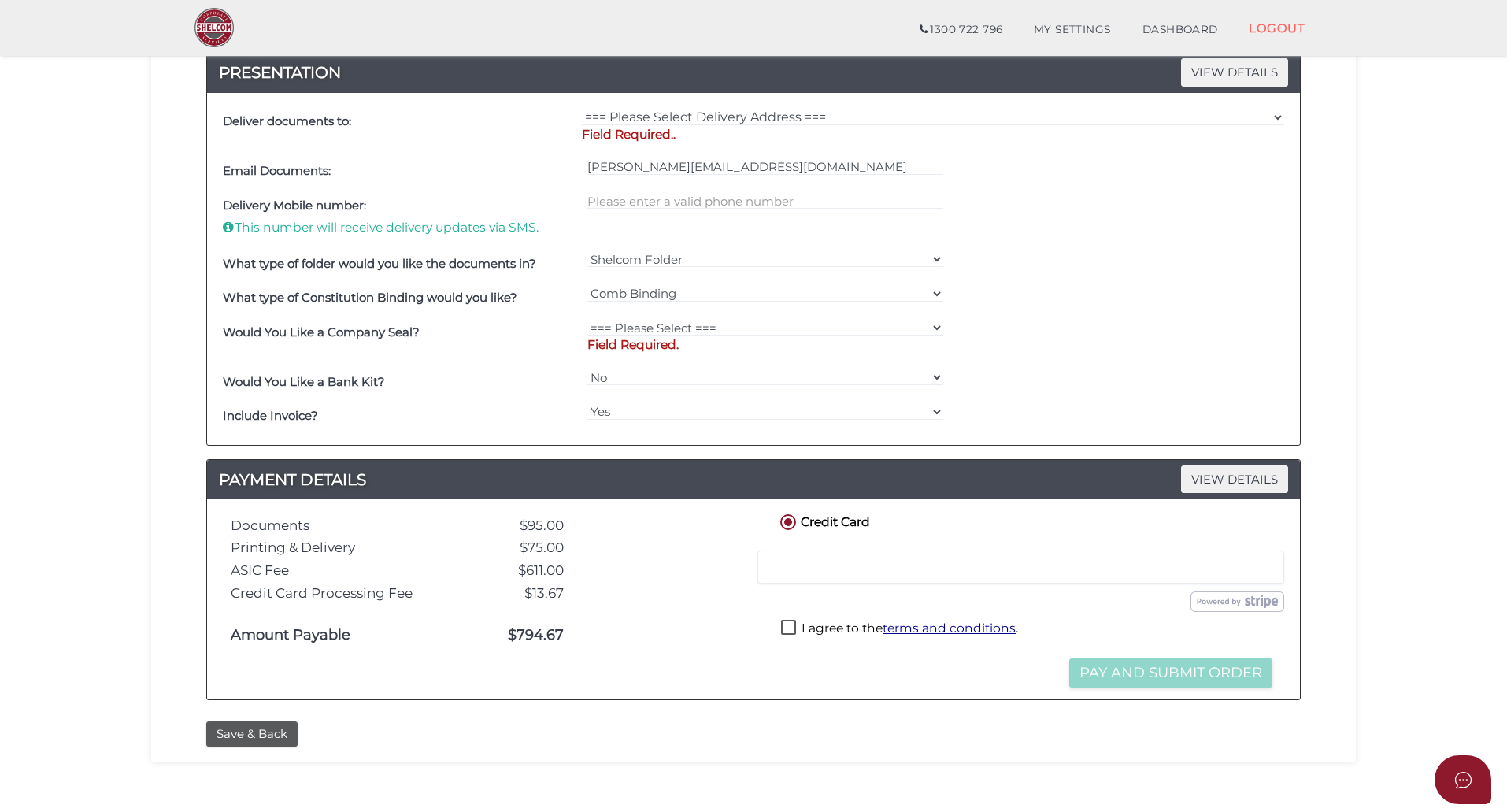
scroll to position [444, 0]
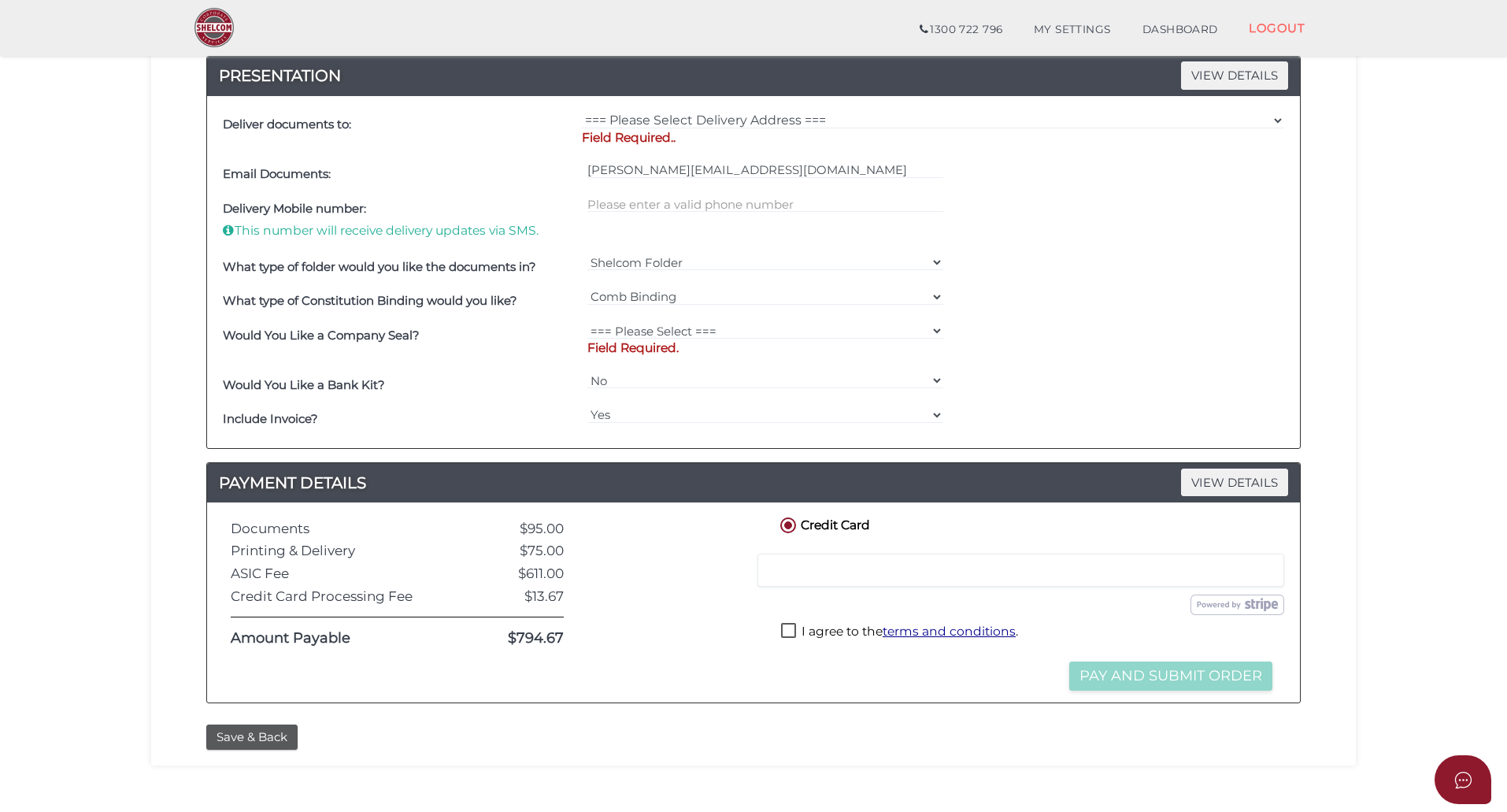
click at [79, 493] on section "Company Registration 36f8dc339ed8185ea5f81fdab670e518 1 REGISTRATION REQUIREMEN…" at bounding box center [753, 213] width 1507 height 1232
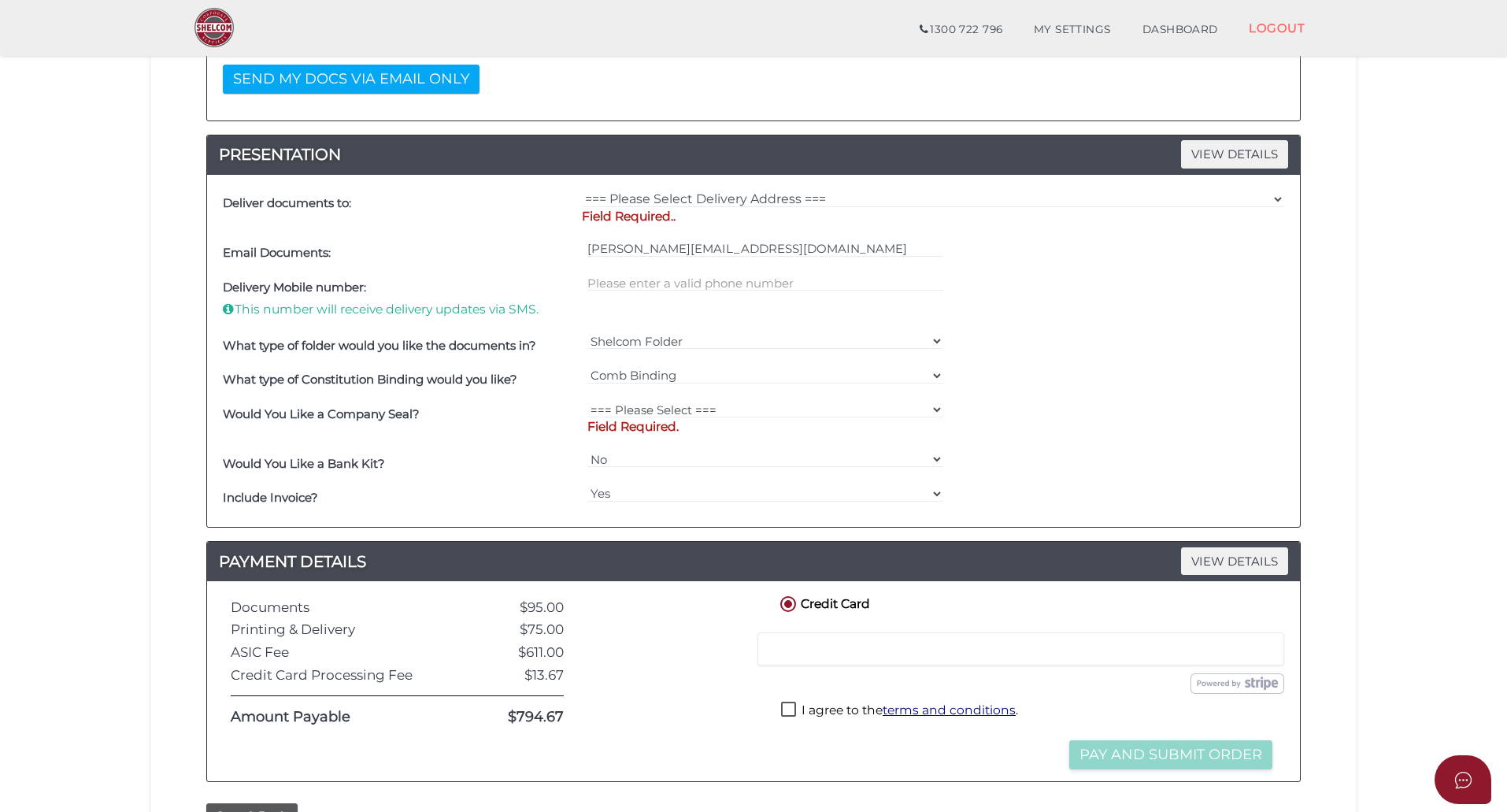
click at [127, 578] on section "Company Registration 36f8dc339ed8185ea5f81fdab670e518 1 REGISTRATION REQUIREMEN…" at bounding box center [753, 292] width 1507 height 1232
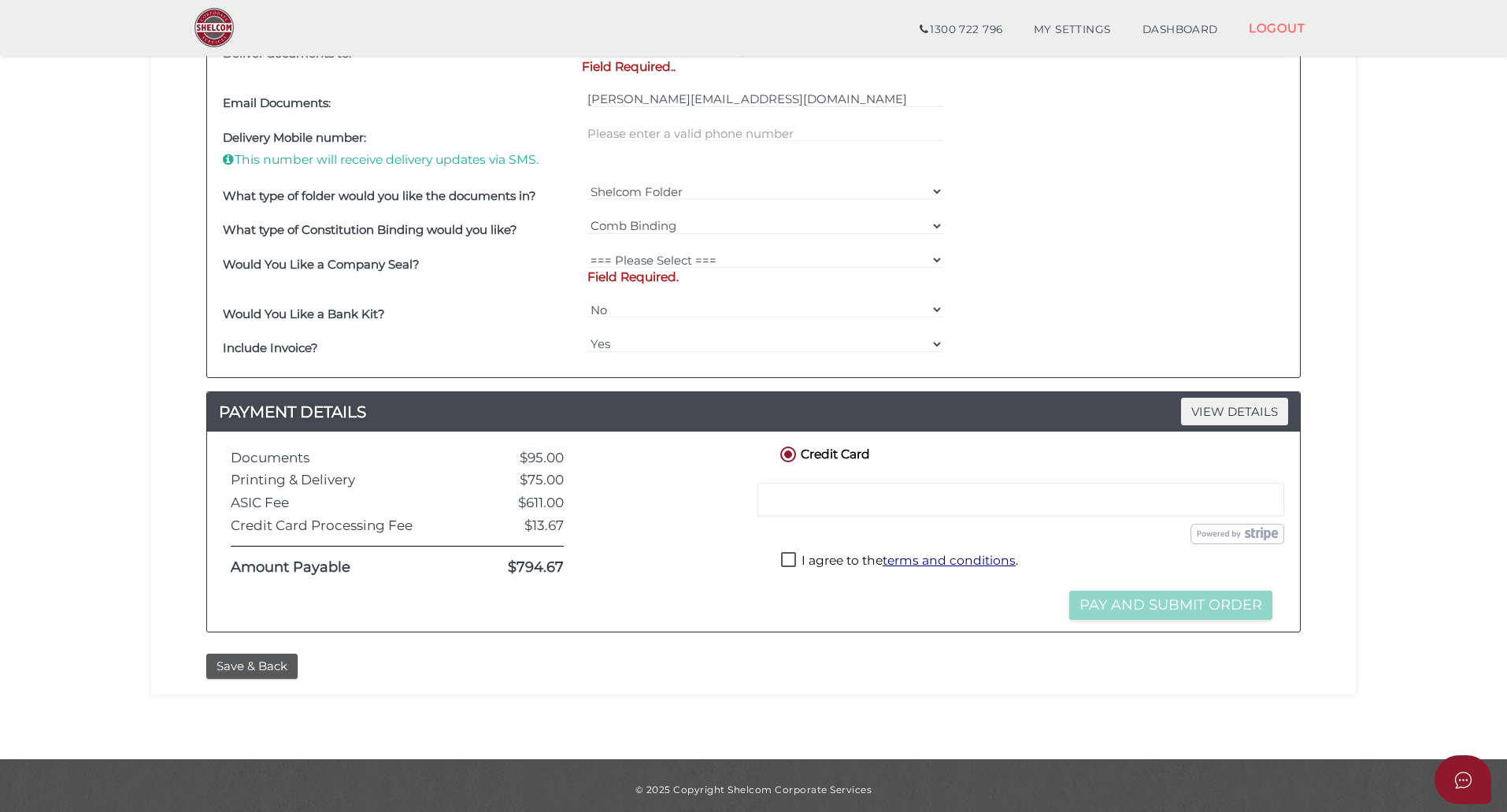
scroll to position [523, 0]
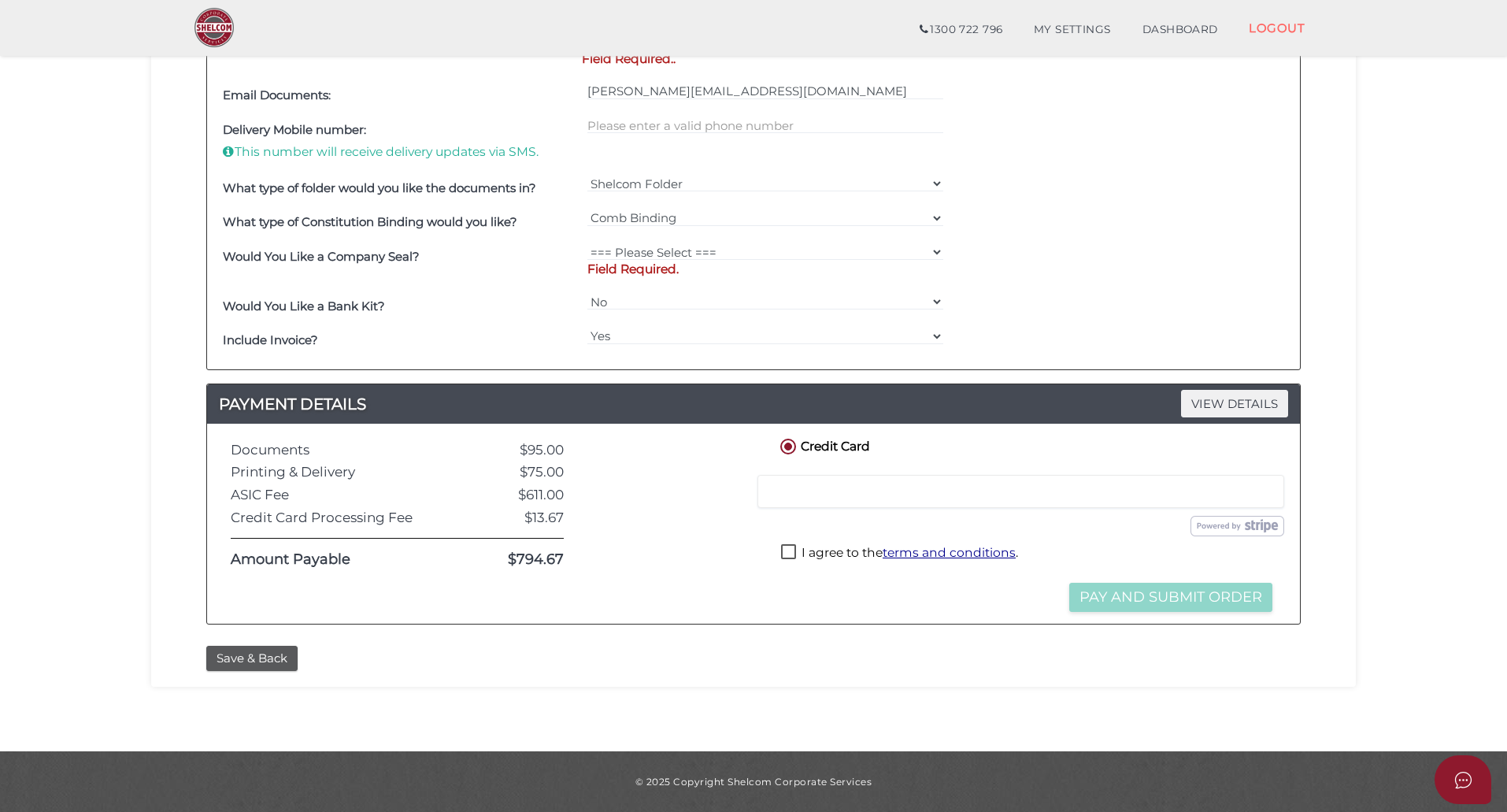
click at [108, 574] on section "Company Registration 36f8dc339ed8185ea5f81fdab670e518 1 REGISTRATION REQUIREMEN…" at bounding box center [753, 135] width 1507 height 1232
click at [84, 554] on section "Company Registration 36f8dc339ed8185ea5f81fdab670e518 1 REGISTRATION REQUIREMEN…" at bounding box center [753, 135] width 1507 height 1232
click at [86, 557] on section "Company Registration 36f8dc339ed8185ea5f81fdab670e518 1 REGISTRATION REQUIREMEN…" at bounding box center [753, 135] width 1507 height 1232
click at [98, 639] on section "Company Registration 36f8dc339ed8185ea5f81fdab670e518 1 REGISTRATION REQUIREMEN…" at bounding box center [753, 135] width 1507 height 1232
click at [262, 663] on button "Save & Back" at bounding box center [252, 658] width 92 height 26
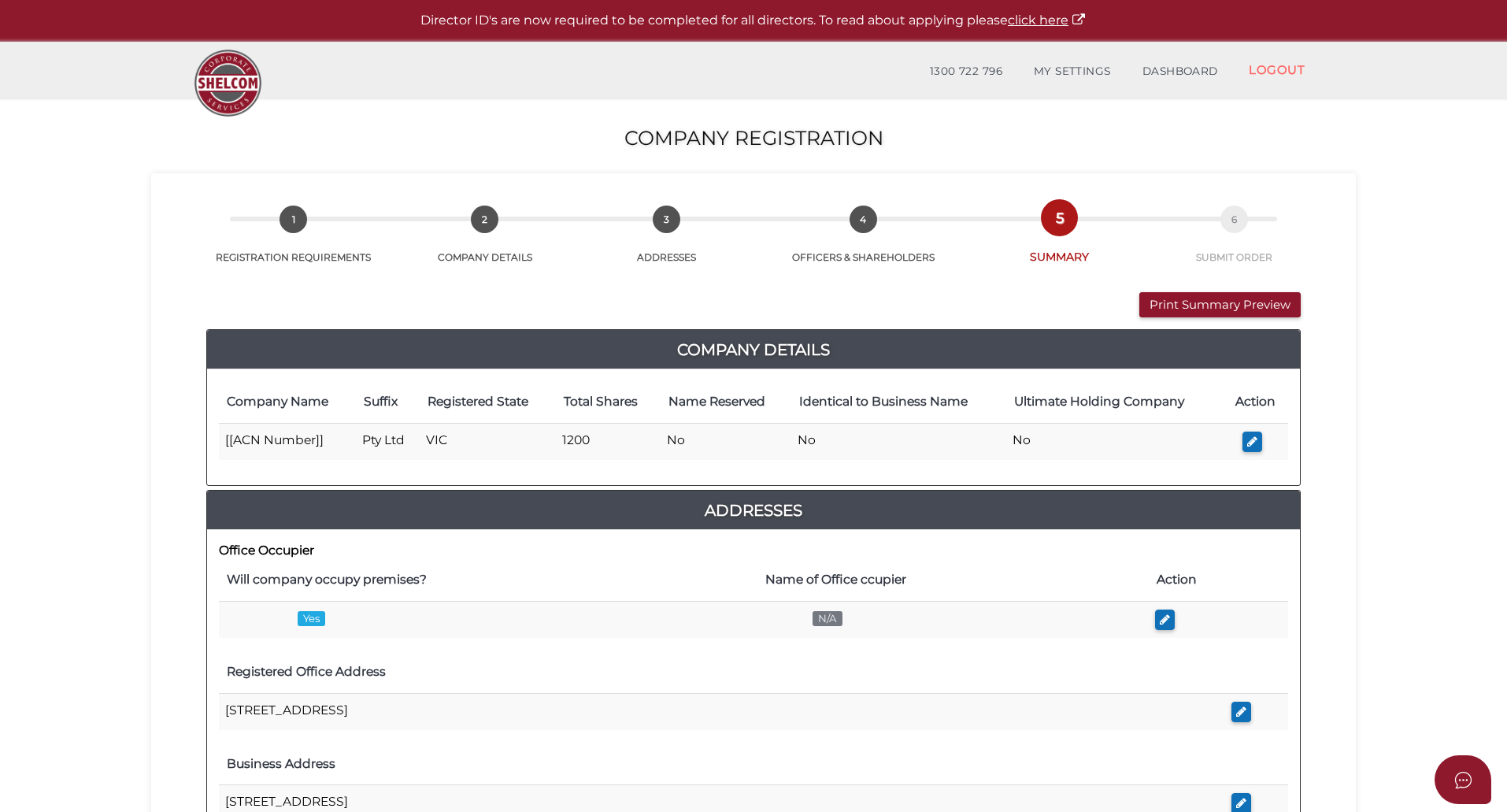
click at [150, 236] on section "Company Registration 36f8dc339ed8185ea5f81fdab670e518 1 REGISTRATION REQUIREMEN…" at bounding box center [753, 752] width 1507 height 1308
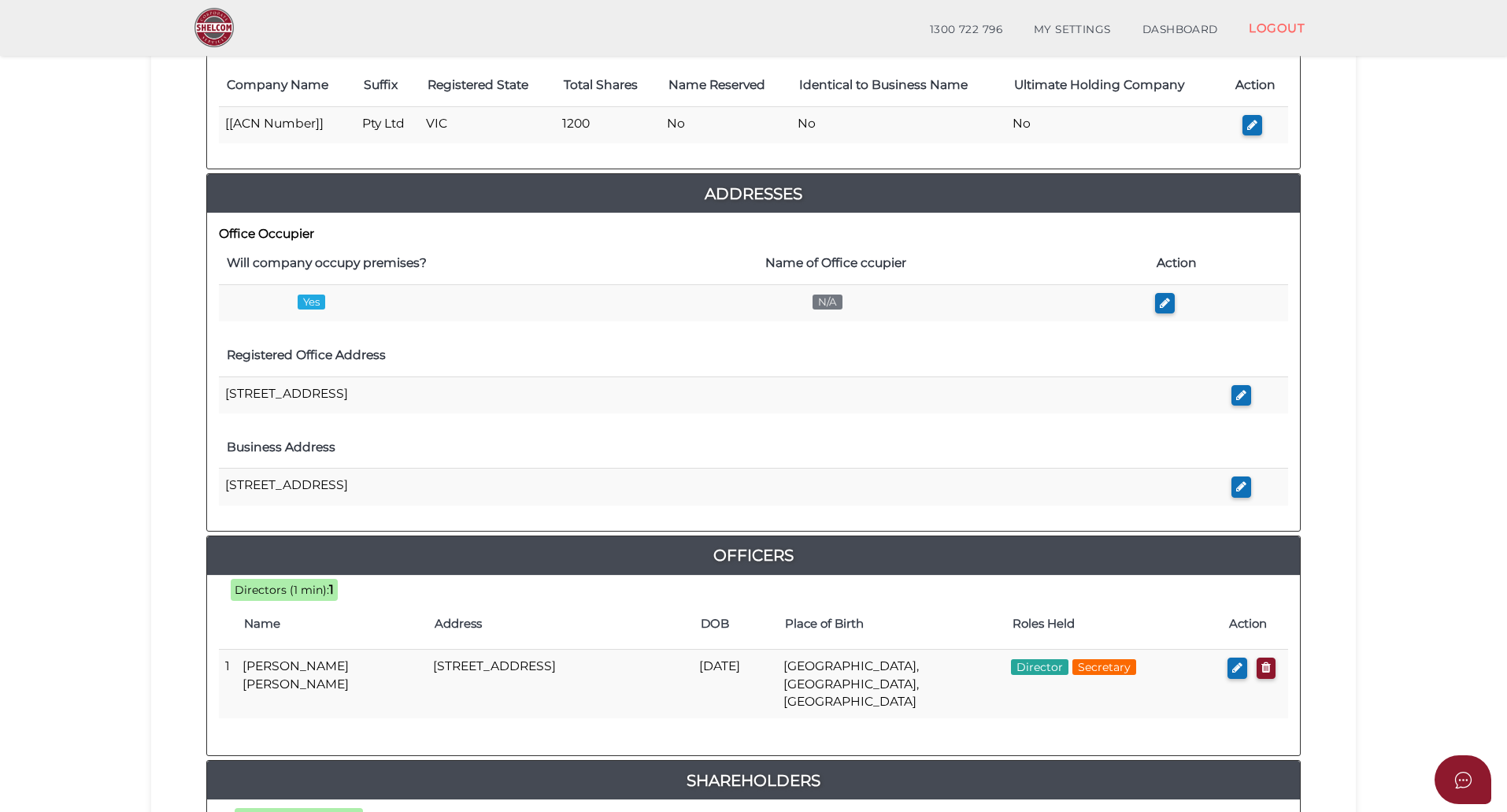
scroll to position [582, 0]
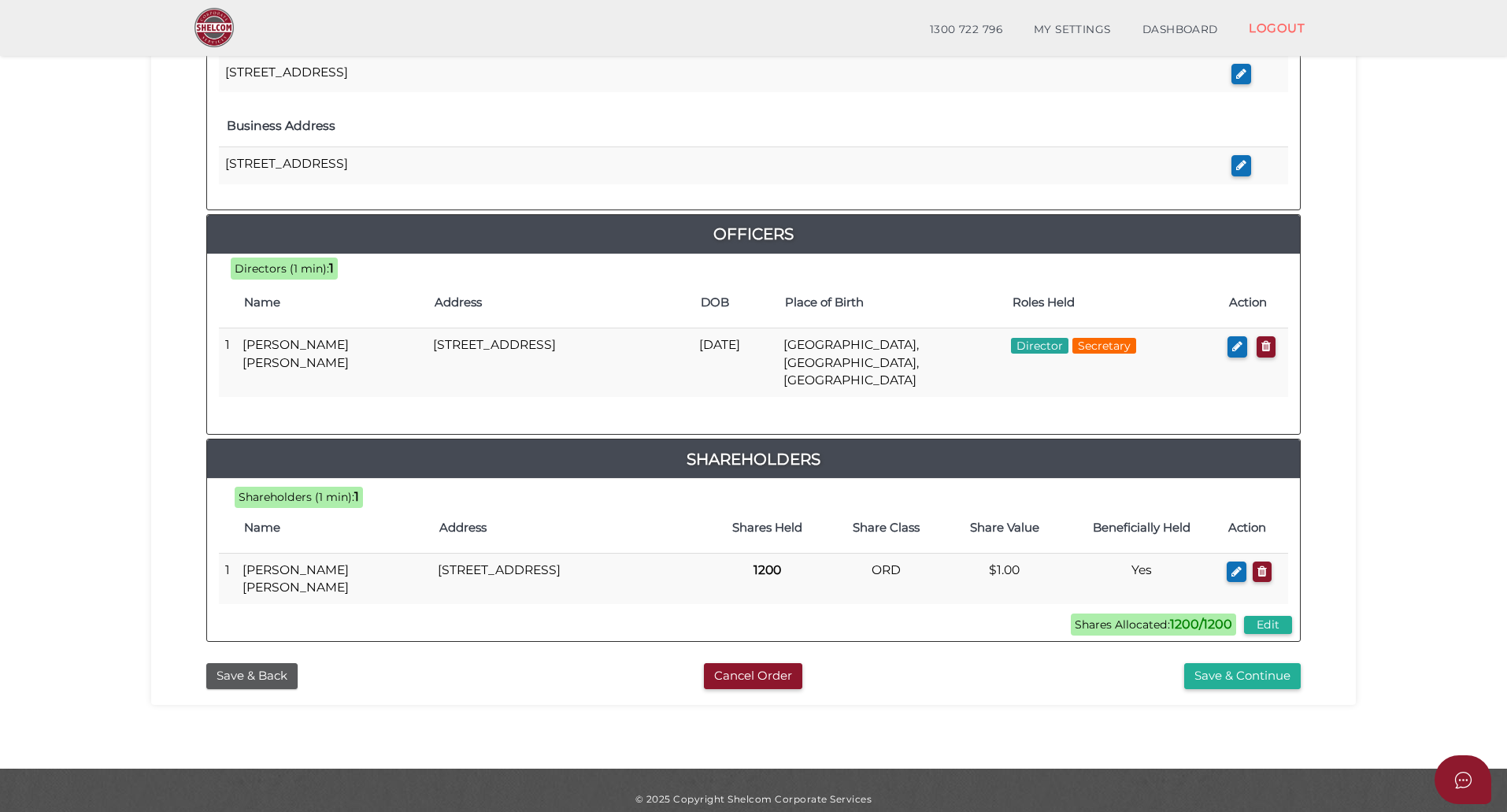
click at [1382, 487] on section "Company Registration 36f8dc339ed8185ea5f81fdab670e518 1 REGISTRATION REQUIREMEN…" at bounding box center [753, 114] width 1507 height 1308
drag, startPoint x: 935, startPoint y: 663, endPoint x: 922, endPoint y: 656, distance: 14.8
click at [935, 663] on div "Cancel Order" at bounding box center [752, 676] width 372 height 26
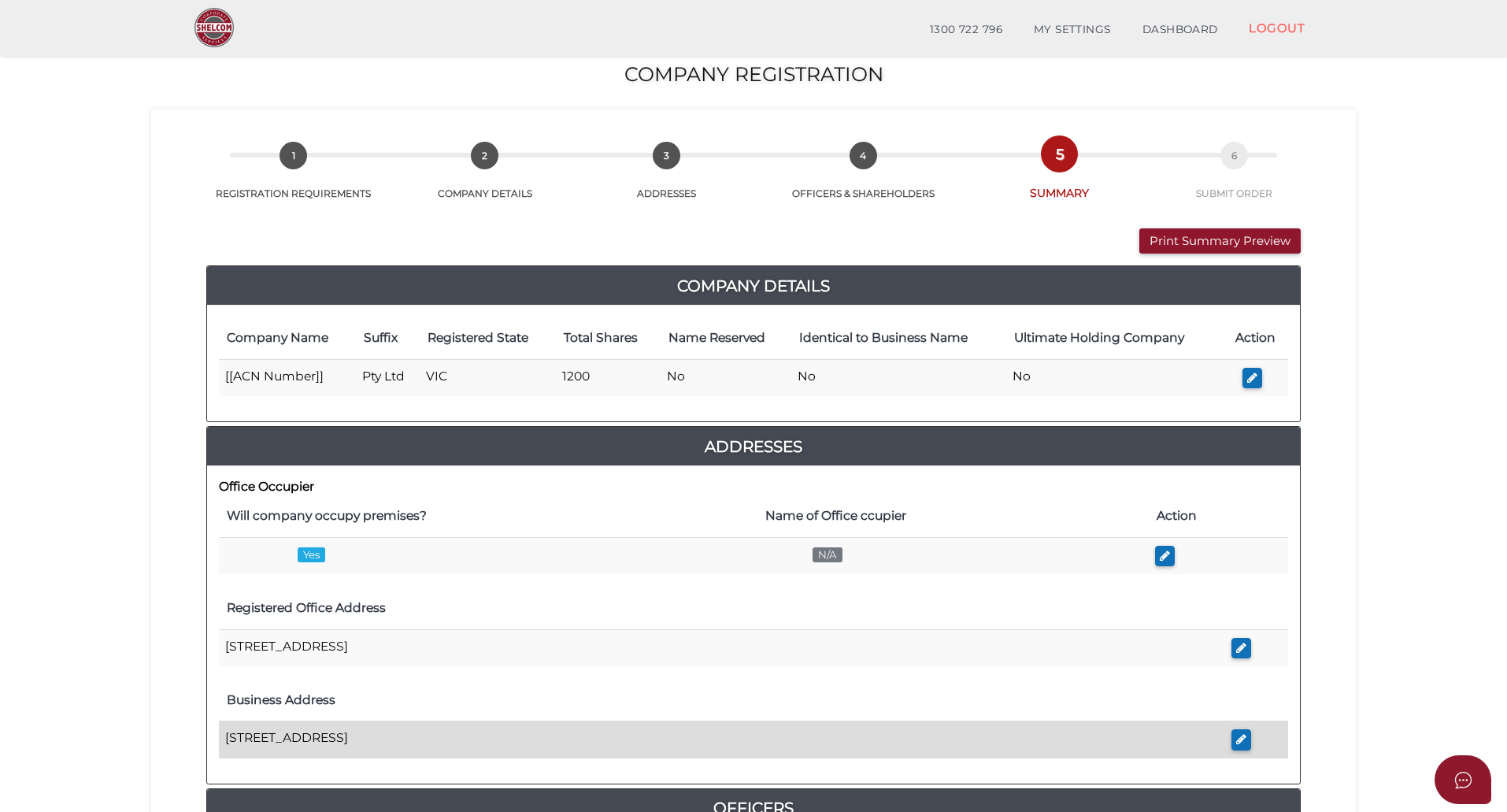
scroll to position [0, 0]
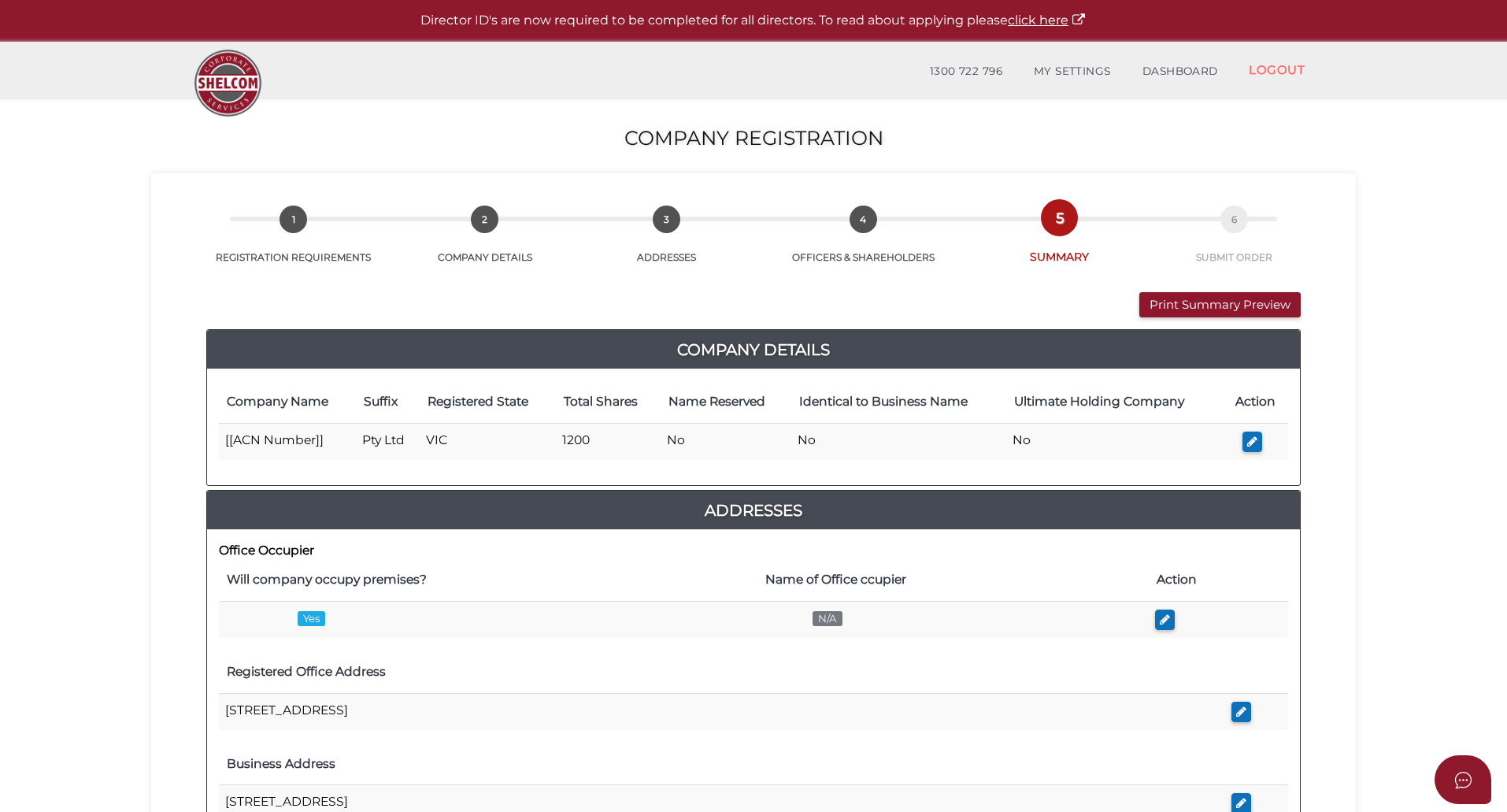
click at [1412, 340] on section "Company Registration 36f8dc339ed8185ea5f81fdab670e518 1 REGISTRATION REQUIREMEN…" at bounding box center [753, 752] width 1507 height 1308
click at [1241, 307] on button "Print Summary Preview" at bounding box center [1220, 305] width 162 height 26
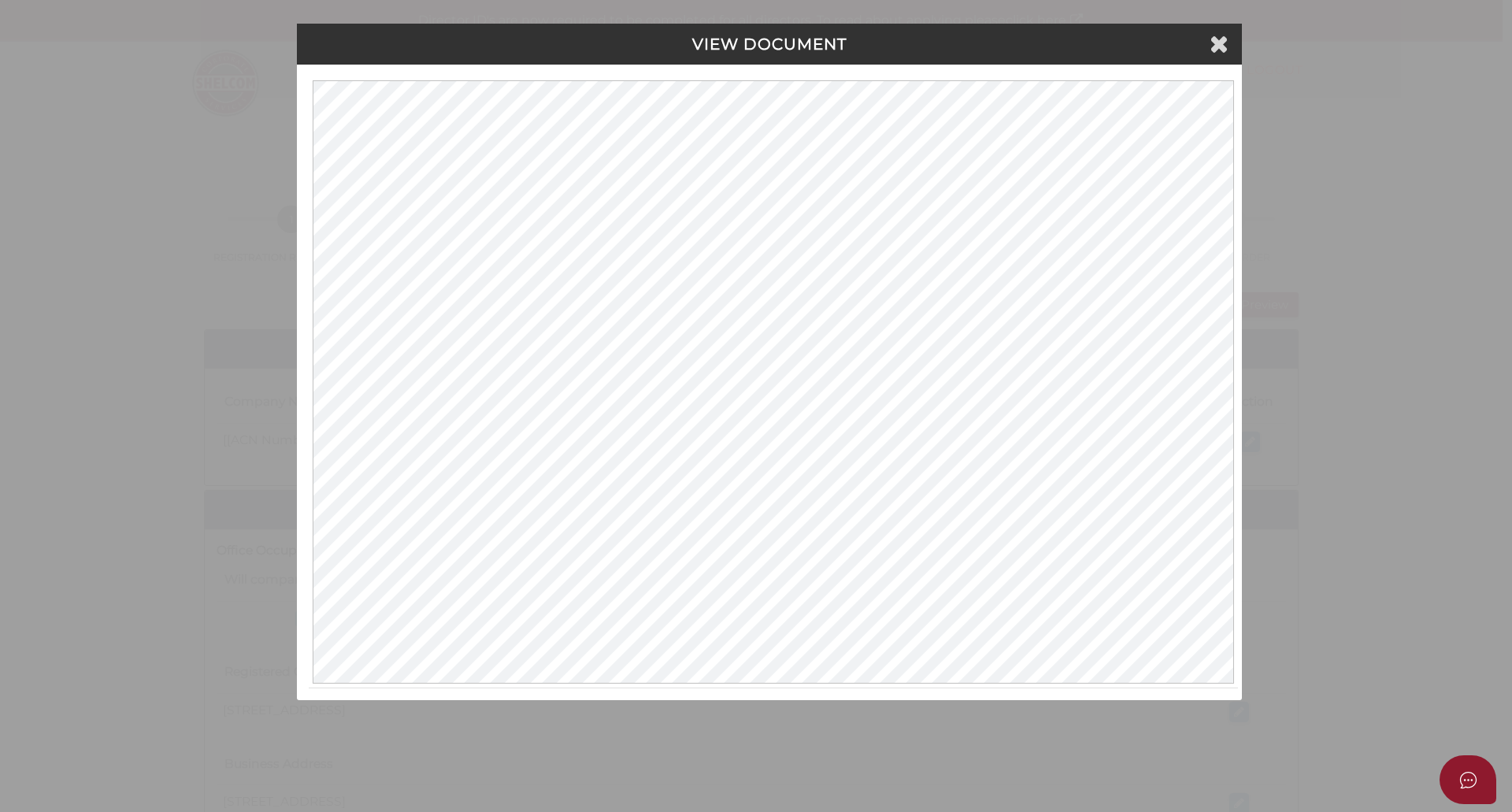
click at [1228, 49] on icon at bounding box center [1218, 43] width 19 height 24
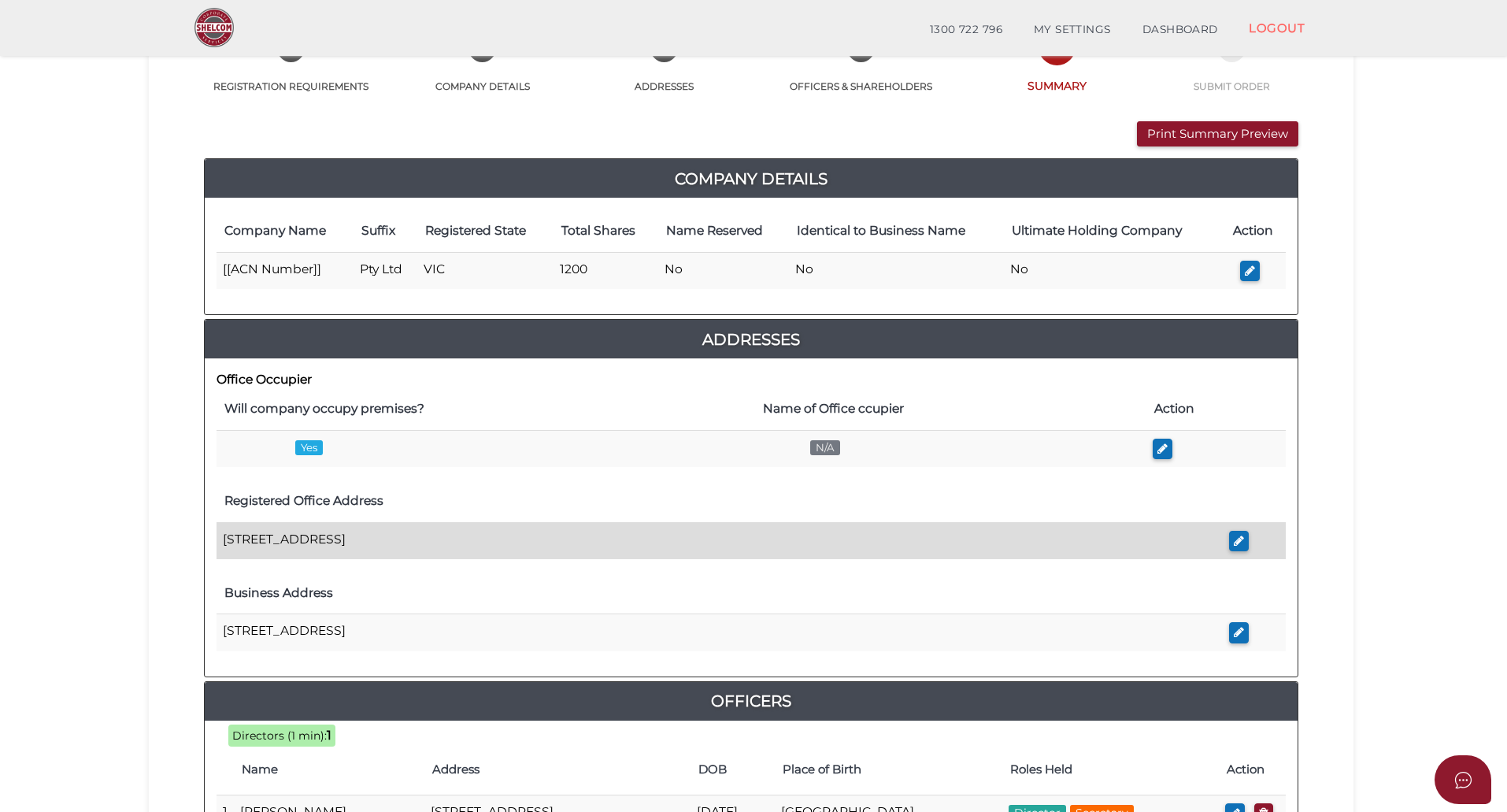
scroll to position [158, 0]
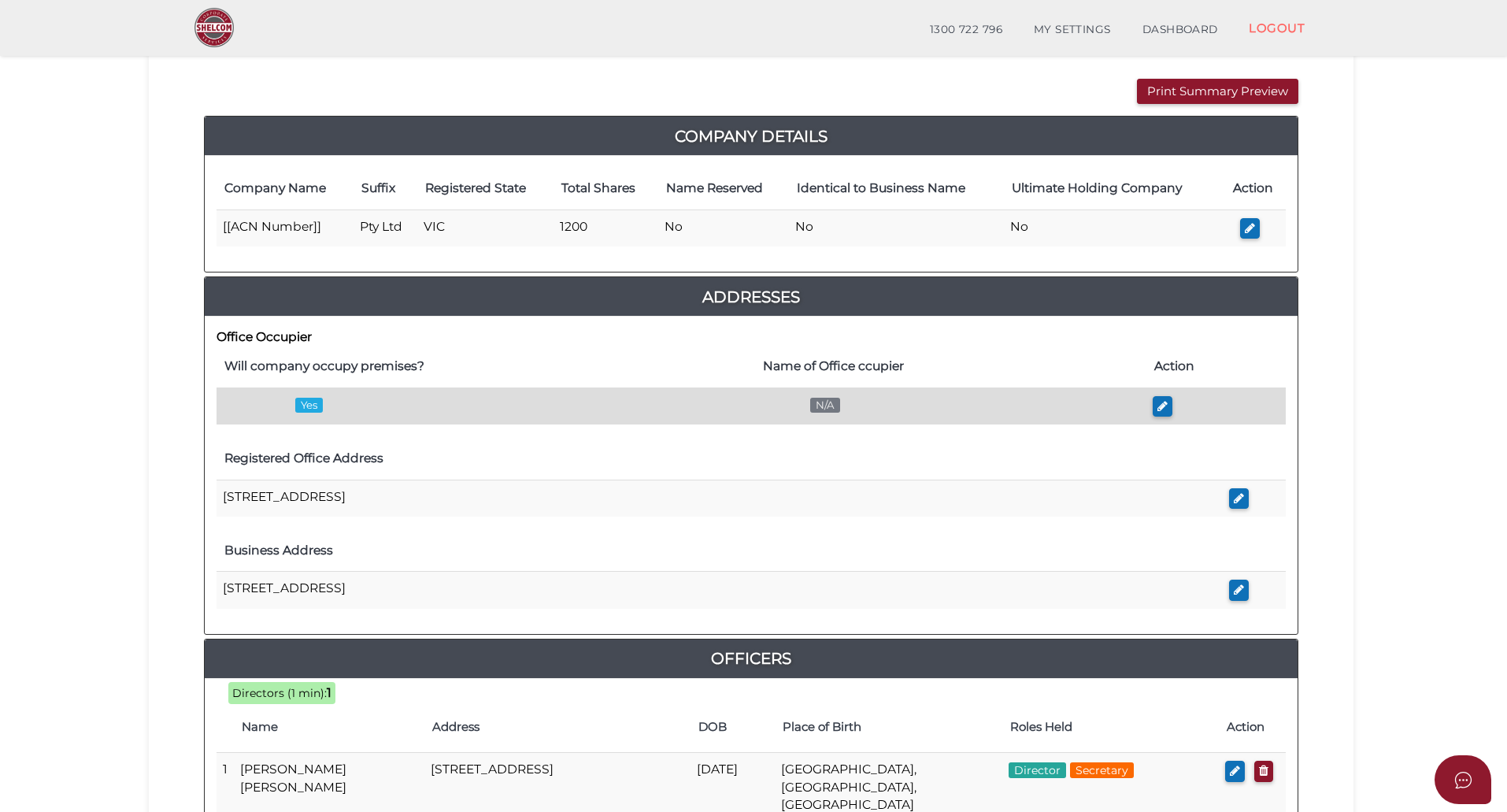
click at [828, 404] on span "N/A" at bounding box center [825, 405] width 30 height 15
click at [1159, 406] on icon "button" at bounding box center [1163, 406] width 10 height 12
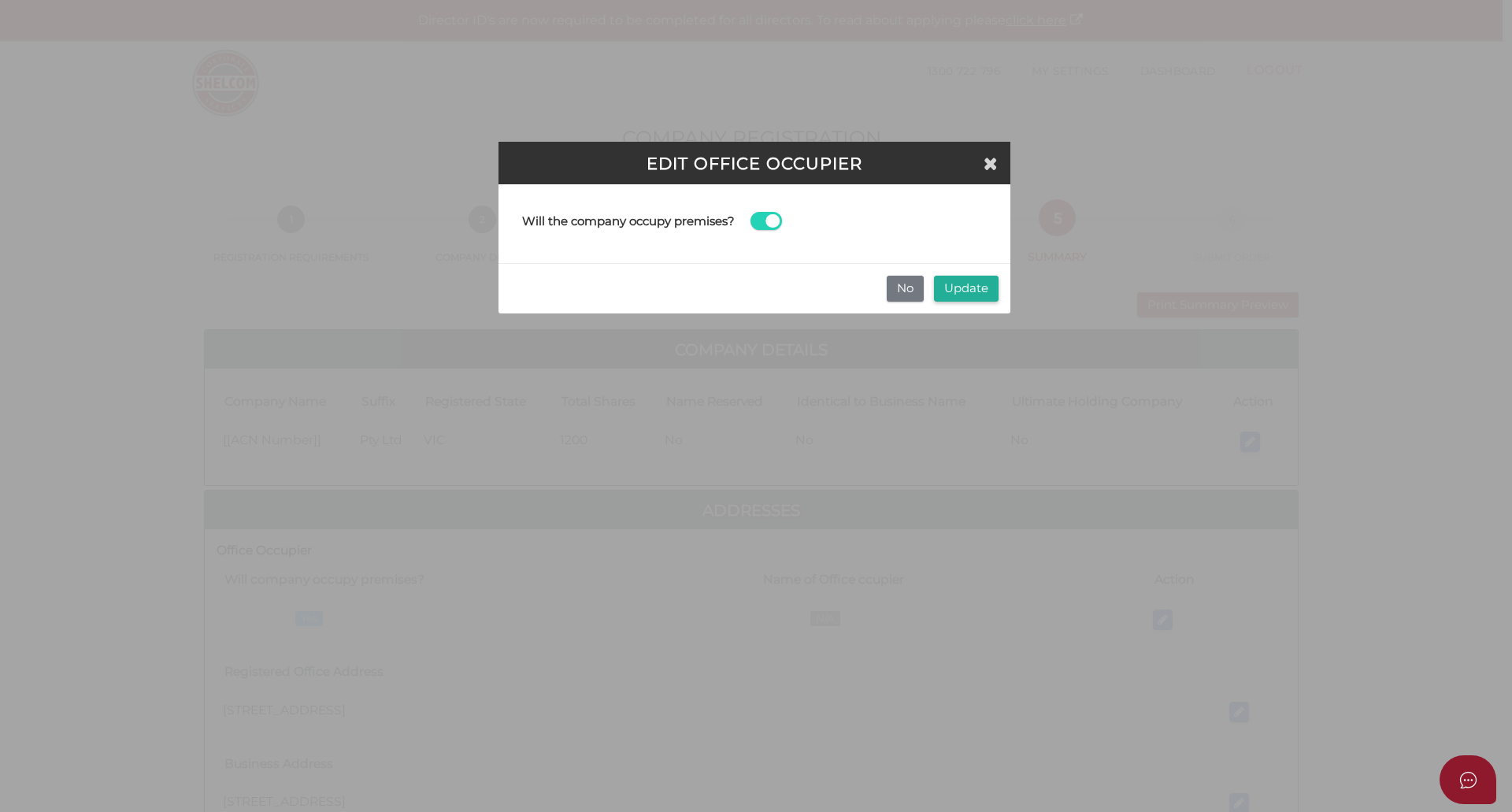
click at [967, 293] on button "Update" at bounding box center [965, 288] width 64 height 26
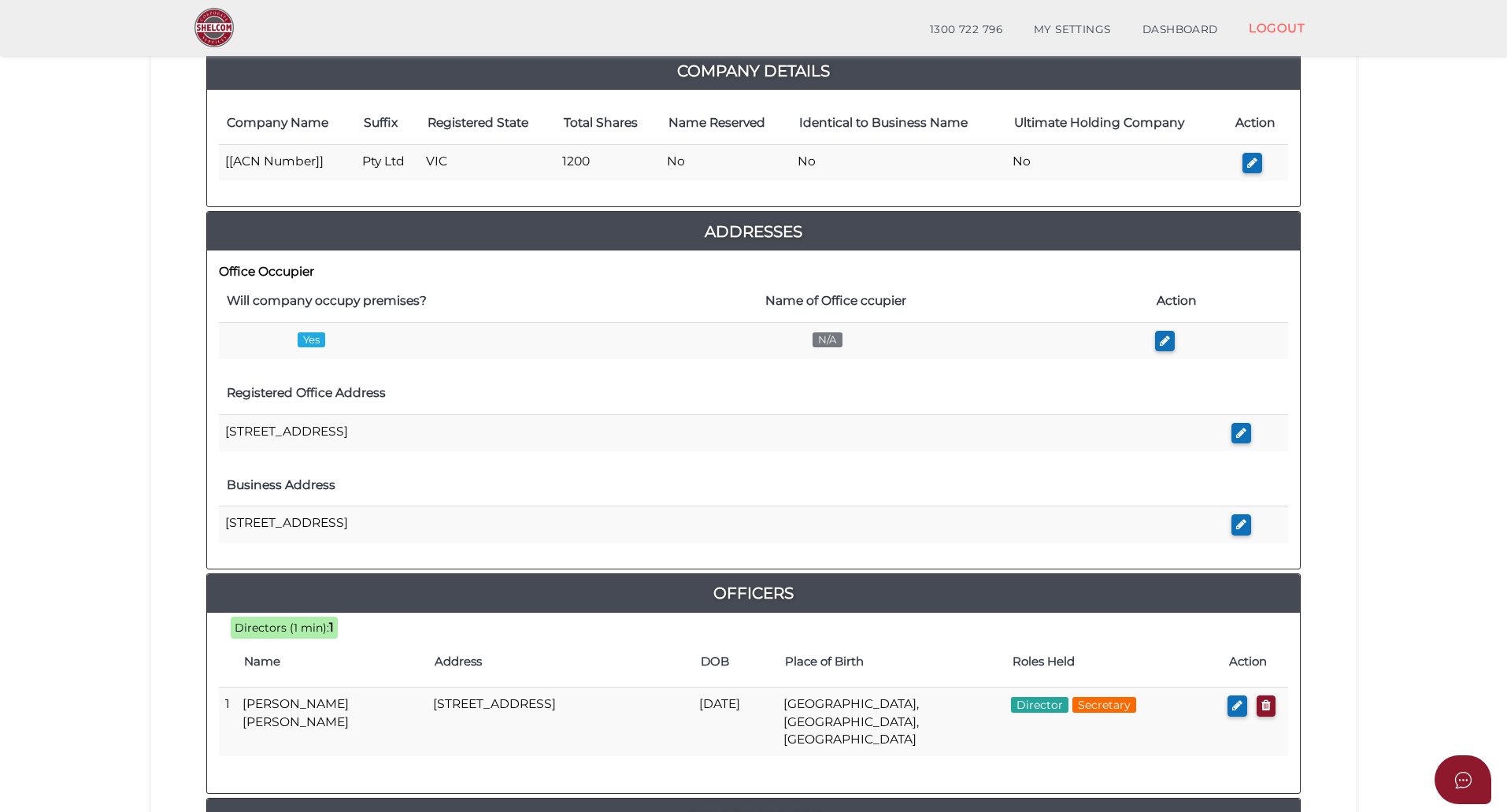
scroll to position [236, 0]
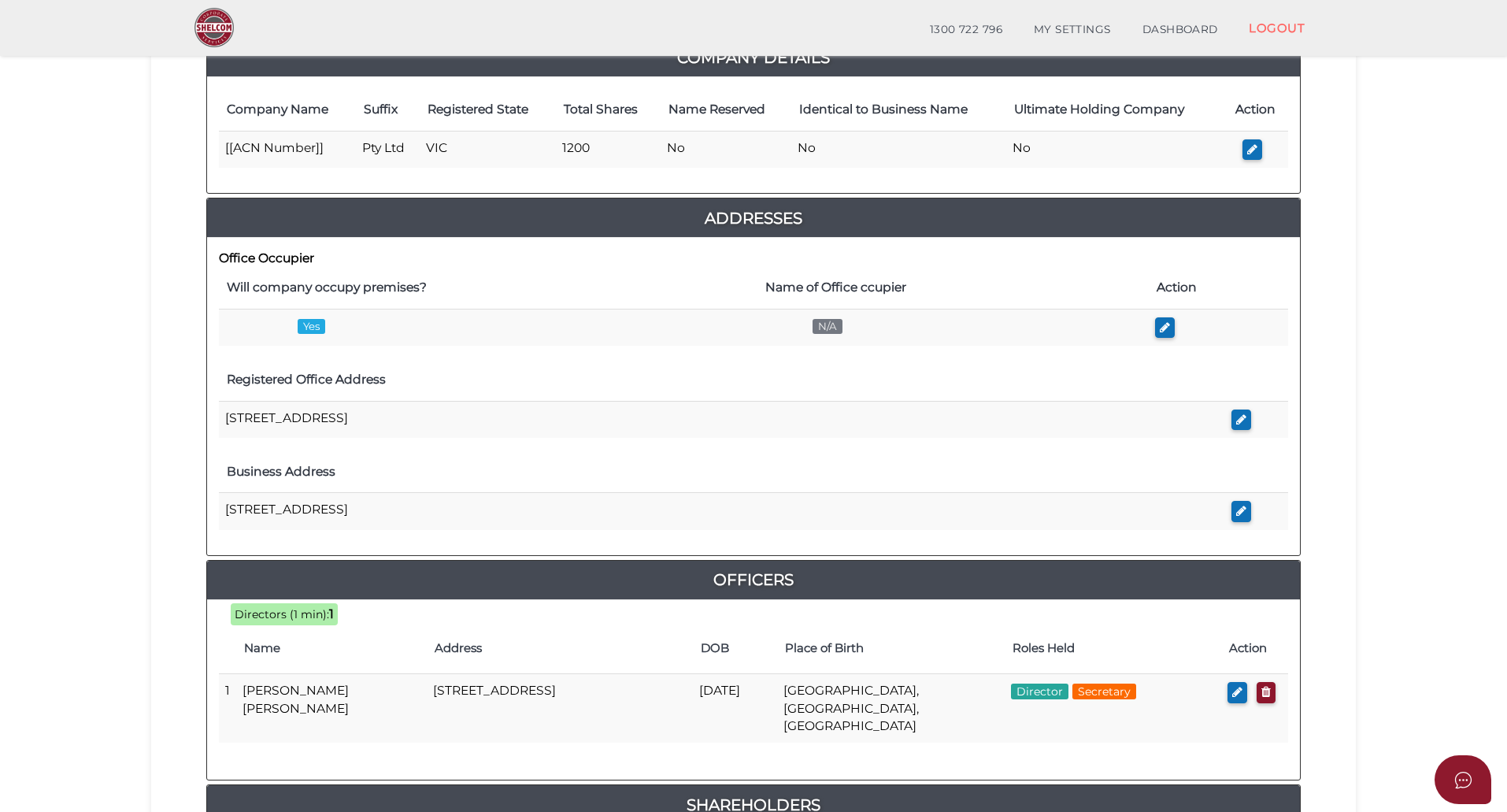
click at [1363, 344] on section "Company Registration 36f8dc339ed8185ea5f81fdab670e518 1 REGISTRATION REQUIREMEN…" at bounding box center [753, 460] width 1507 height 1308
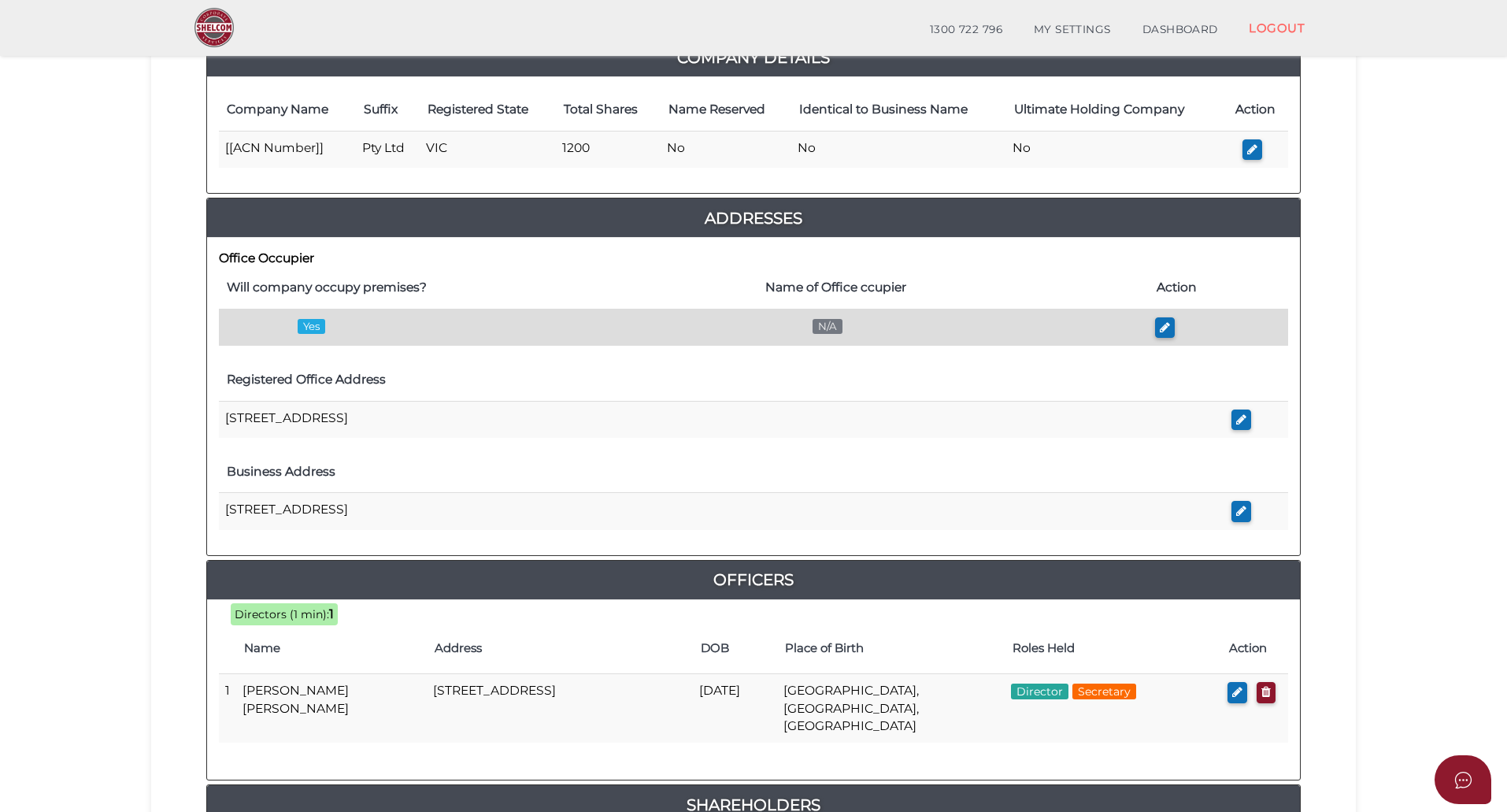
click at [833, 326] on span "N/A" at bounding box center [827, 326] width 30 height 15
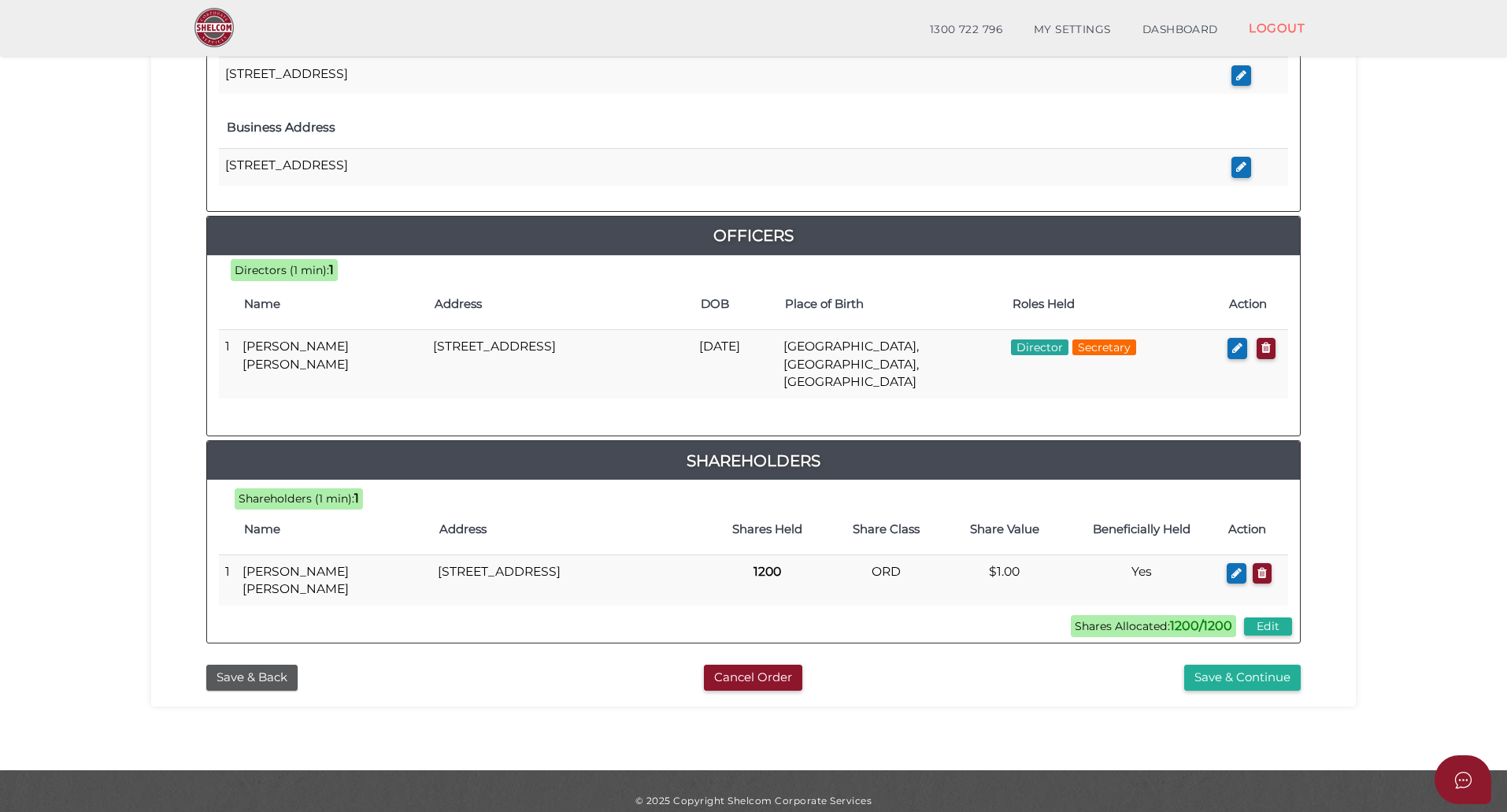
scroll to position [582, 0]
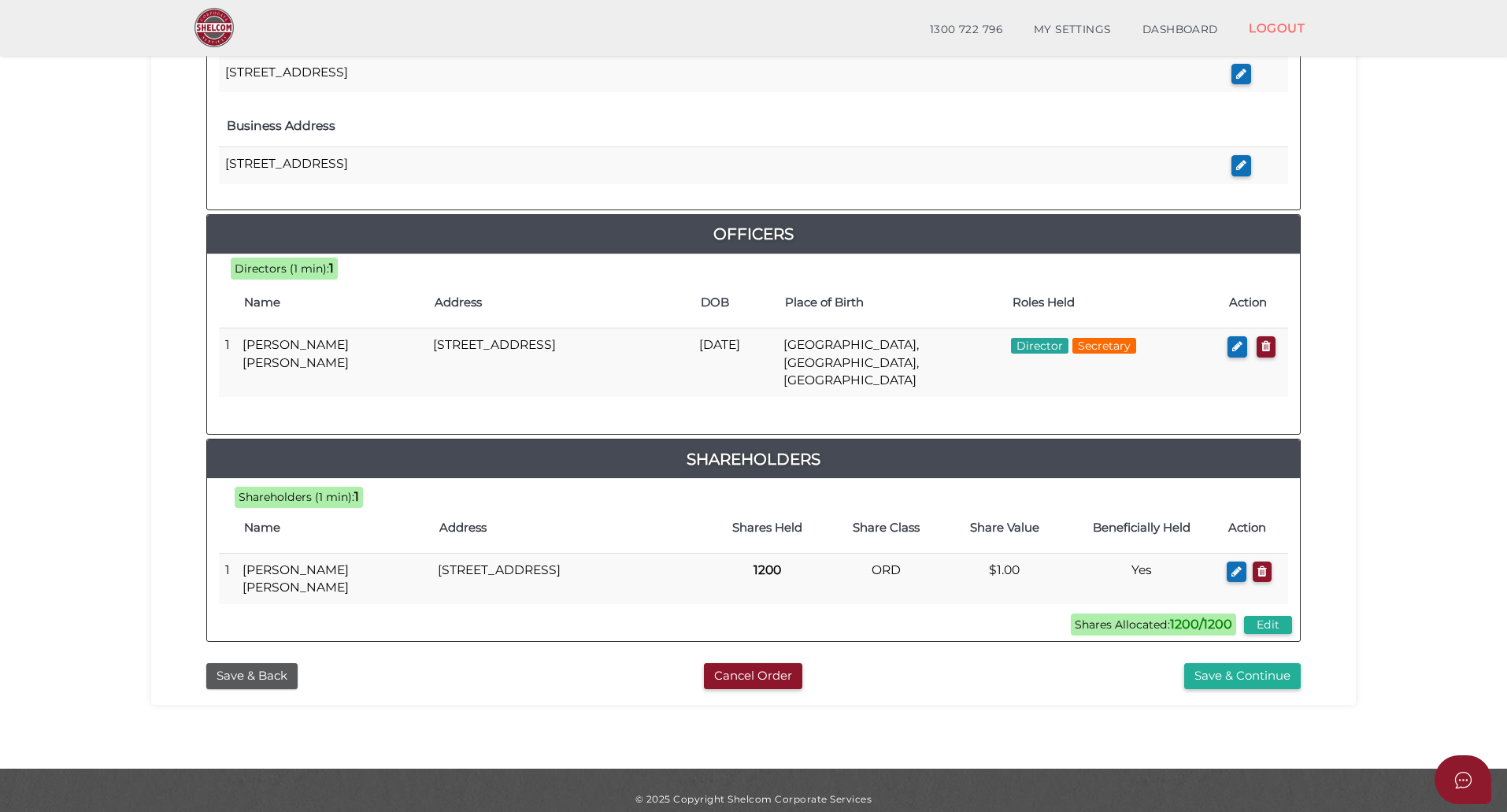
click at [1377, 458] on section "Company Registration 36f8dc339ed8185ea5f81fdab670e518 1 REGISTRATION REQUIREMEN…" at bounding box center [753, 114] width 1507 height 1308
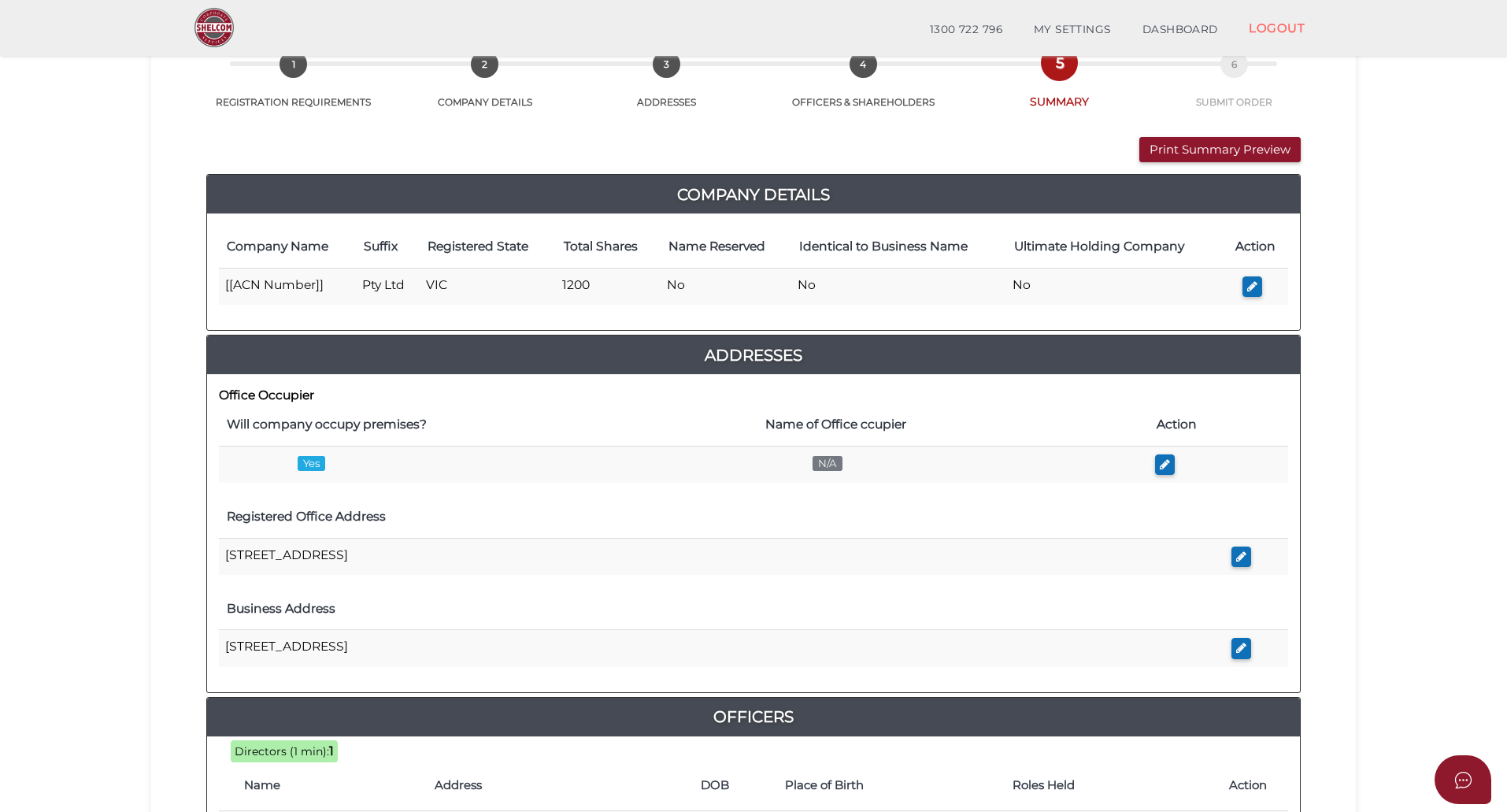
scroll to position [0, 0]
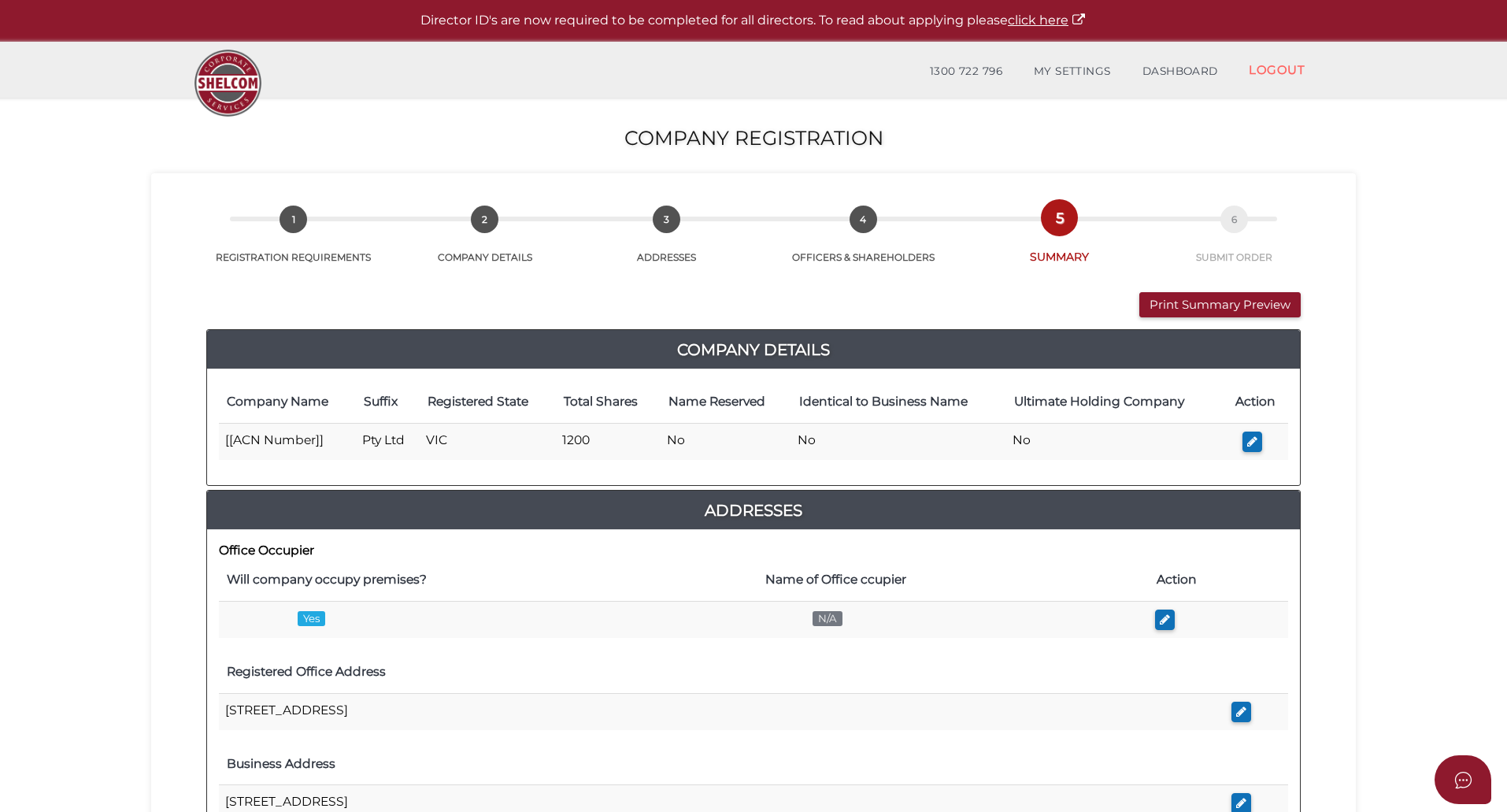
drag, startPoint x: 1412, startPoint y: 389, endPoint x: 1383, endPoint y: 228, distance: 163.6
click at [1412, 384] on section "Company Registration 36f8dc339ed8185ea5f81fdab670e518 1 REGISTRATION REQUIREMEN…" at bounding box center [753, 752] width 1507 height 1308
click at [1213, 298] on button "Print Summary Preview" at bounding box center [1220, 305] width 162 height 26
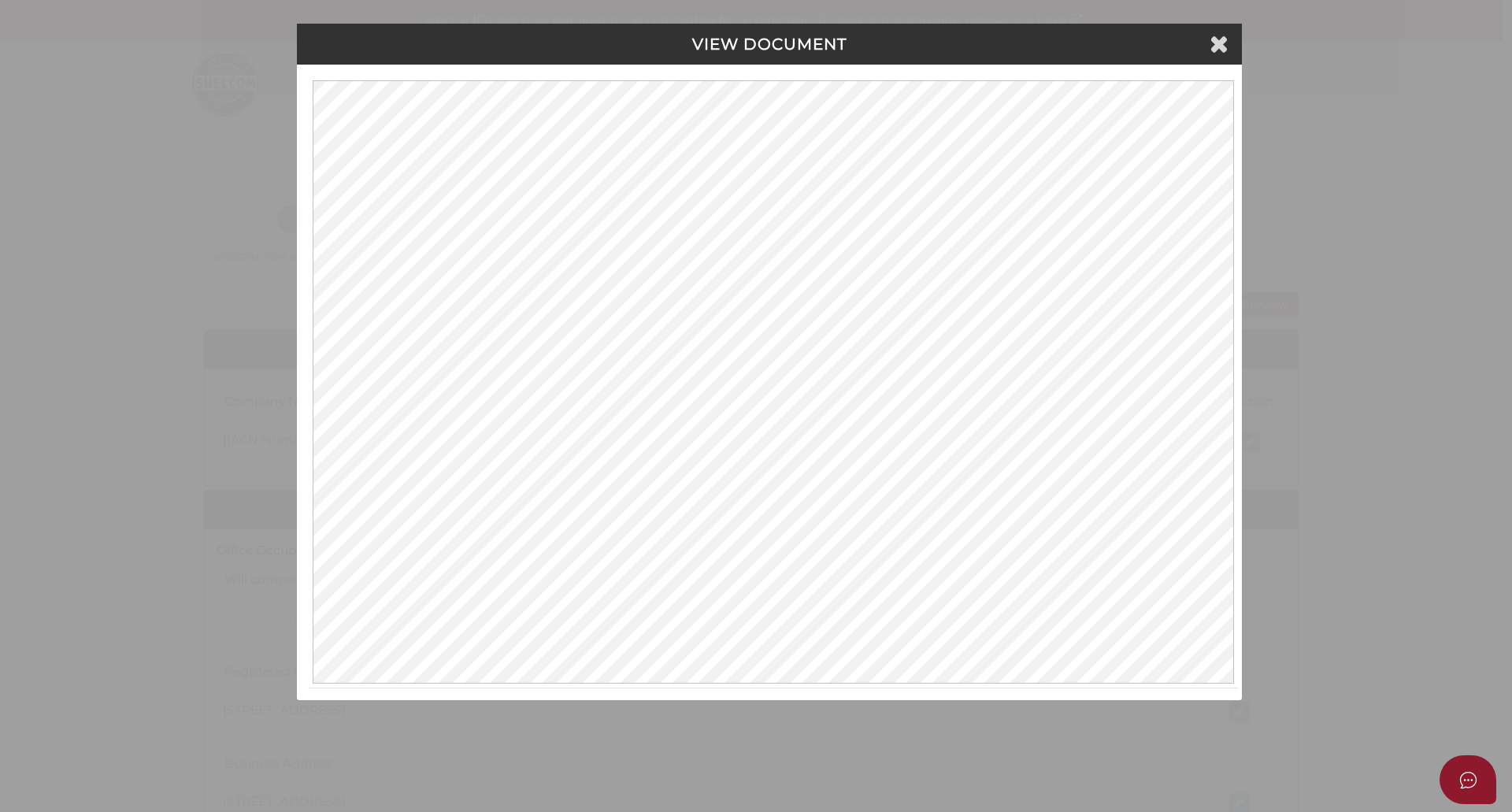
click at [1221, 37] on icon at bounding box center [1218, 43] width 19 height 24
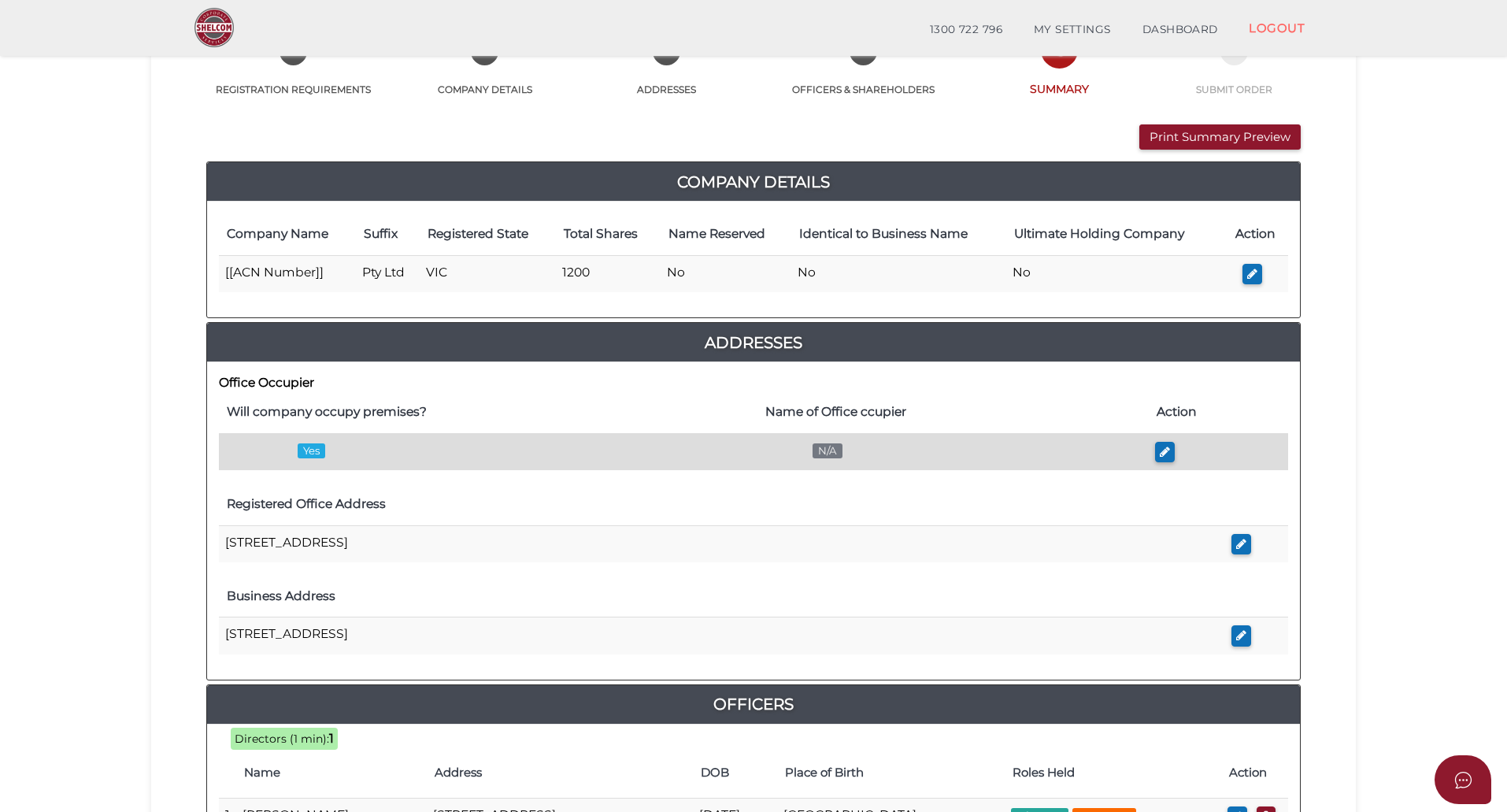
scroll to position [158, 0]
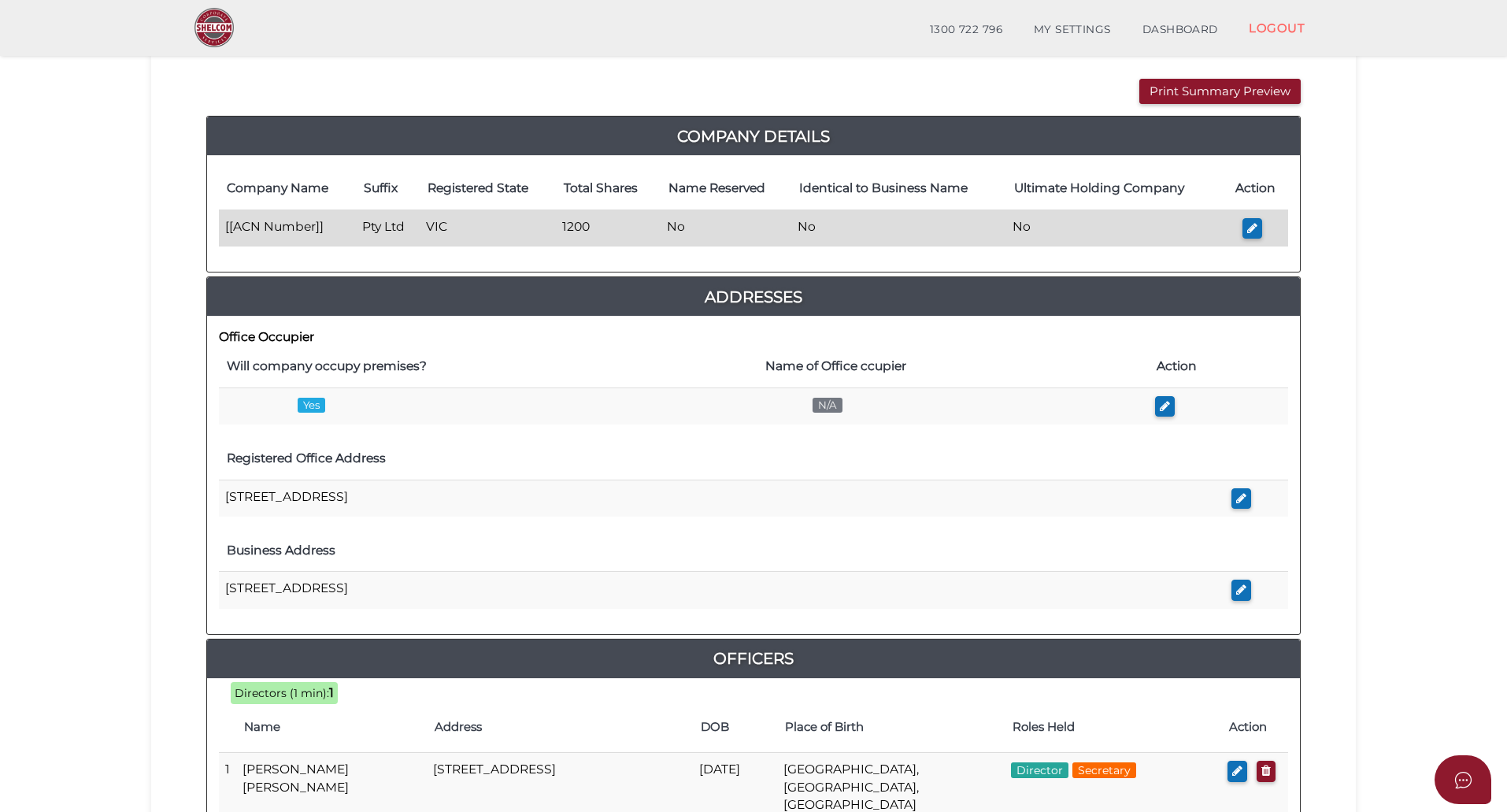
click at [258, 232] on td "[[ACN Number]]" at bounding box center [287, 227] width 137 height 37
click at [1257, 229] on icon "button" at bounding box center [1252, 228] width 10 height 12
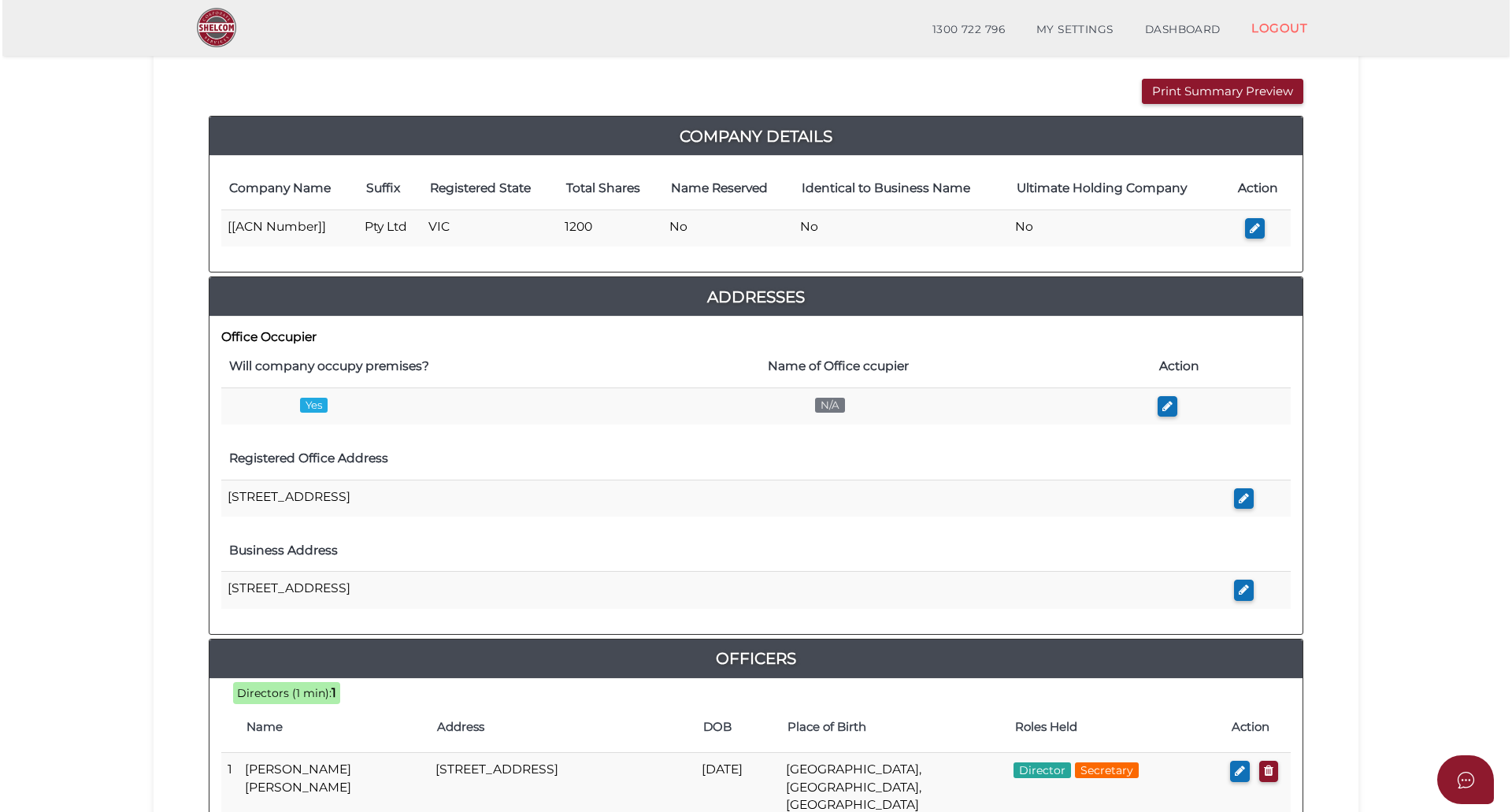
scroll to position [0, 0]
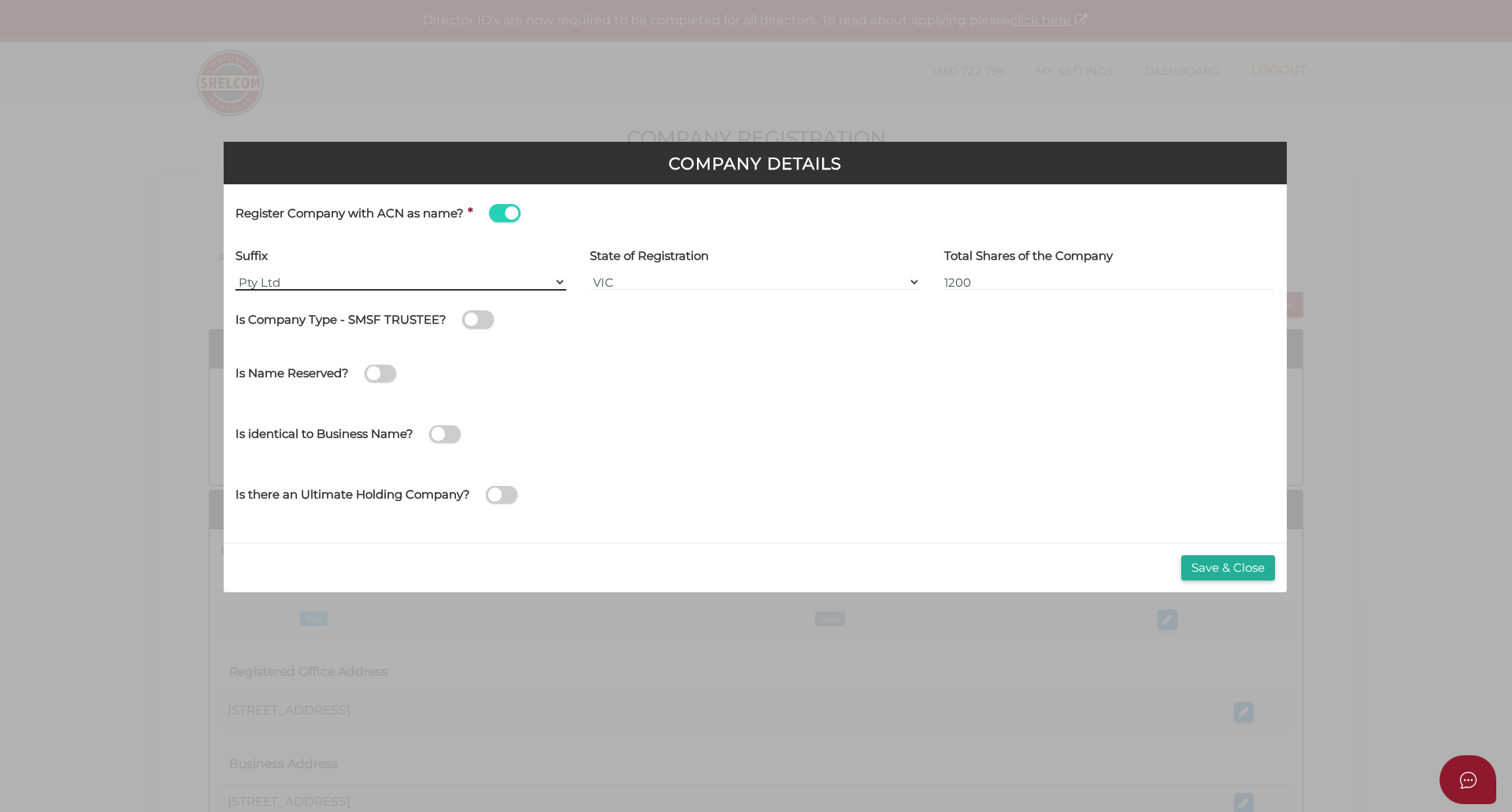
drag, startPoint x: 344, startPoint y: 278, endPoint x: 329, endPoint y: 282, distance: 15.5
click at [344, 278] on select "Pty Ltd Pty Ltd Pty. Ltd. Pty Limited Proprietary Limited Proprietary Ltd" at bounding box center [401, 282] width 331 height 18
click at [280, 280] on select "Pty Ltd Pty Ltd Pty. Ltd. Pty Limited Proprietary Limited Proprietary Ltd" at bounding box center [401, 282] width 331 height 18
click at [700, 458] on div "Is identical to Business Name? Director/Shareholder own the Business Name? (We …" at bounding box center [755, 436] width 1063 height 54
click at [439, 422] on div "Is identical to Business Name?" at bounding box center [413, 430] width 354 height 42
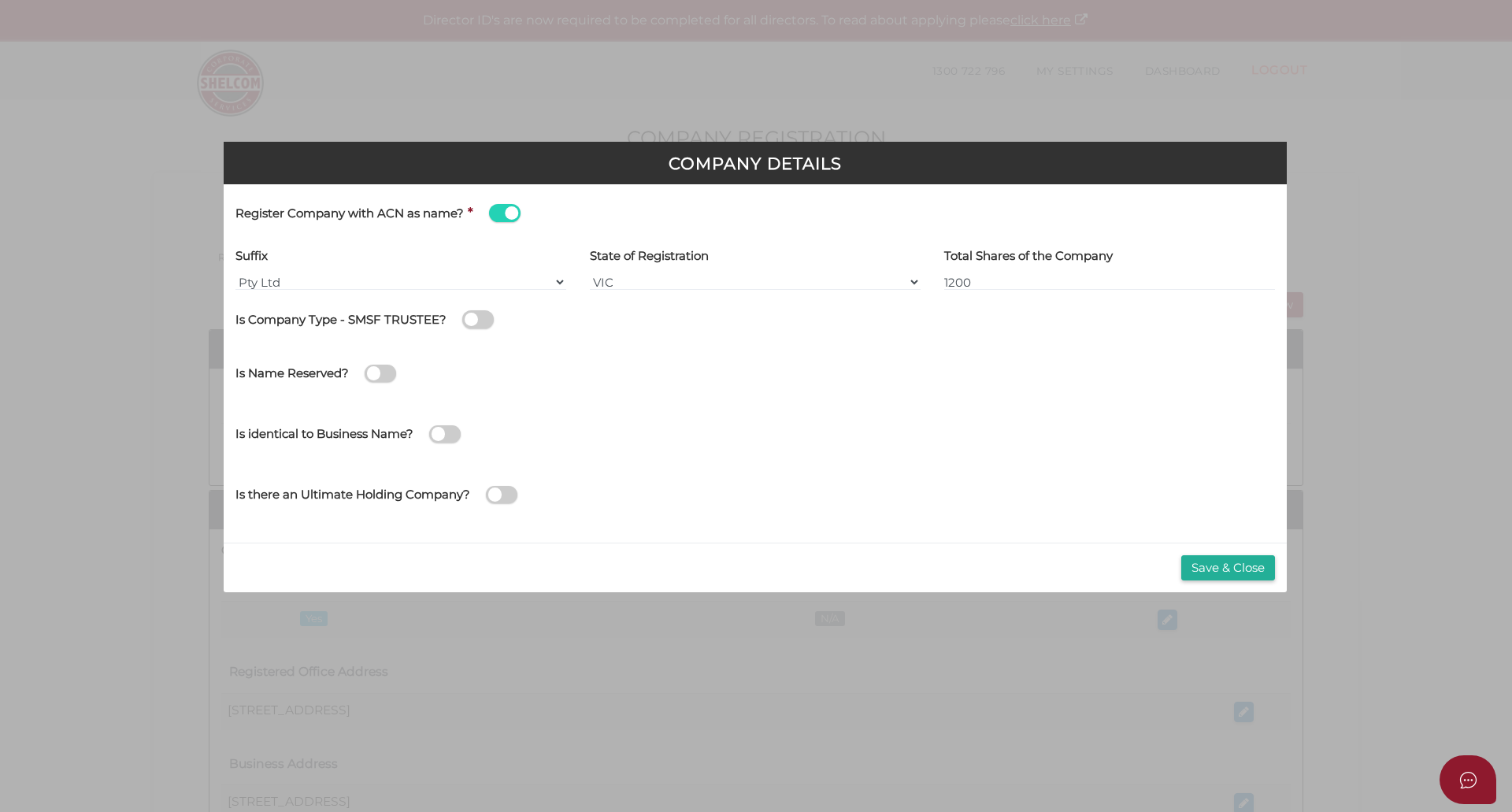
click at [451, 434] on span at bounding box center [445, 434] width 32 height 18
click at [0, 0] on input "checkbox" at bounding box center [0, 0] width 0 height 0
click at [907, 429] on span at bounding box center [902, 434] width 32 height 18
click at [0, 0] on input "checkbox" at bounding box center [0, 0] width 0 height 0
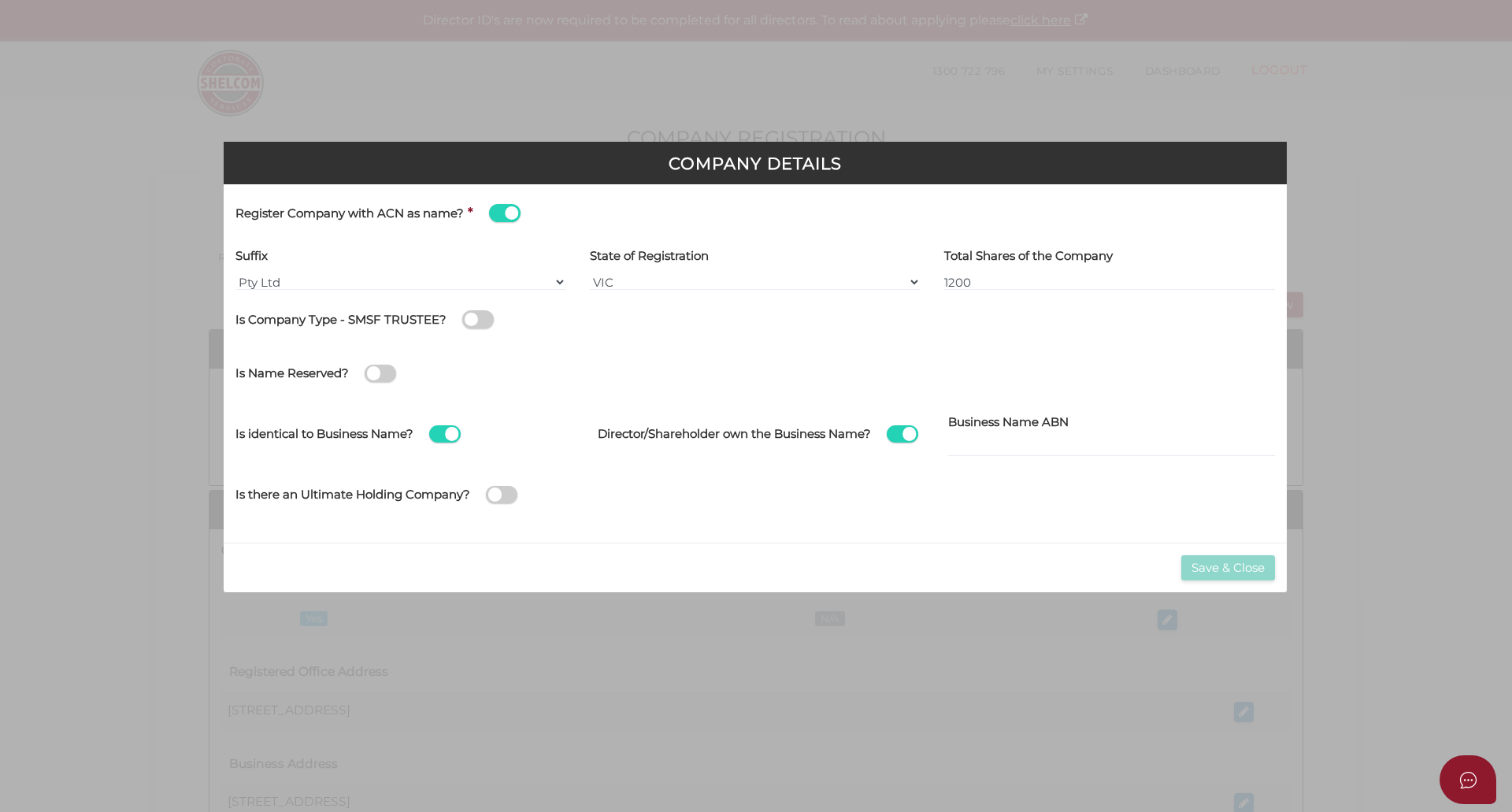
click at [1012, 432] on label "Business Name ABN" at bounding box center [1009, 422] width 120 height 27
click at [1018, 445] on input at bounding box center [1111, 448] width 327 height 18
click at [372, 376] on span at bounding box center [380, 373] width 32 height 18
click at [0, 0] on input "checkbox" at bounding box center [0, 0] width 0 height 0
click at [981, 382] on input at bounding box center [1111, 388] width 327 height 18
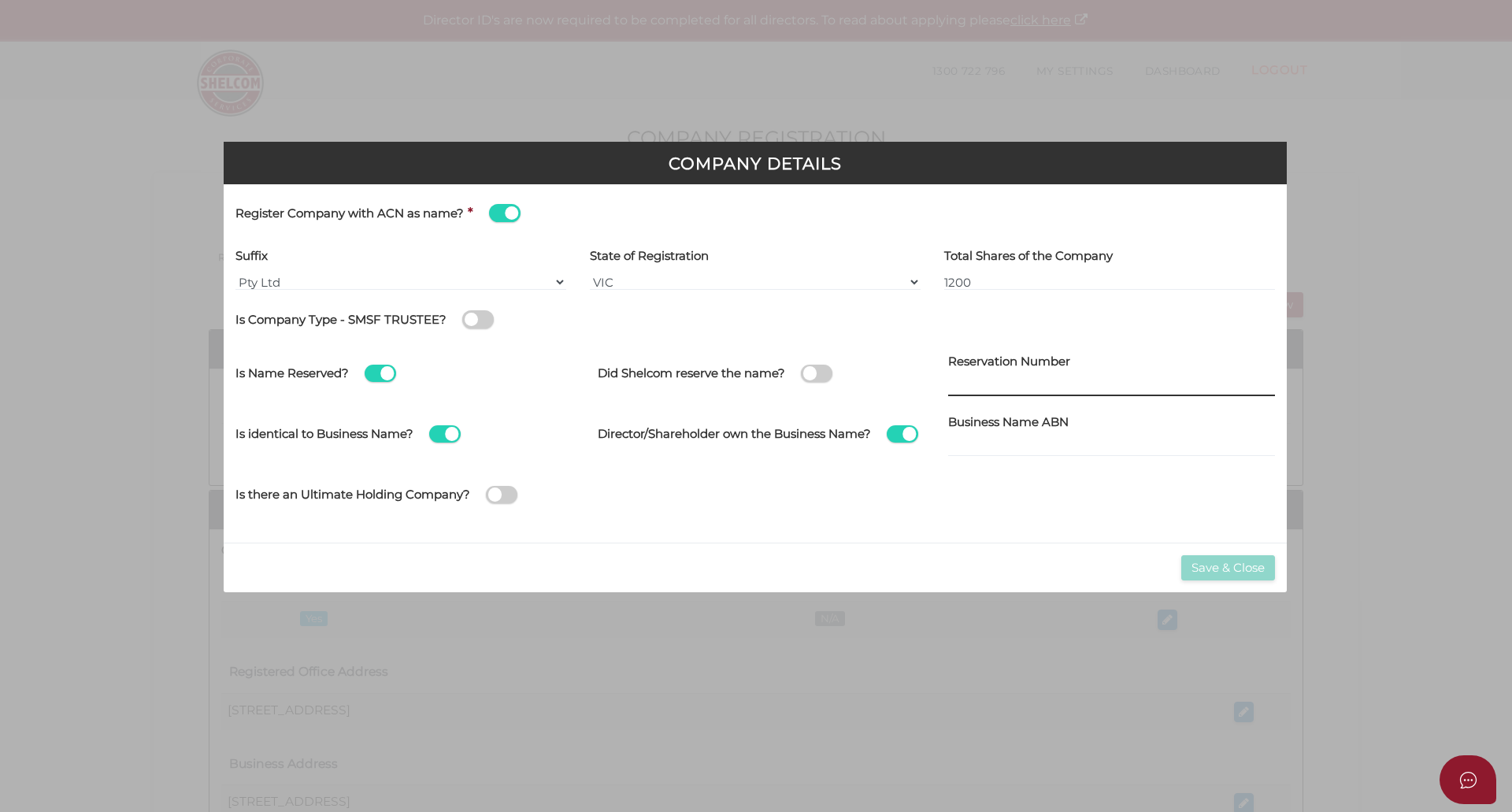
click at [981, 384] on input at bounding box center [1111, 388] width 327 height 18
drag, startPoint x: 964, startPoint y: 389, endPoint x: 1036, endPoint y: 381, distance: 72.4
click at [967, 389] on input at bounding box center [1111, 388] width 327 height 18
click at [1056, 381] on input at bounding box center [1111, 388] width 327 height 18
drag, startPoint x: 999, startPoint y: 442, endPoint x: 1013, endPoint y: 446, distance: 14.6
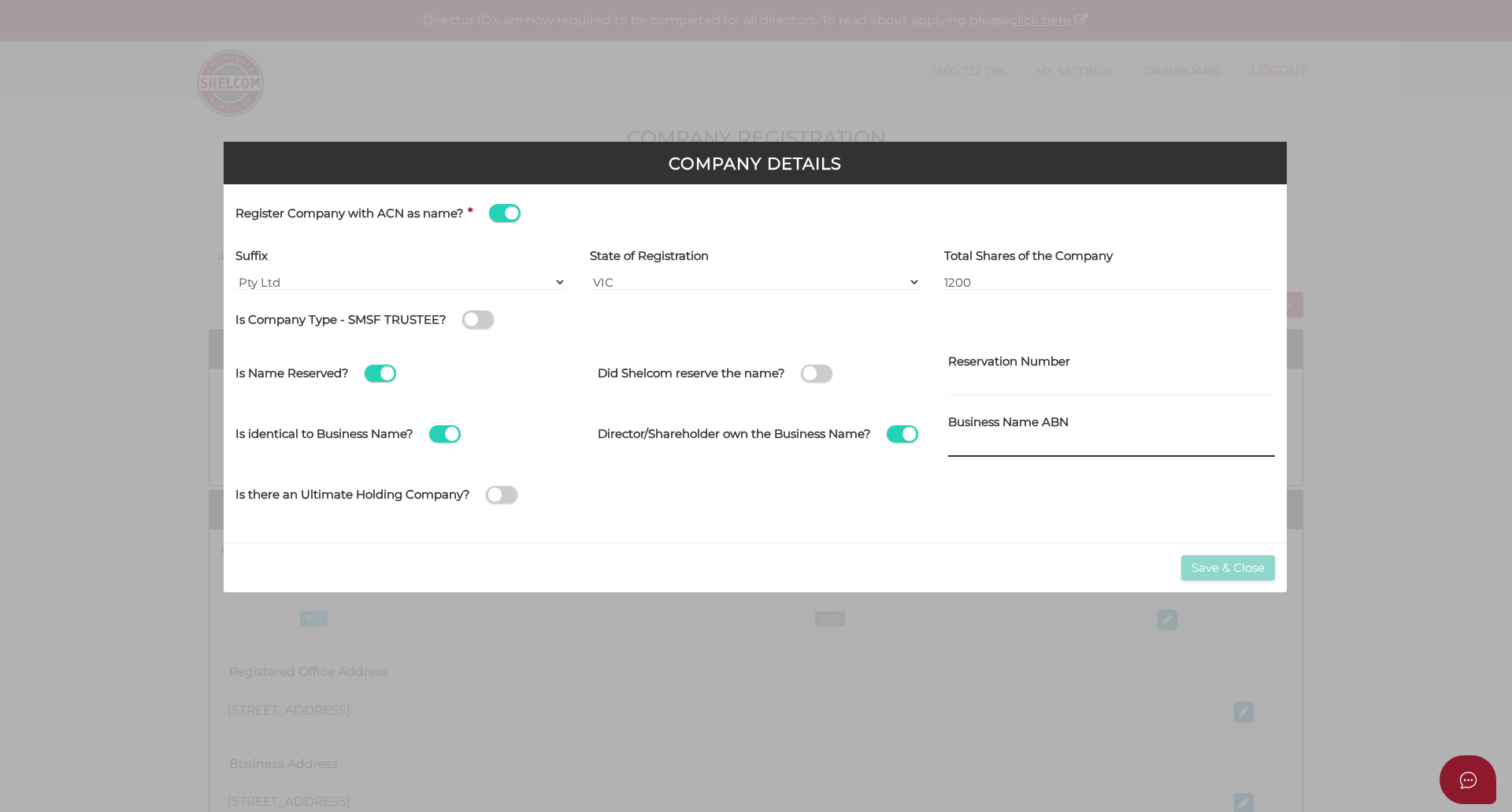
click at [999, 442] on input at bounding box center [1111, 448] width 327 height 18
paste input "38 828 698 419"
type input "38 828 698 419"
click at [754, 526] on div "No Is there an Ultimate Holding Company? Company Name Country of Registration v…" at bounding box center [755, 499] width 1039 height 60
click at [820, 374] on span at bounding box center [816, 373] width 32 height 18
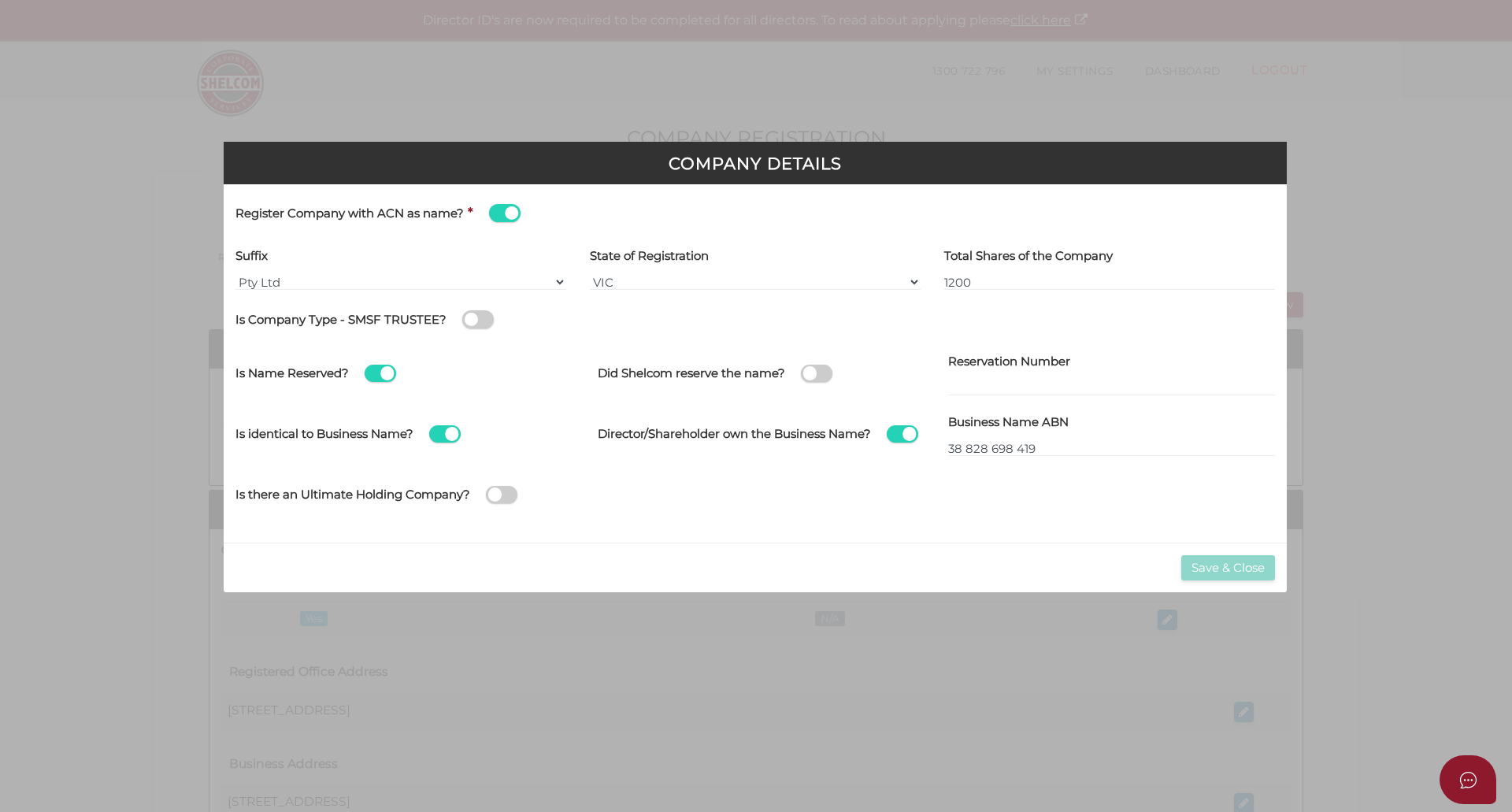
click at [0, 0] on input "checkbox" at bounding box center [0, 0] width 0 height 0
click at [826, 374] on span at bounding box center [816, 373] width 32 height 18
click at [0, 0] on input "checkbox" at bounding box center [0, 0] width 0 height 0
click at [692, 492] on div "No Is there an Ultimate Holding Company? Company Name Country of Registration v…" at bounding box center [755, 496] width 1063 height 54
click at [985, 379] on div "Reservation Number" at bounding box center [1111, 372] width 327 height 48
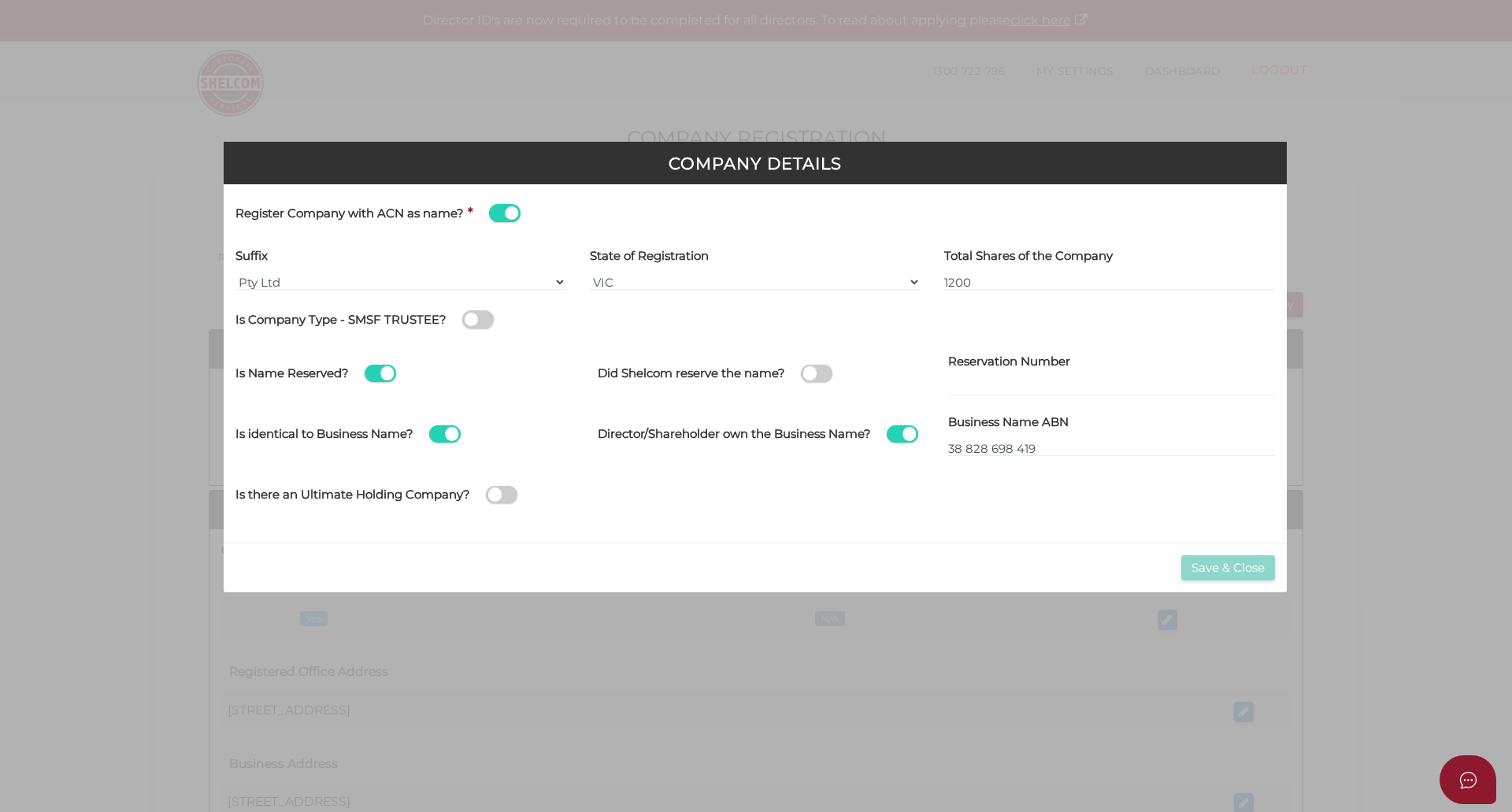
click at [911, 521] on div "No Is there an Ultimate Holding Company? Company Name Country of Registration v…" at bounding box center [755, 496] width 1063 height 54
click at [381, 367] on span at bounding box center [380, 373] width 32 height 18
click at [0, 0] on input "checkbox" at bounding box center [0, 0] width 0 height 0
click at [1230, 563] on button "Save & Close" at bounding box center [1228, 567] width 94 height 26
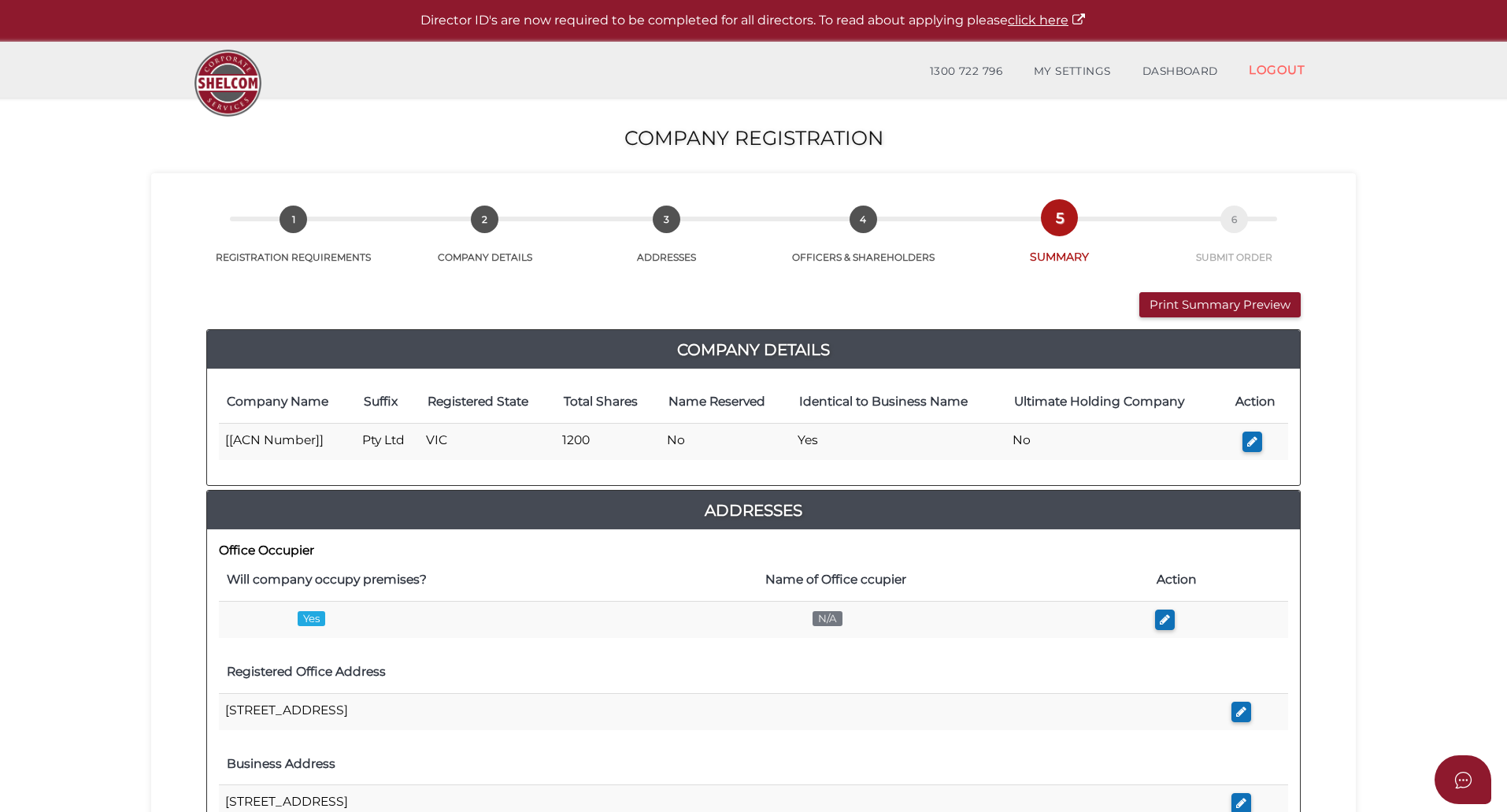
click at [21, 530] on section "Company Registration 6b51fd7f10f0aece6b37e73fb15788fa 1 REGISTRATION REQUIREMEN…" at bounding box center [753, 752] width 1507 height 1308
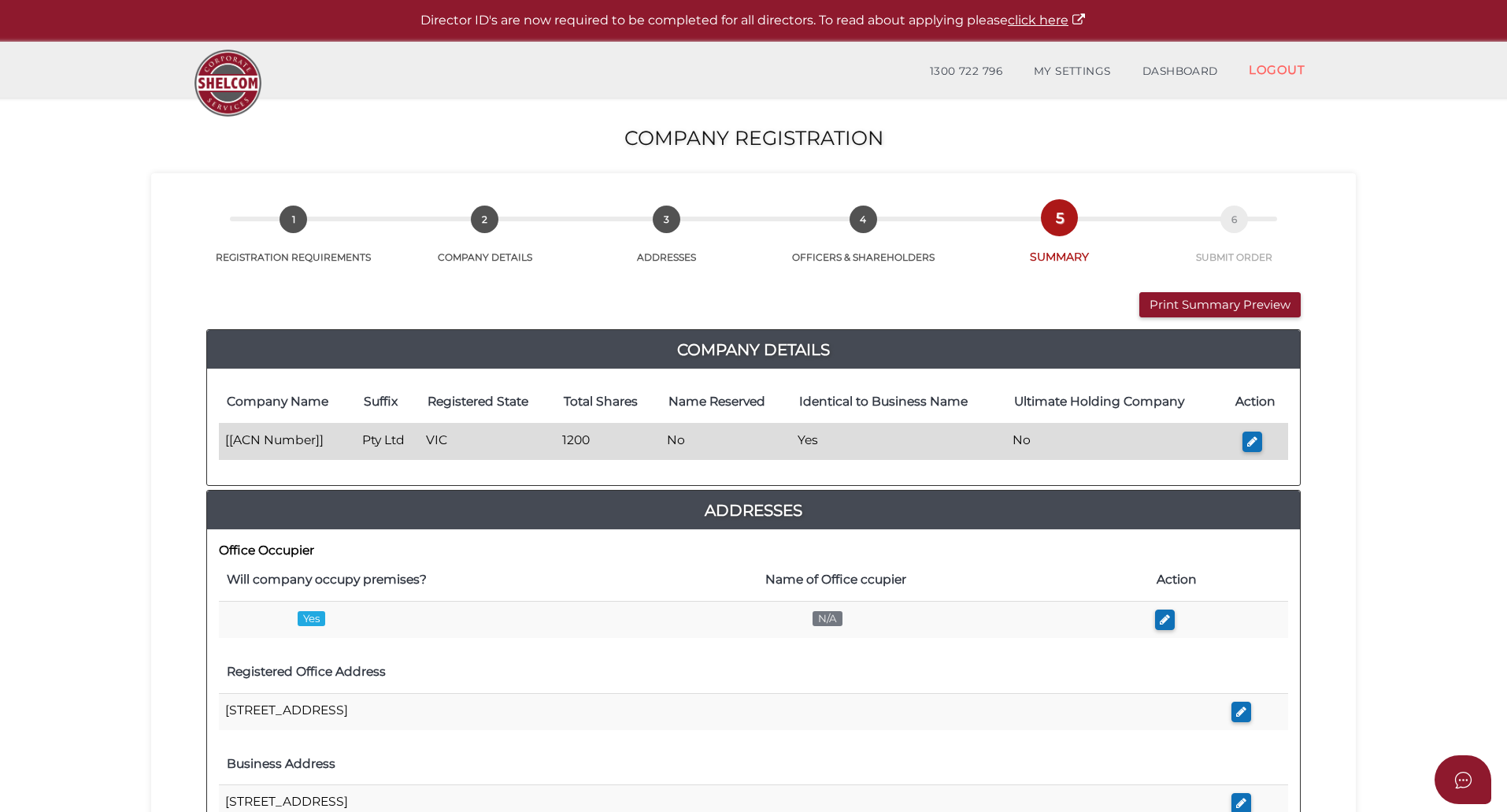
click at [263, 438] on td "[[ACN Number]]" at bounding box center [287, 440] width 137 height 37
click at [1261, 445] on button "button" at bounding box center [1252, 442] width 20 height 22
type input "[[ACN Number]]"
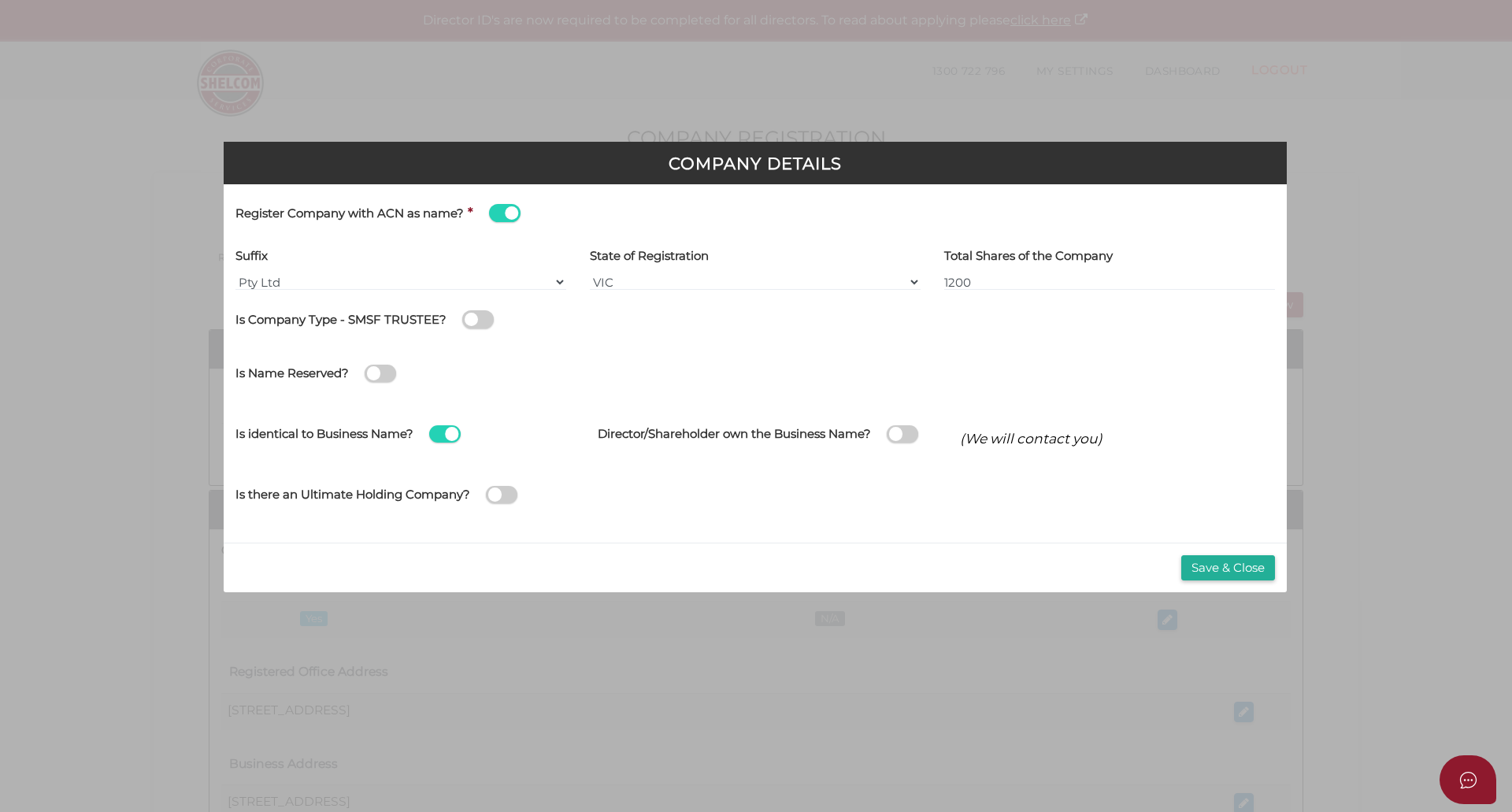
click at [500, 213] on span at bounding box center [504, 213] width 32 height 18
click at [0, 0] on input "checkbox" at bounding box center [0, 0] width 0 height 0
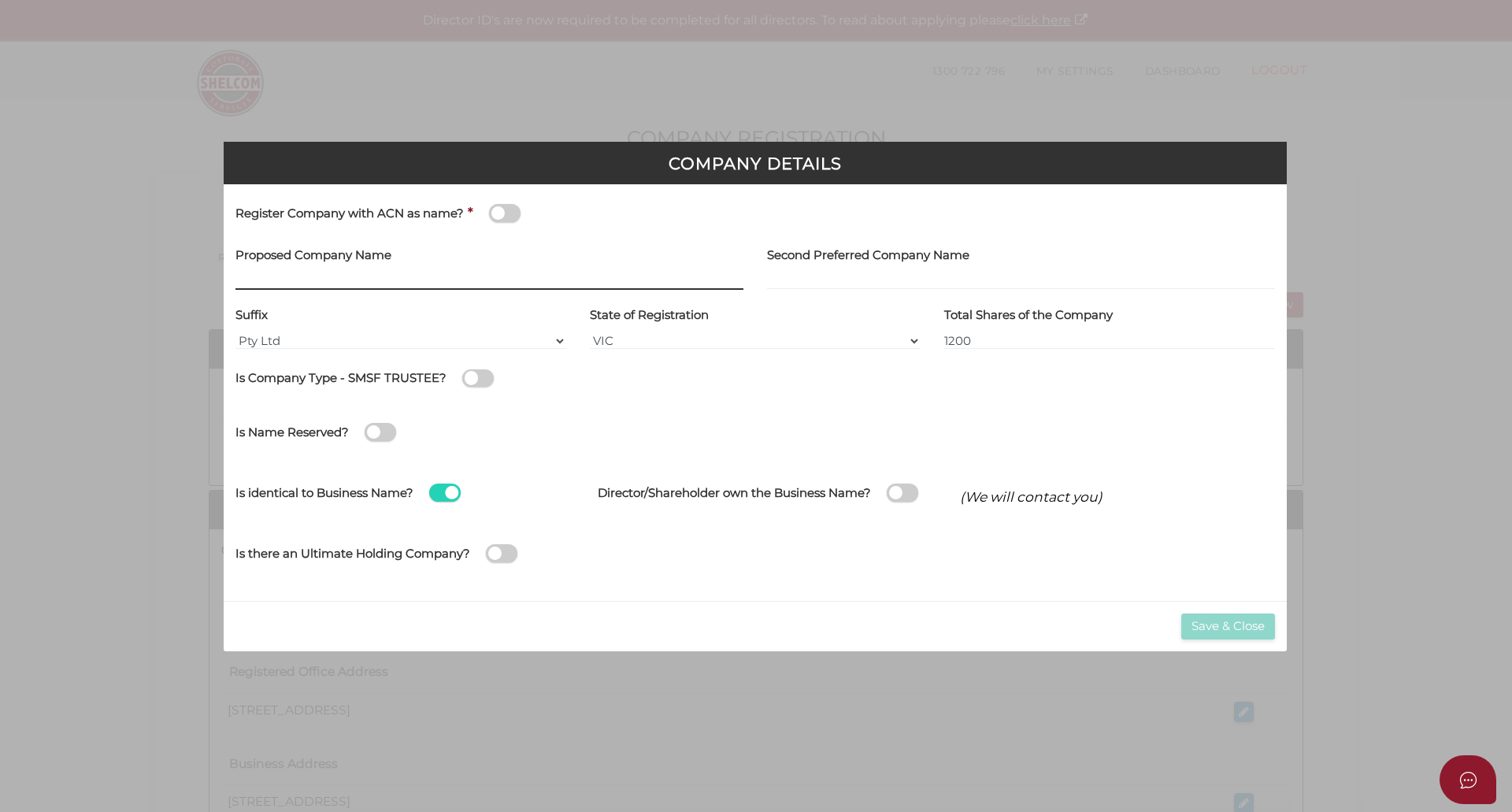
click at [294, 273] on input "text" at bounding box center [490, 281] width 508 height 18
click at [349, 282] on input "text" at bounding box center [490, 281] width 508 height 18
click at [352, 278] on input "text" at bounding box center [490, 281] width 508 height 18
paste input "RENO MATE AUSTRALIA"
type input "RENO MATE AUSTRALIA"
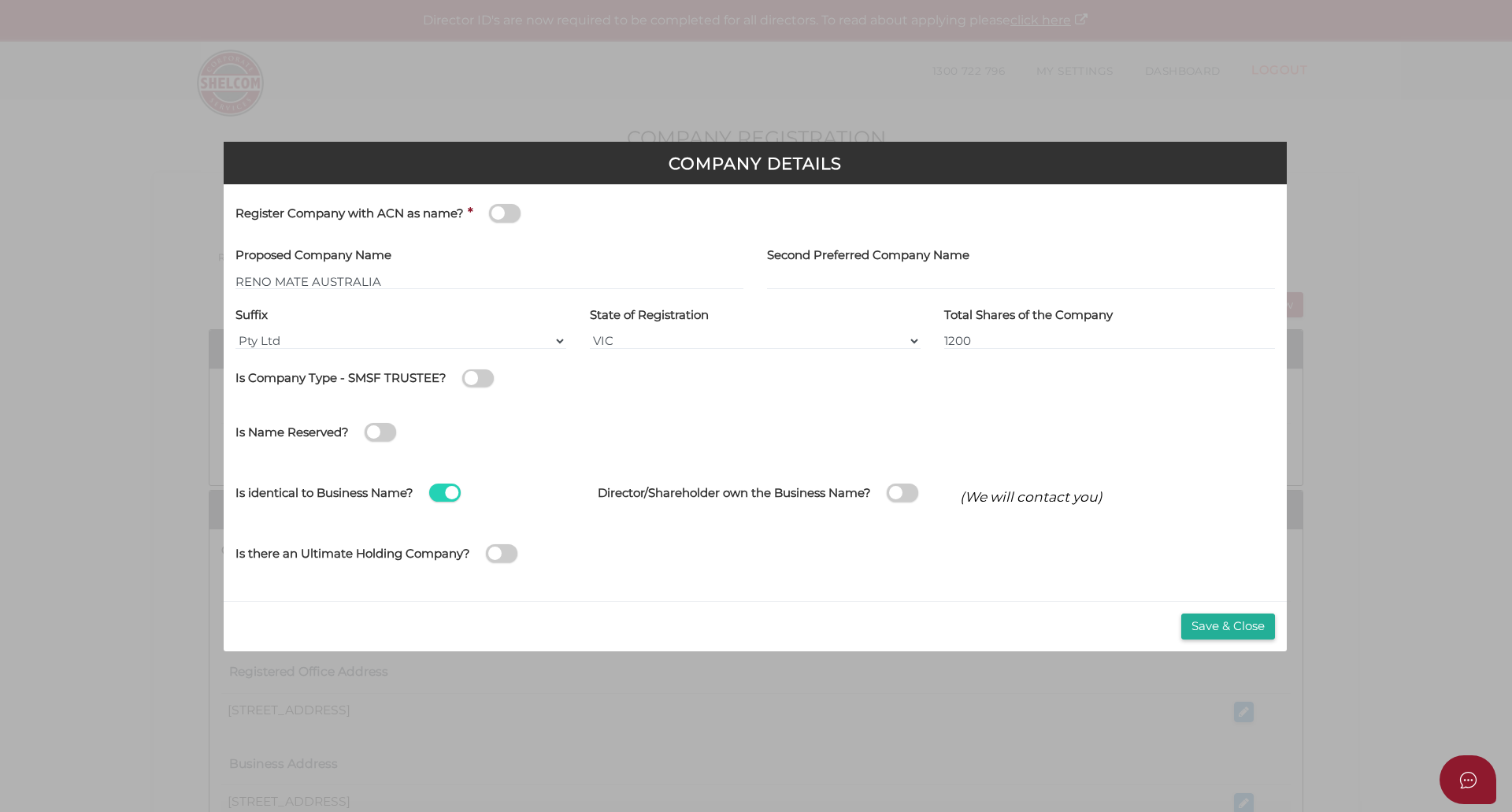
click at [564, 230] on div "Register Company with ACN as name? *" at bounding box center [501, 213] width 532 height 35
drag, startPoint x: 1229, startPoint y: 619, endPoint x: 1261, endPoint y: 614, distance: 32.4
click at [1229, 619] on button "Save & Close" at bounding box center [1228, 627] width 94 height 26
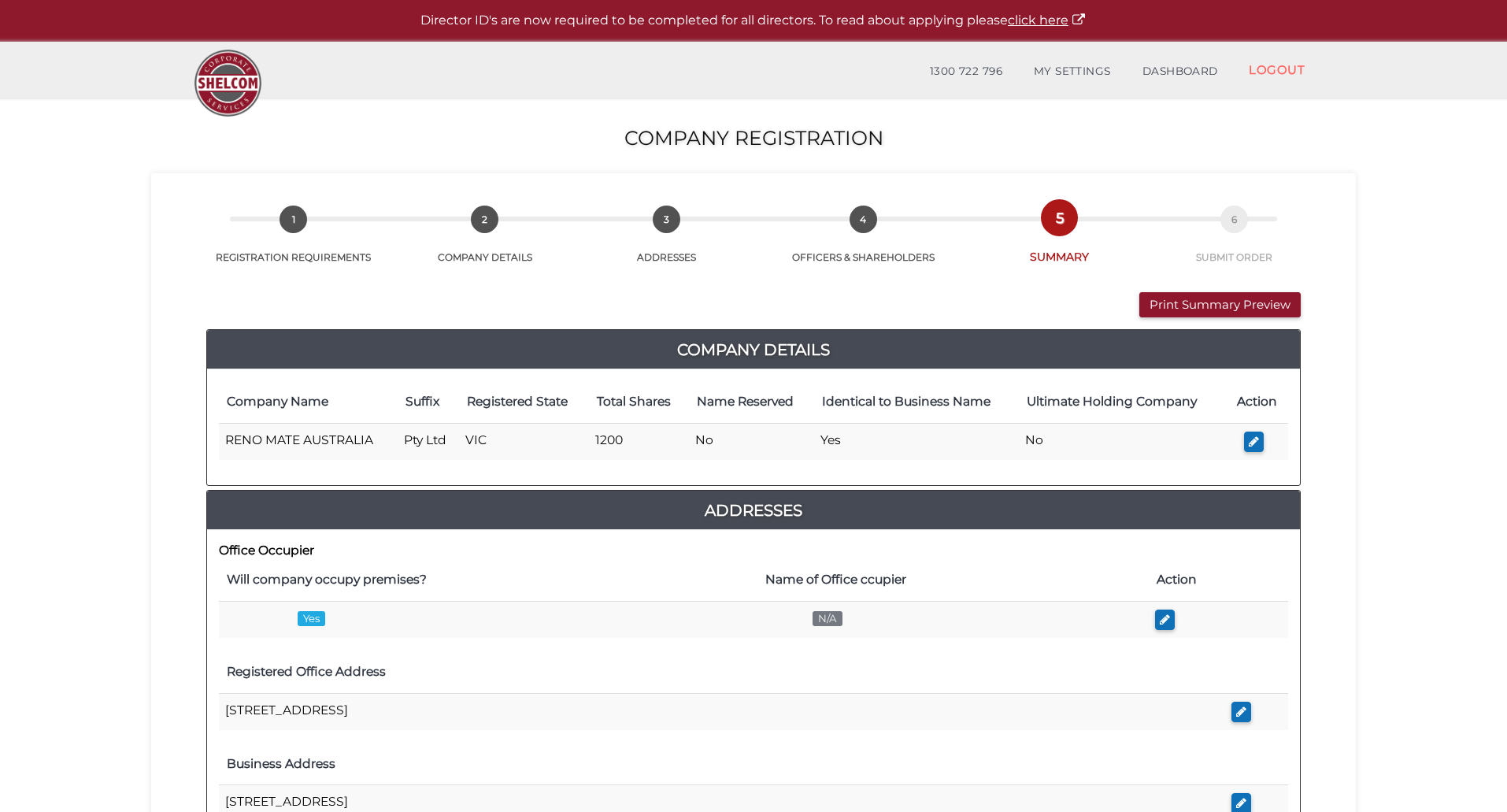
click at [139, 491] on section "Company Registration 6b51fd7f10f0aece6b37e73fb15788fa 1 REGISTRATION REQUIREMEN…" at bounding box center [753, 752] width 1507 height 1308
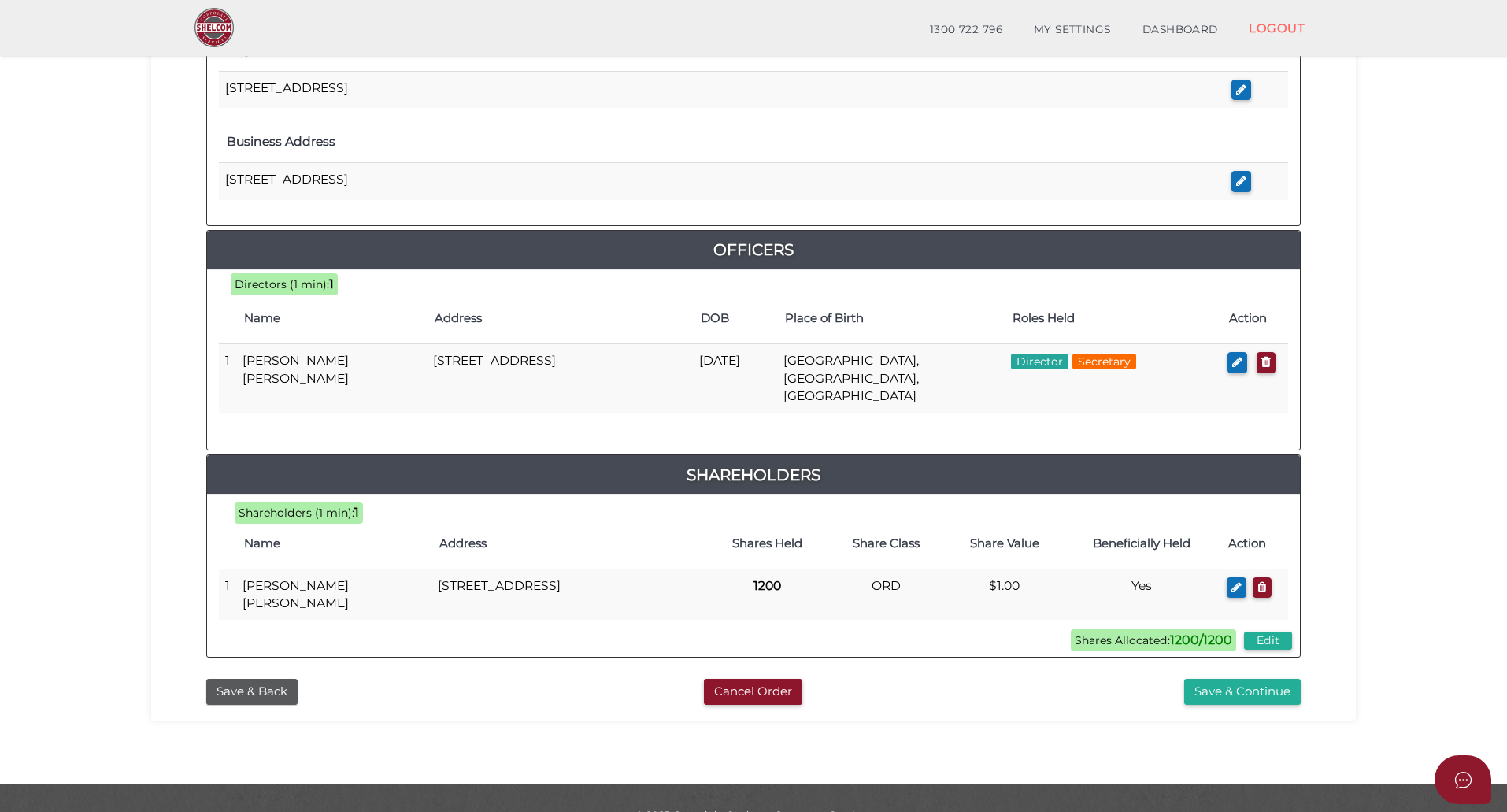
scroll to position [582, 0]
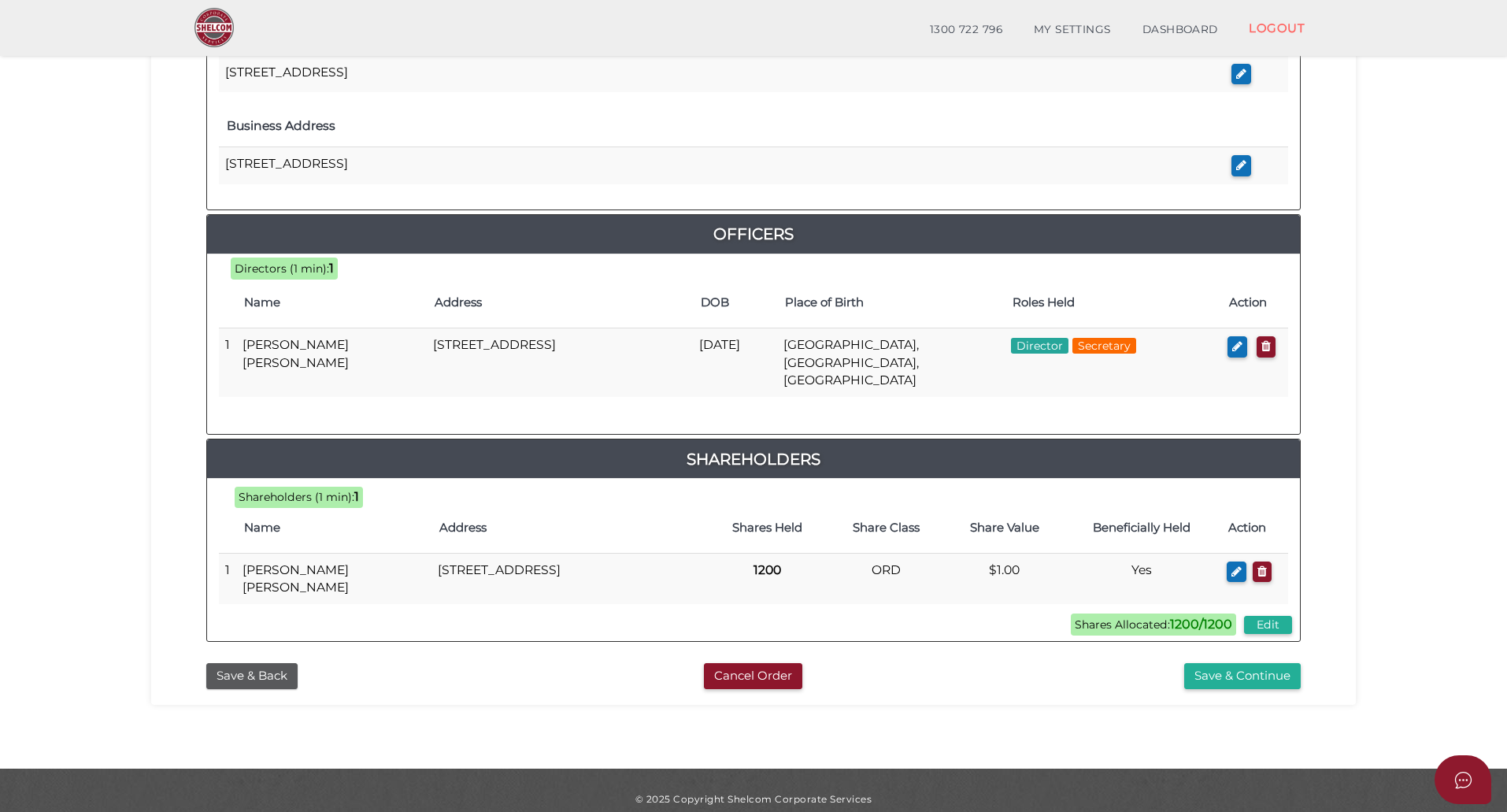
drag, startPoint x: 154, startPoint y: 441, endPoint x: 173, endPoint y: 440, distance: 19.0
click at [153, 441] on div "6b51fd7f10f0aece6b37e73fb15788fa 1 REGISTRATION REQUIREMENTS 2 COMPANY DETAILS …" at bounding box center [753, 119] width 1205 height 1169
click at [1239, 667] on button "Save & Continue" at bounding box center [1243, 676] width 116 height 26
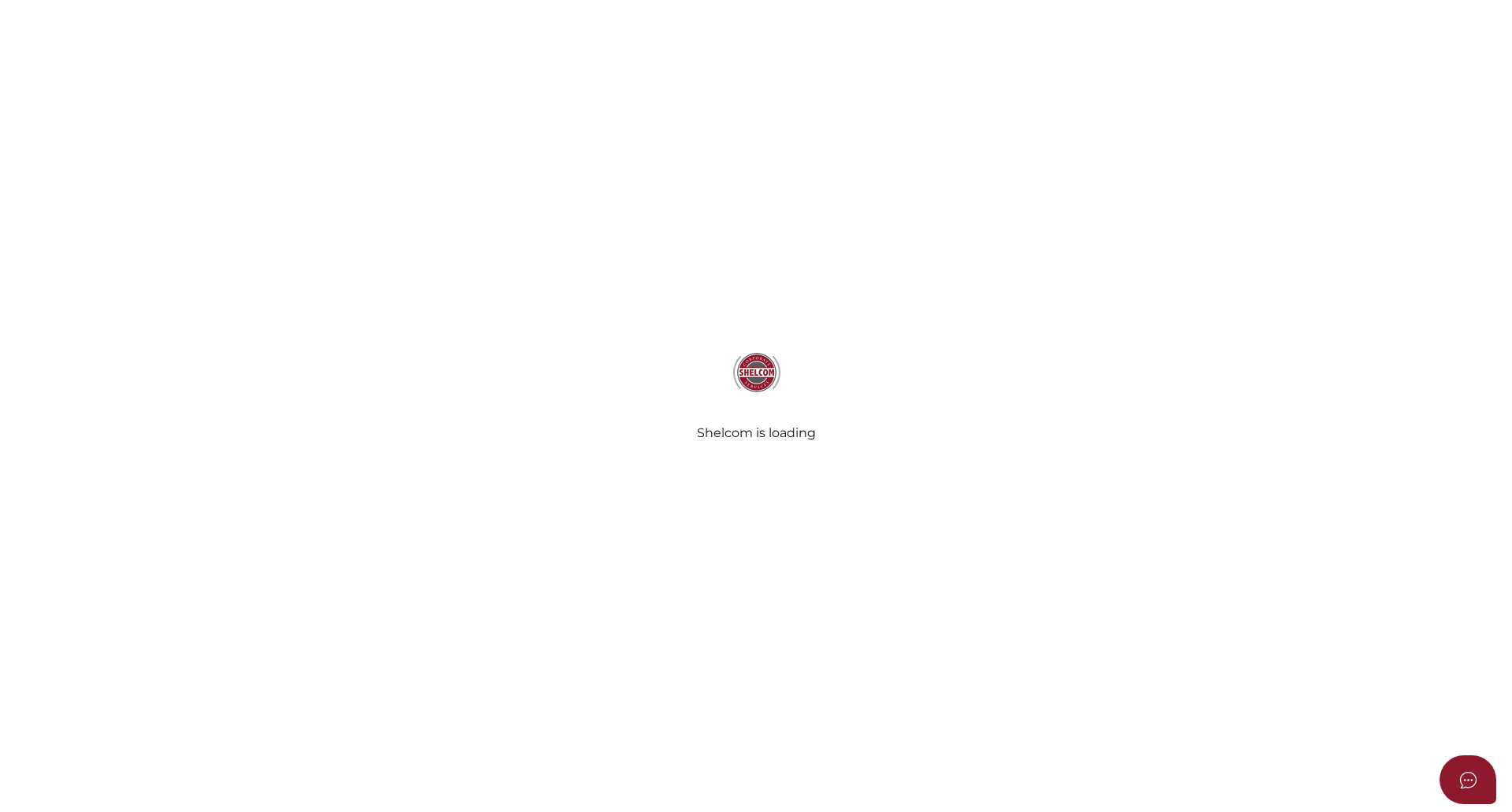
select select "Comb Binding"
select select "No"
radio input "true"
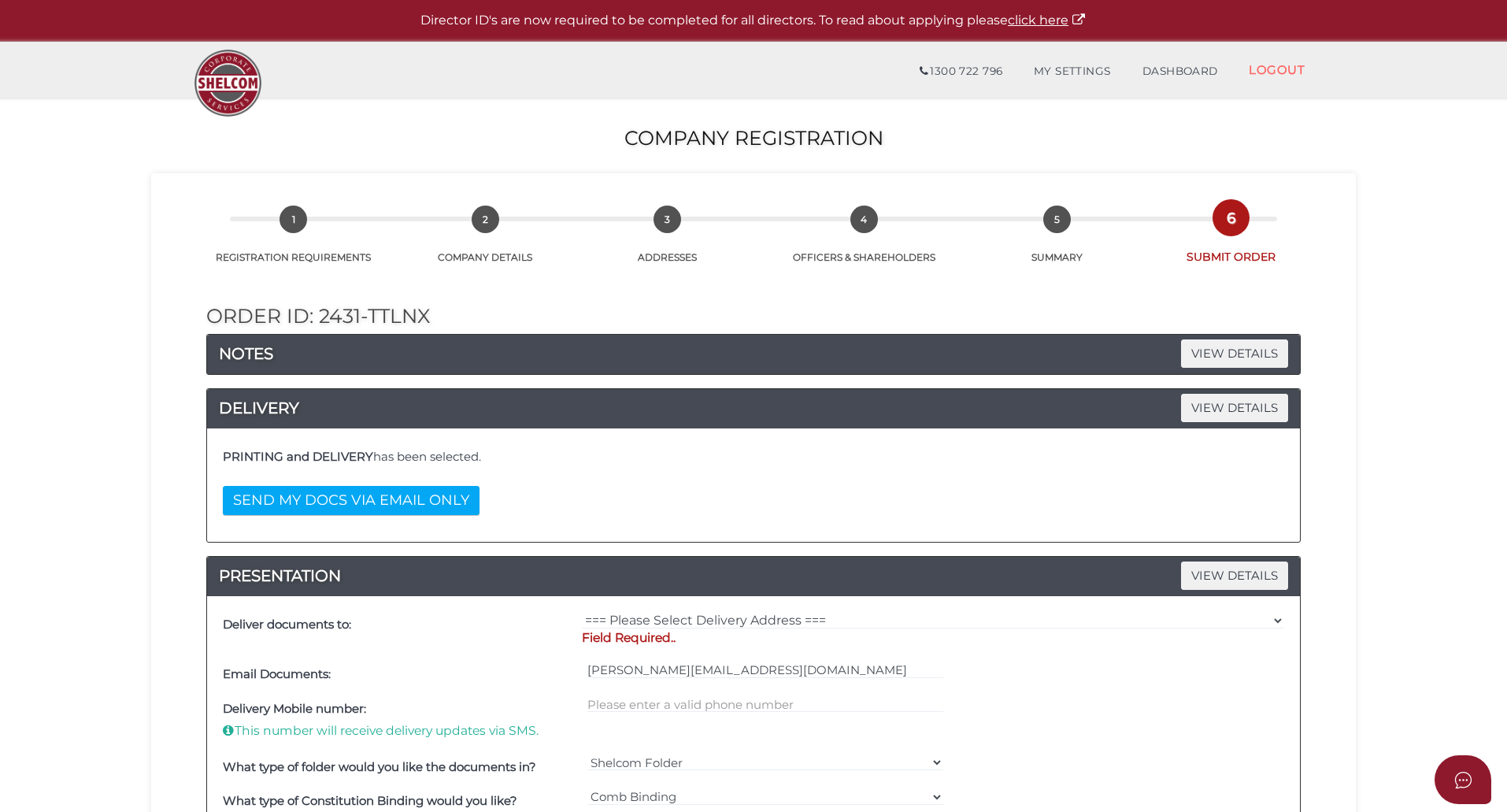
click at [99, 514] on section "Company Registration 6b51fd7f10f0aece6b37e73fb15788fa 1 REGISTRATION REQUIREMEN…" at bounding box center [753, 713] width 1507 height 1232
click at [1258, 349] on span "VIEW DETAILS" at bounding box center [1235, 353] width 108 height 28
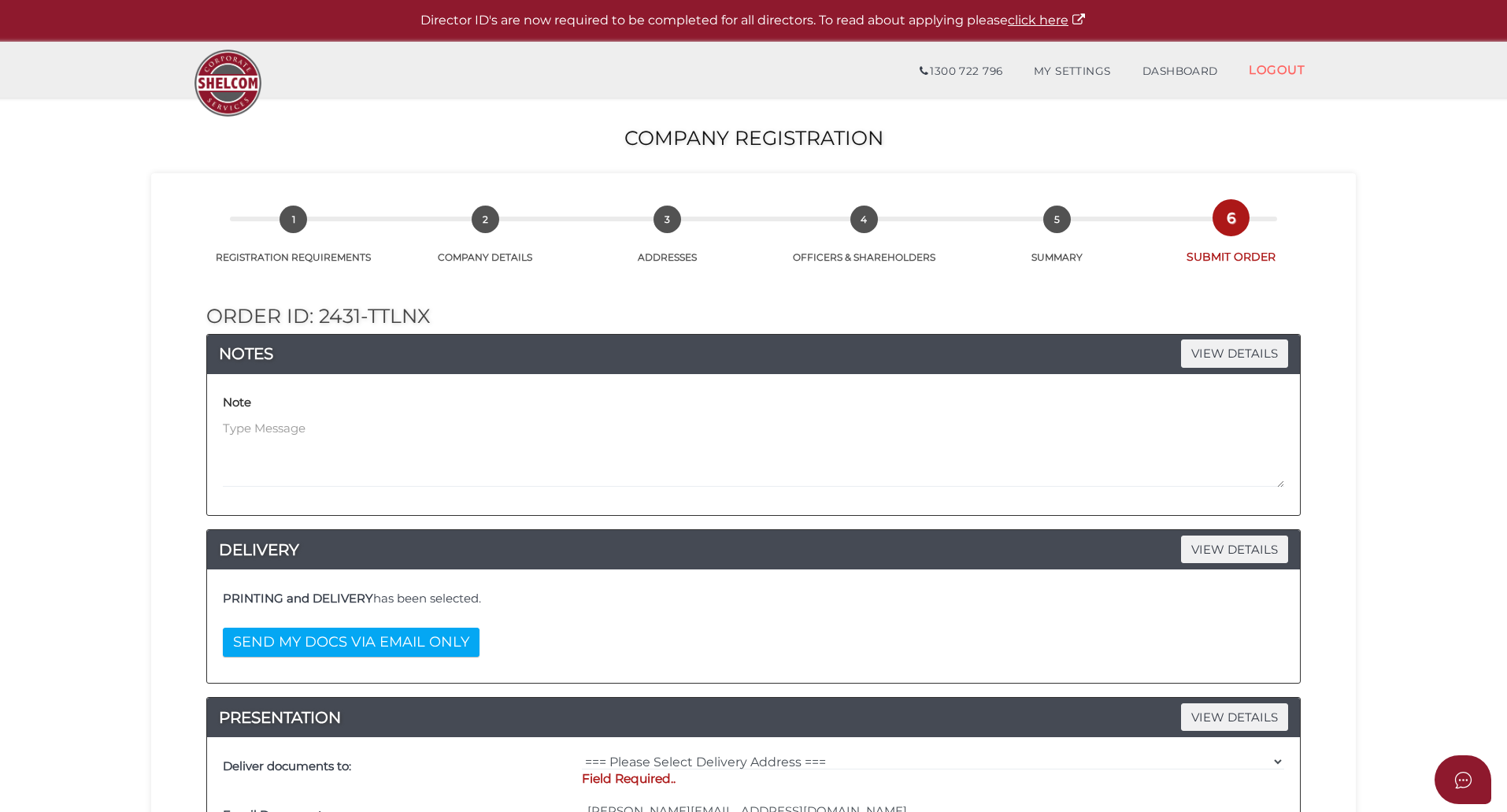
click at [1381, 395] on section "Company Registration 6b51fd7f10f0aece6b37e73fb15788fa 1 REGISTRATION REQUIREMEN…" at bounding box center [753, 783] width 1507 height 1372
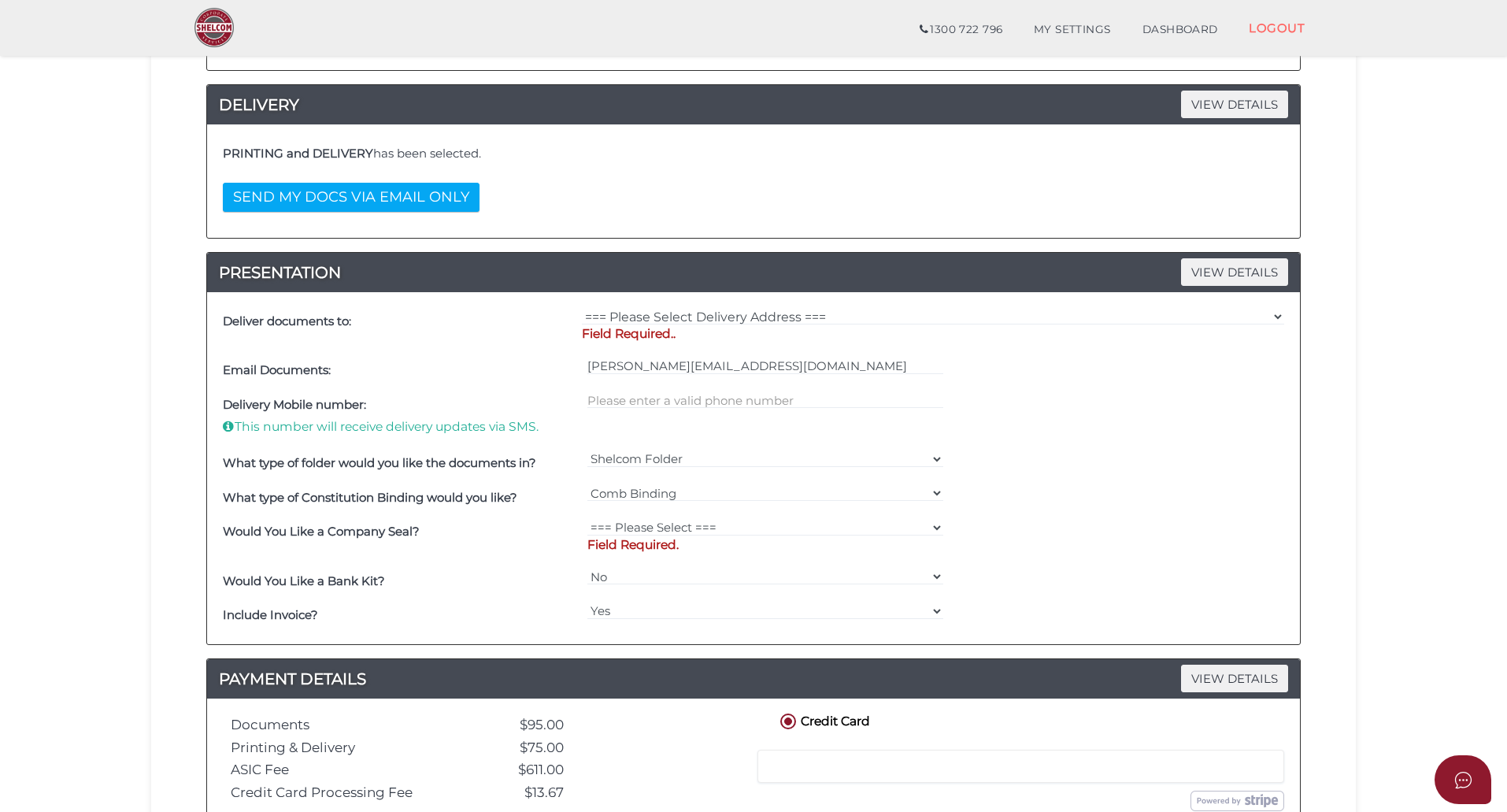
scroll to position [394, 0]
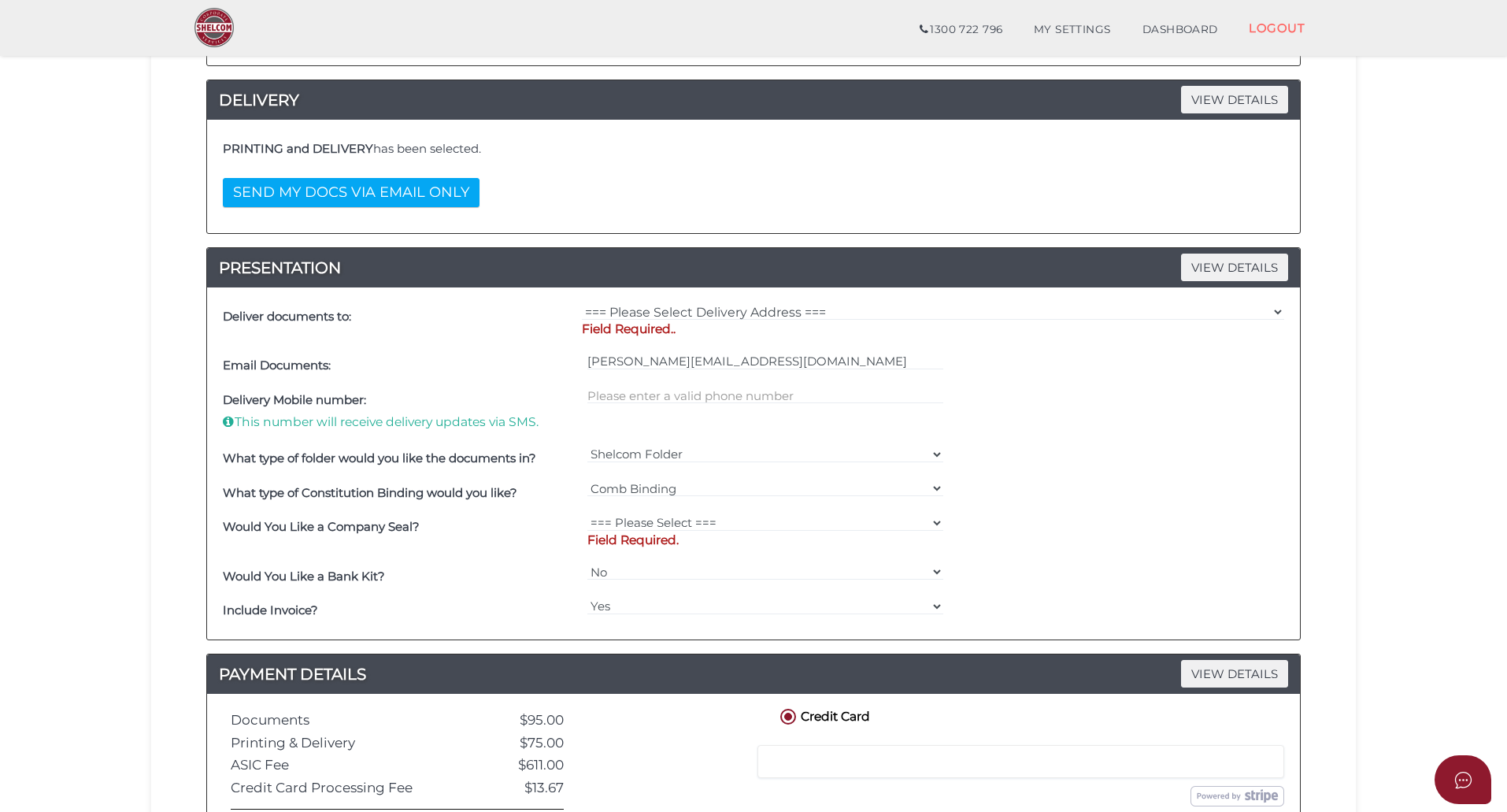
click at [1369, 400] on section "Company Registration 6b51fd7f10f0aece6b37e73fb15788fa 1 REGISTRATION REQUIREMEN…" at bounding box center [753, 333] width 1507 height 1372
click at [98, 216] on section "Company Registration 6b51fd7f10f0aece6b37e73fb15788fa 1 REGISTRATION REQUIREMEN…" at bounding box center [753, 333] width 1507 height 1372
click at [99, 369] on section "Company Registration 6b51fd7f10f0aece6b37e73fb15788fa 1 REGISTRATION REQUIREMEN…" at bounding box center [753, 333] width 1507 height 1372
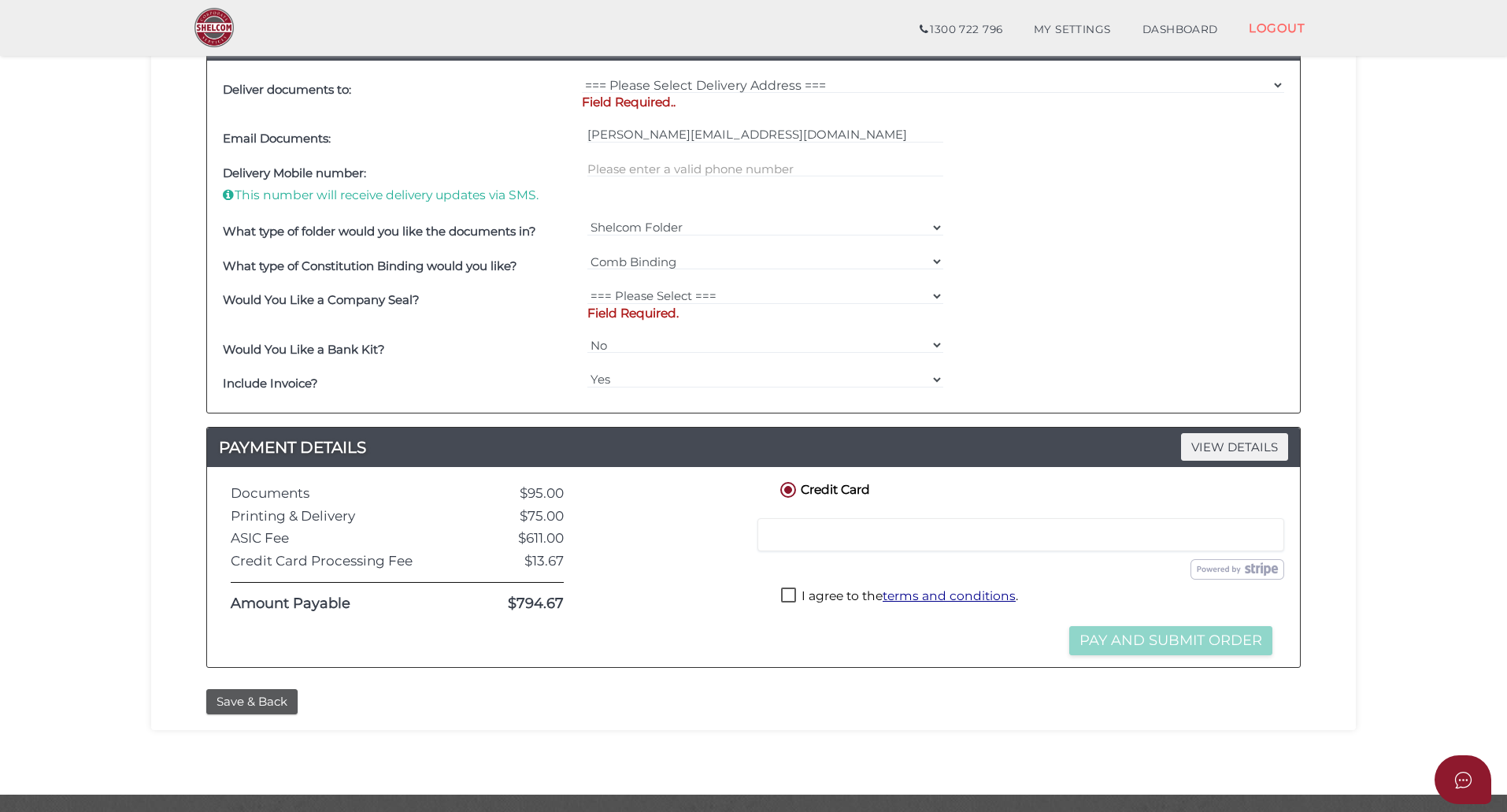
scroll to position [664, 0]
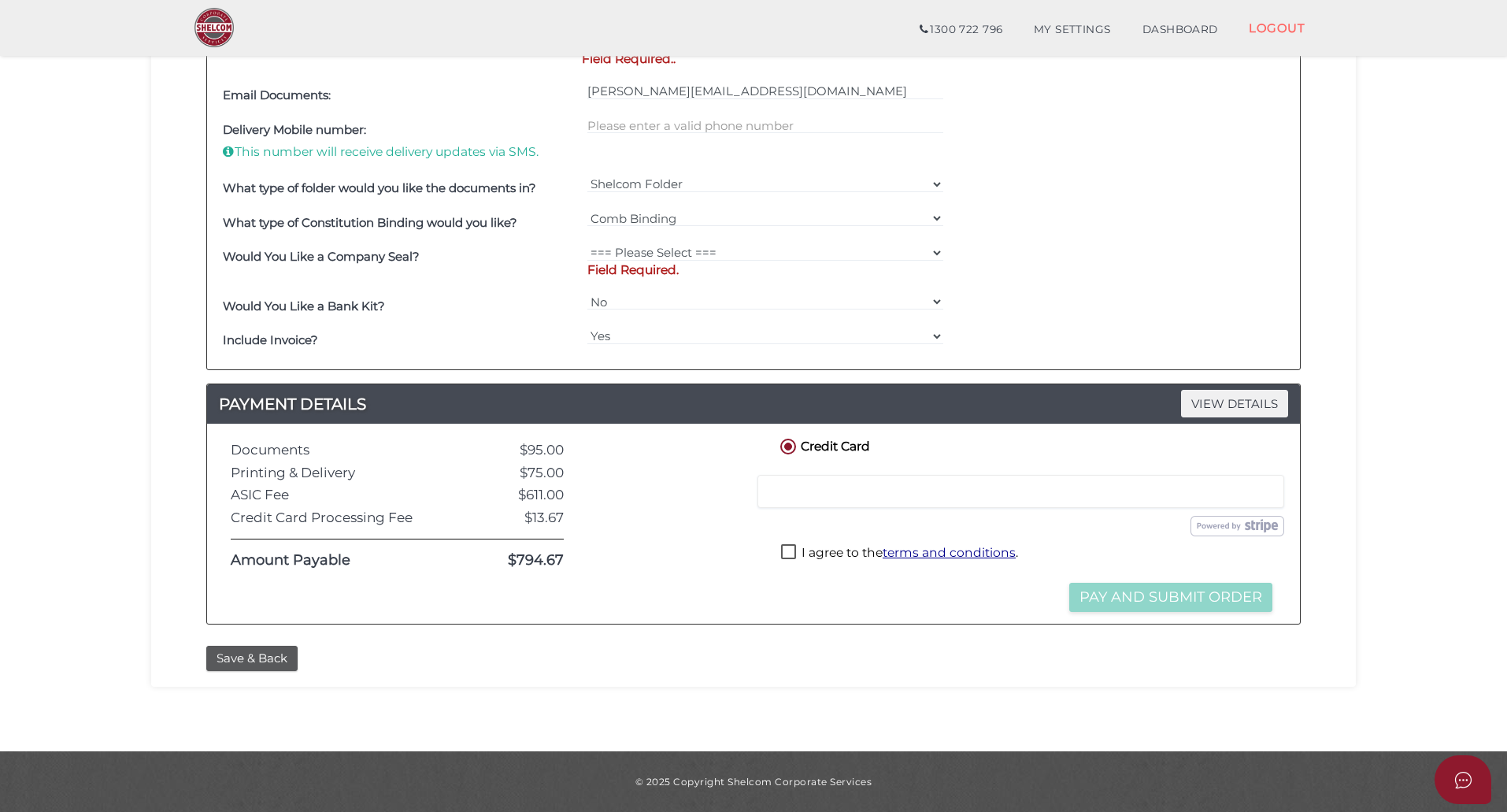
click at [570, 635] on div "Order ID: 2431-TTLnx NOTES VIEW DETAILS Note DELIVERY VIEW DETAILS PRINTING and…" at bounding box center [753, 91] width 1181 height 1092
click at [283, 655] on button "Save & Back" at bounding box center [252, 658] width 92 height 26
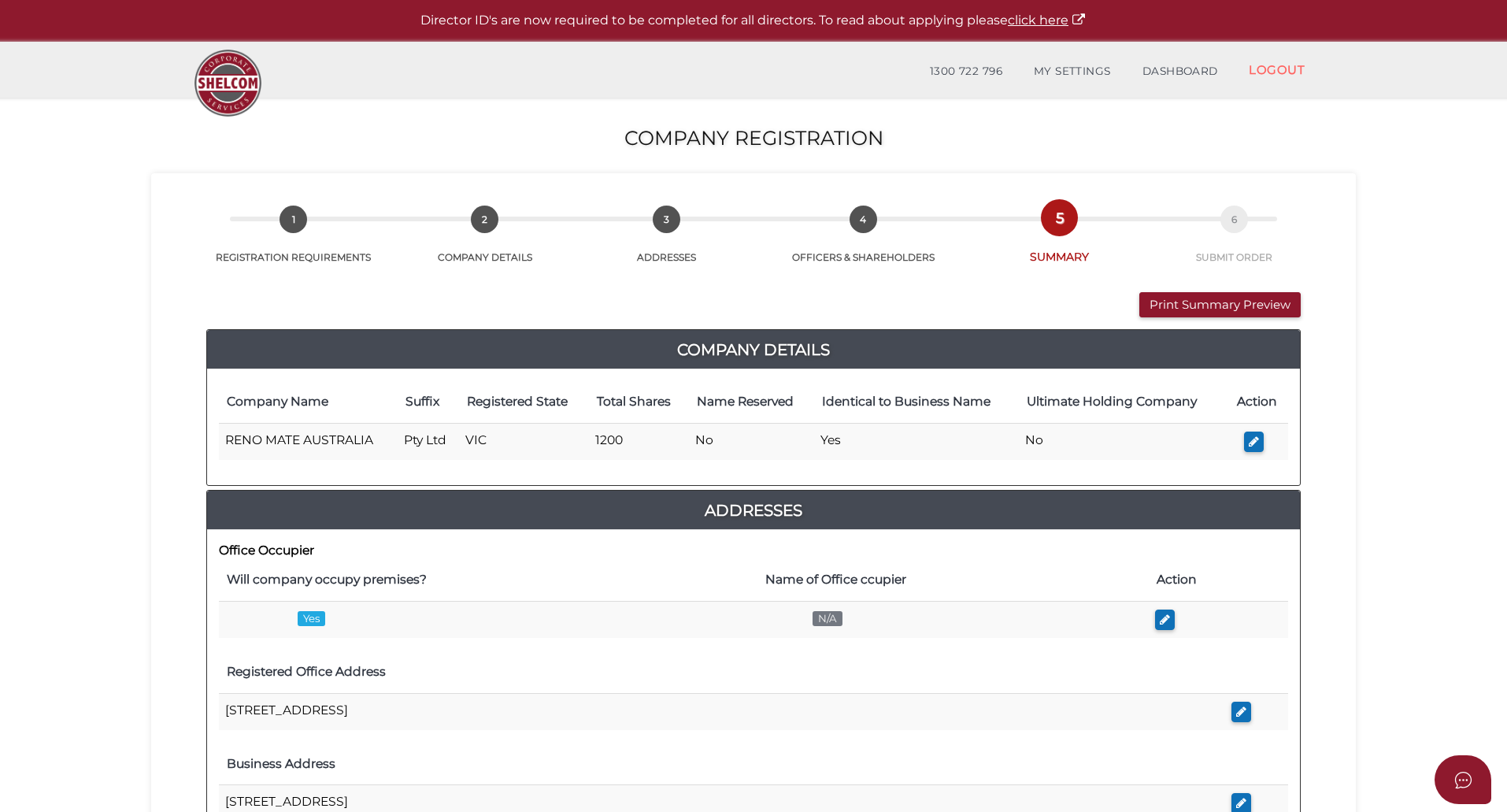
drag, startPoint x: 84, startPoint y: 401, endPoint x: 108, endPoint y: 403, distance: 24.1
click at [84, 403] on section "Company Registration 6b51fd7f10f0aece6b37e73fb15788fa 1 REGISTRATION REQUIREMEN…" at bounding box center [753, 752] width 1507 height 1308
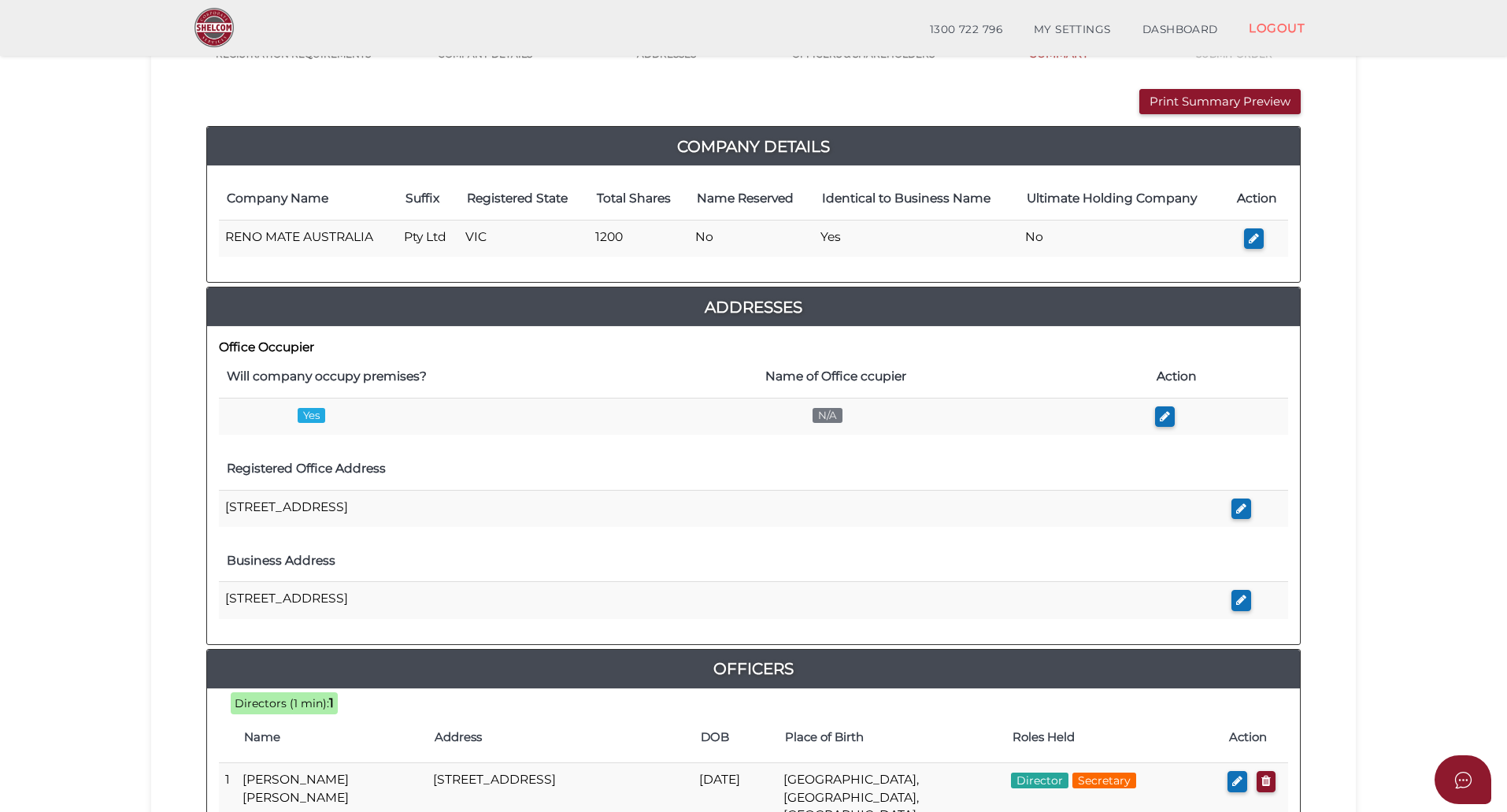
scroll to position [158, 0]
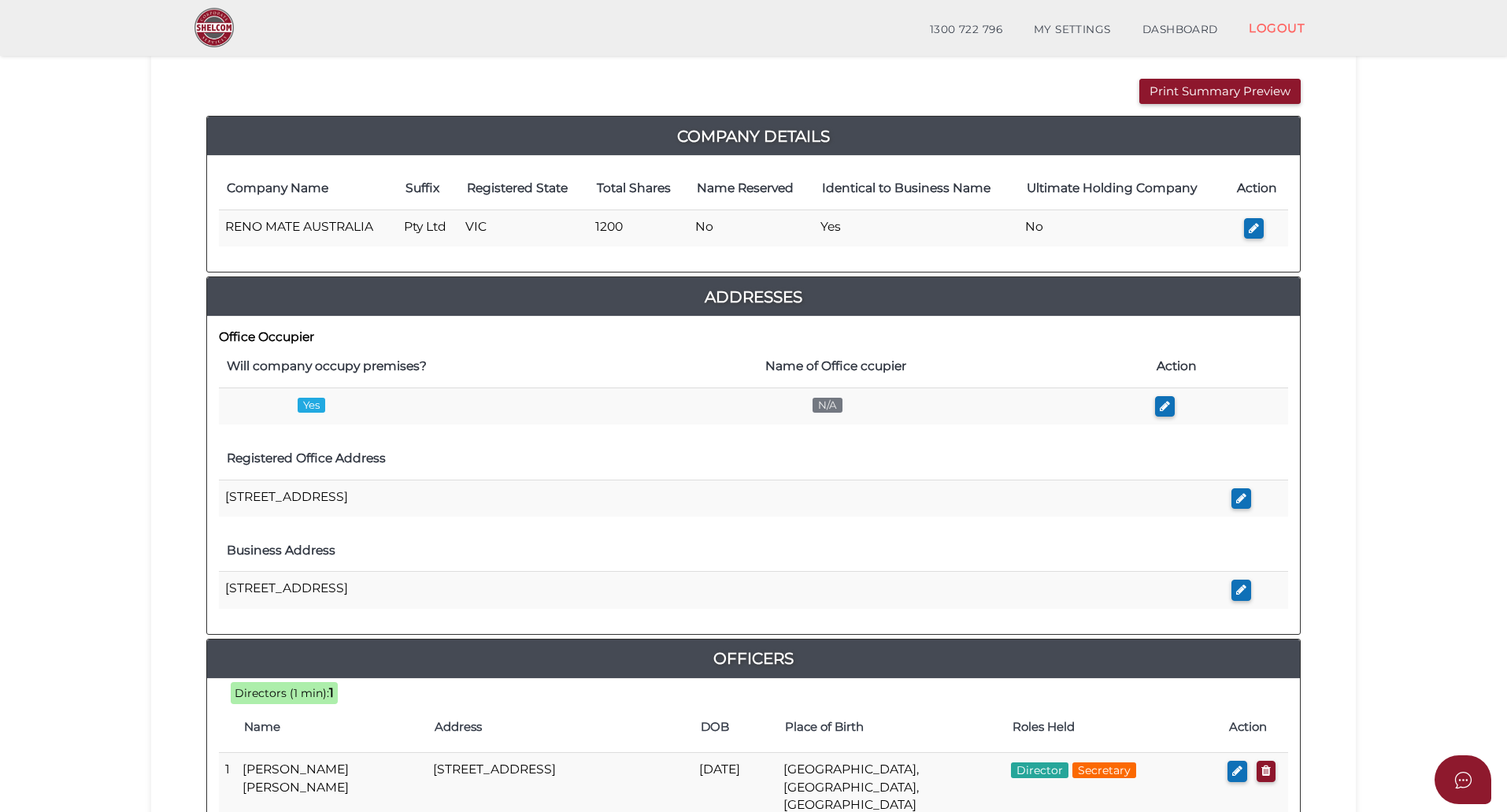
click at [185, 406] on div "Print Summary Preview VIEW DOCUMENT Please click here to view this document in …" at bounding box center [753, 565] width 1181 height 1028
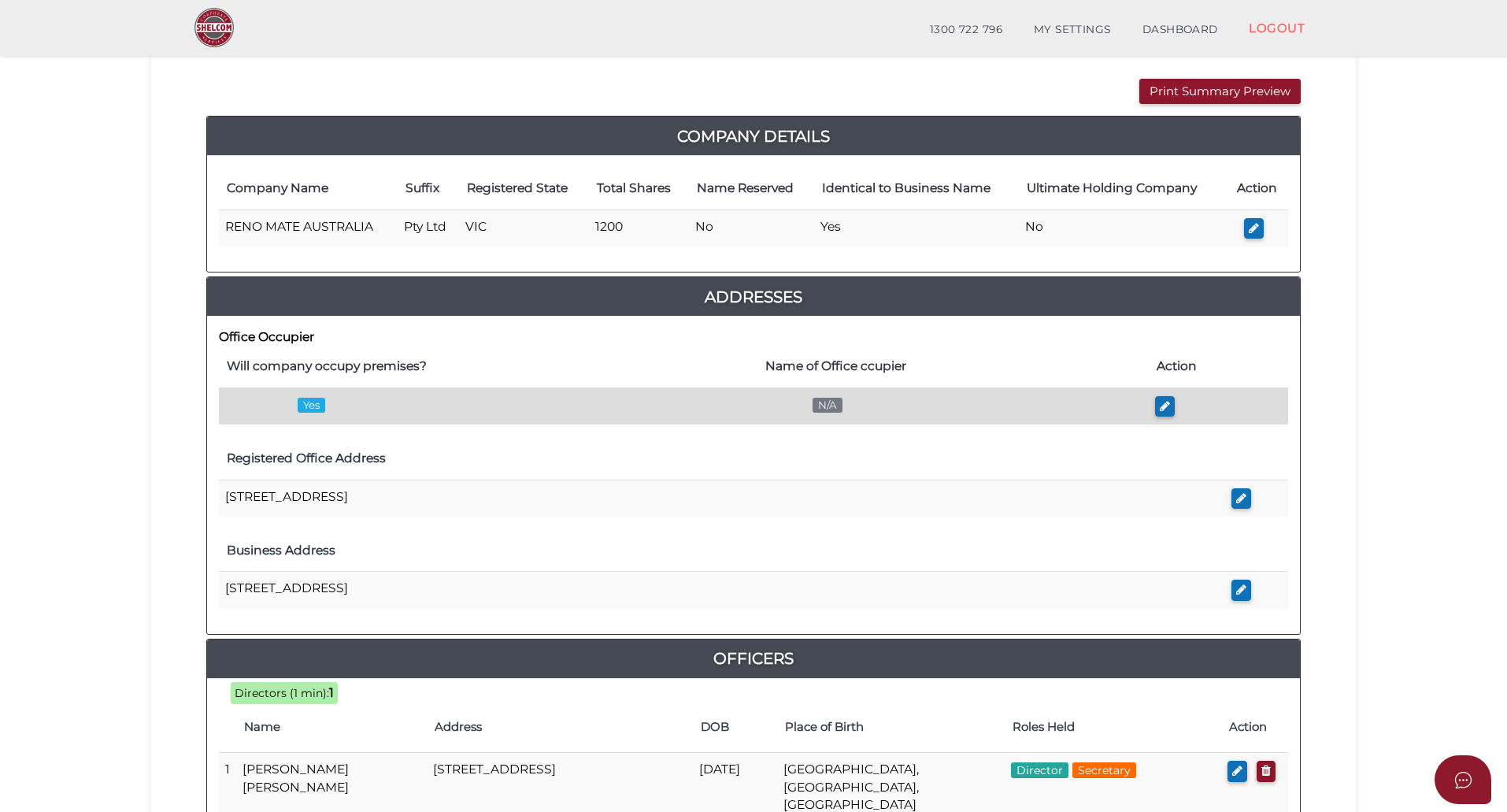
click at [489, 406] on td "Yes" at bounding box center [489, 406] width 539 height 37
click at [1167, 403] on icon "button" at bounding box center [1165, 406] width 10 height 12
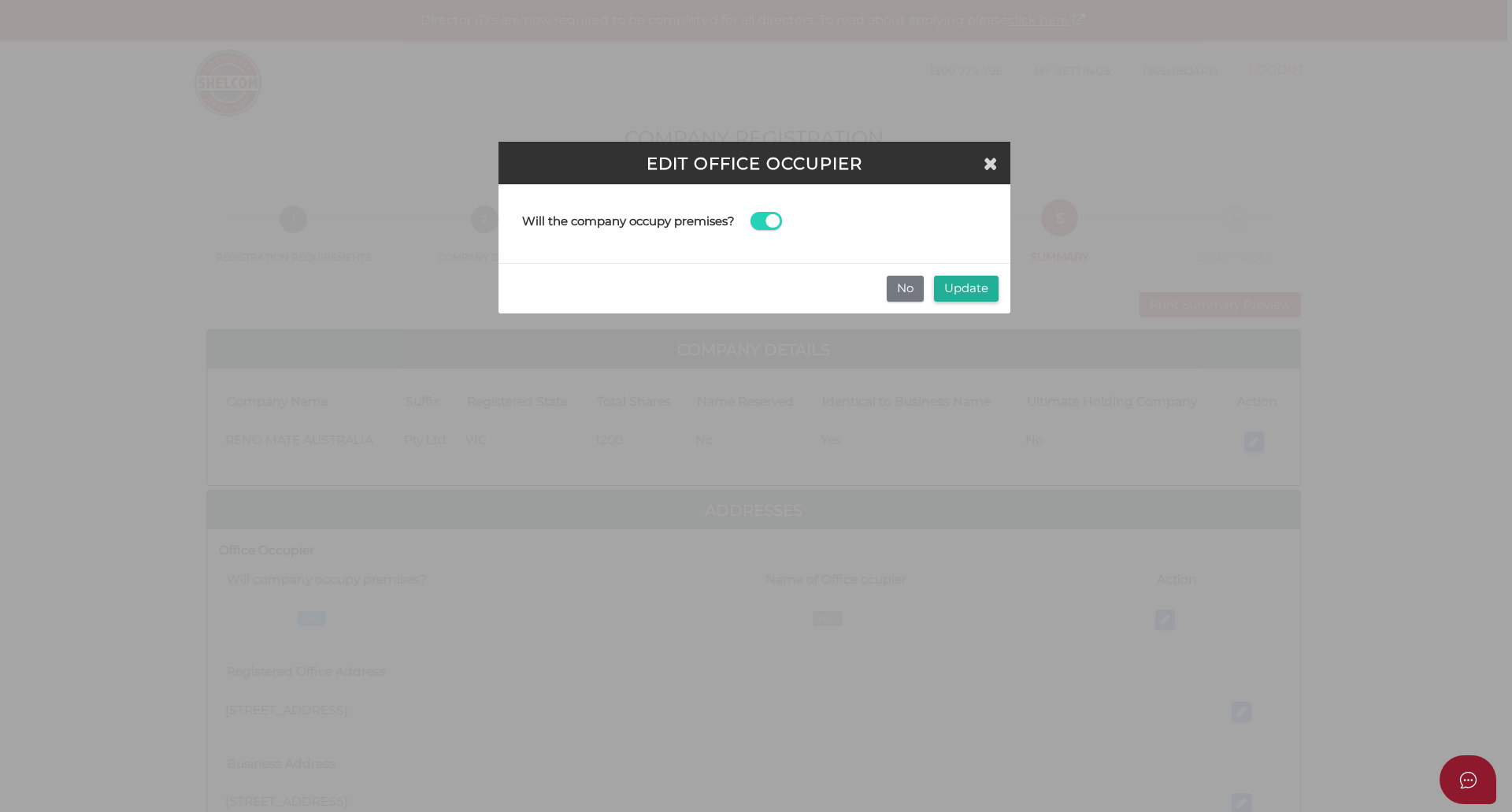
click at [968, 162] on h3 "Edit Office Occupier" at bounding box center [754, 163] width 488 height 18
click at [993, 155] on icon "Close" at bounding box center [991, 163] width 14 height 18
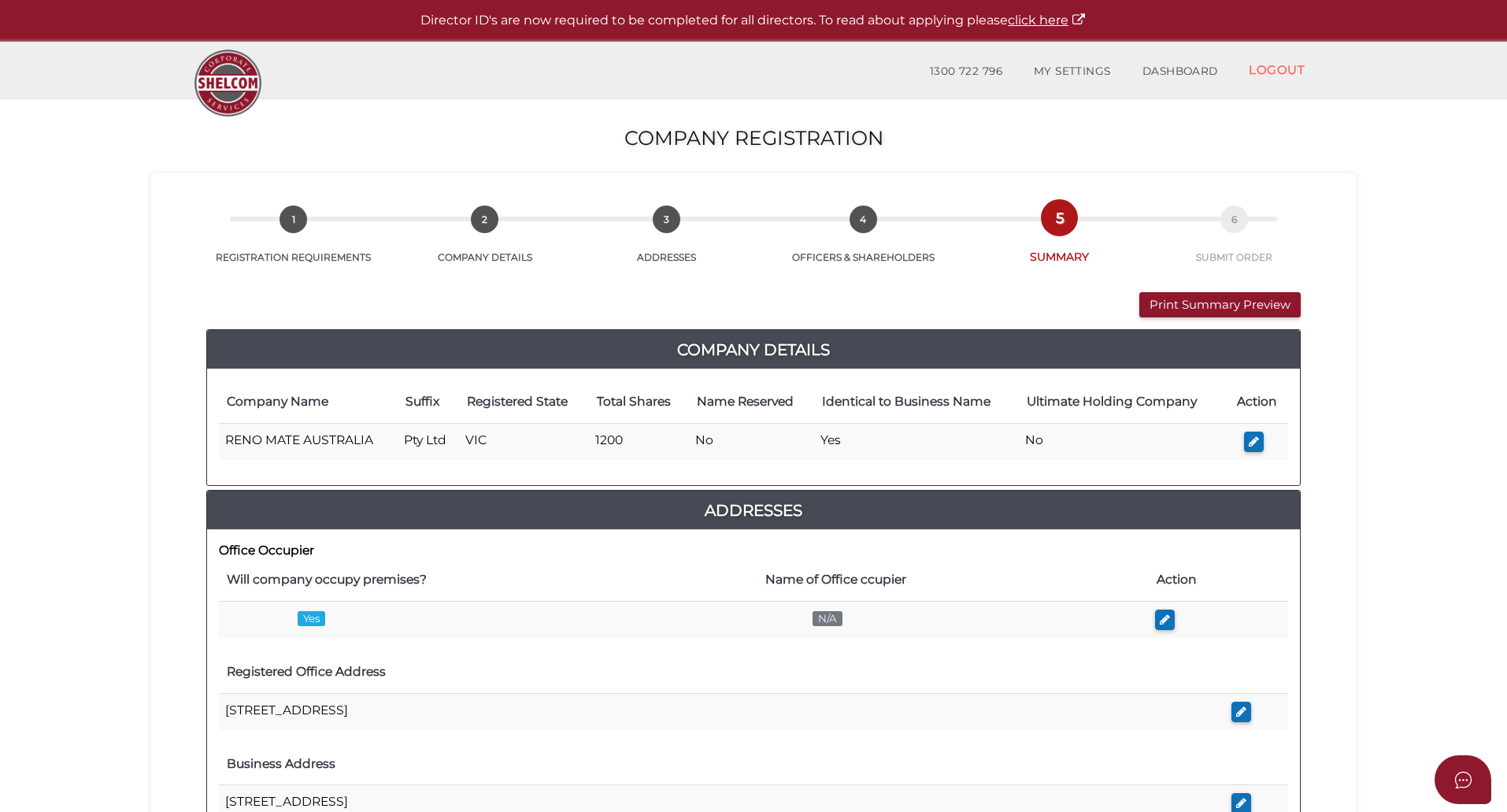
click at [1242, 322] on div "Print Summary Preview VIEW DOCUMENT Please click here to view this document in …" at bounding box center [753, 792] width 1094 height 1000
click at [1225, 305] on button "Print Summary Preview" at bounding box center [1220, 305] width 162 height 26
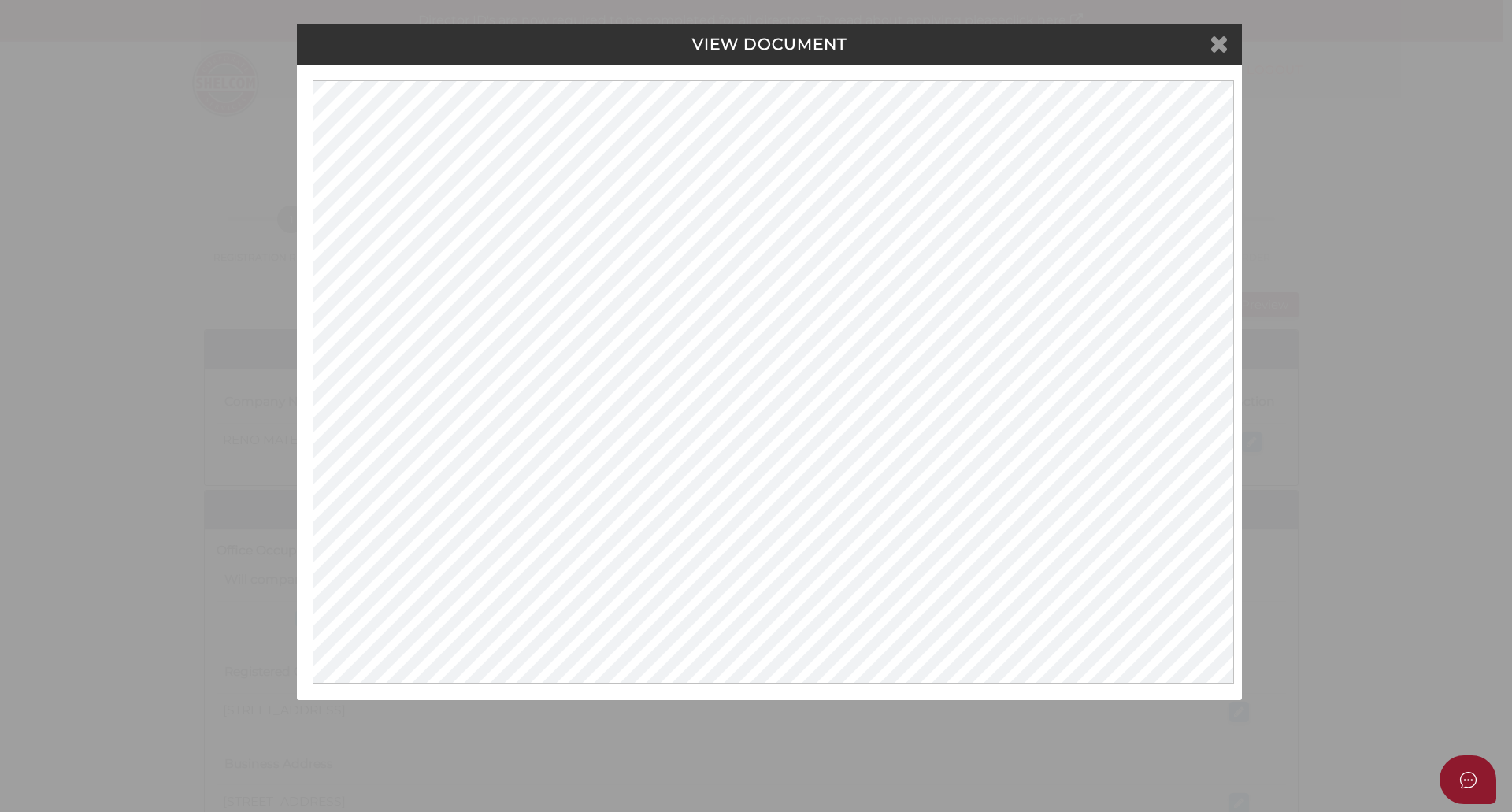
click at [1217, 41] on icon at bounding box center [1218, 43] width 19 height 24
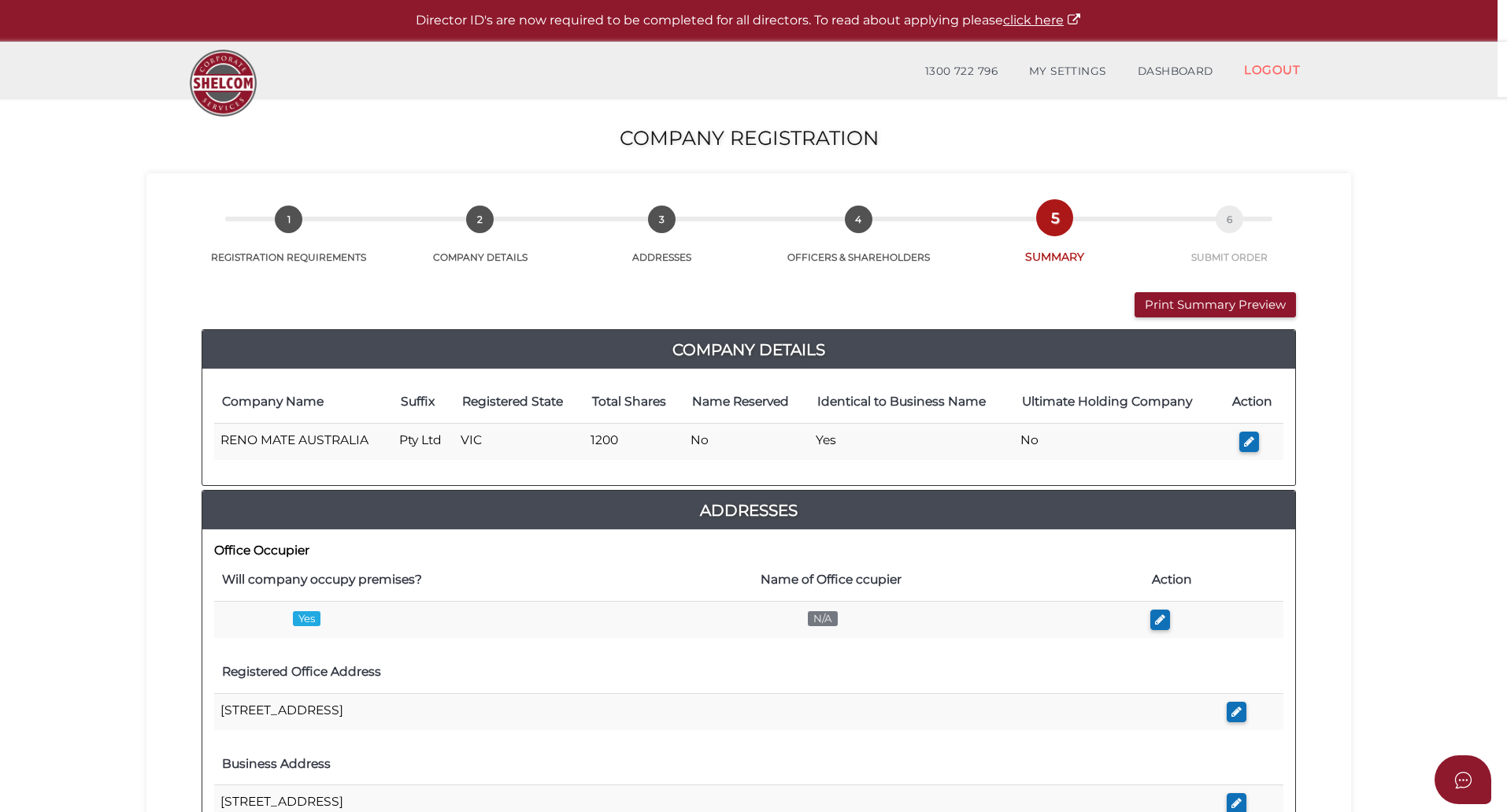
click at [1384, 301] on section "Company Registration 6b51fd7f10f0aece6b37e73fb15788fa 1 REGISTRATION REQUIREMEN…" at bounding box center [749, 752] width 1498 height 1308
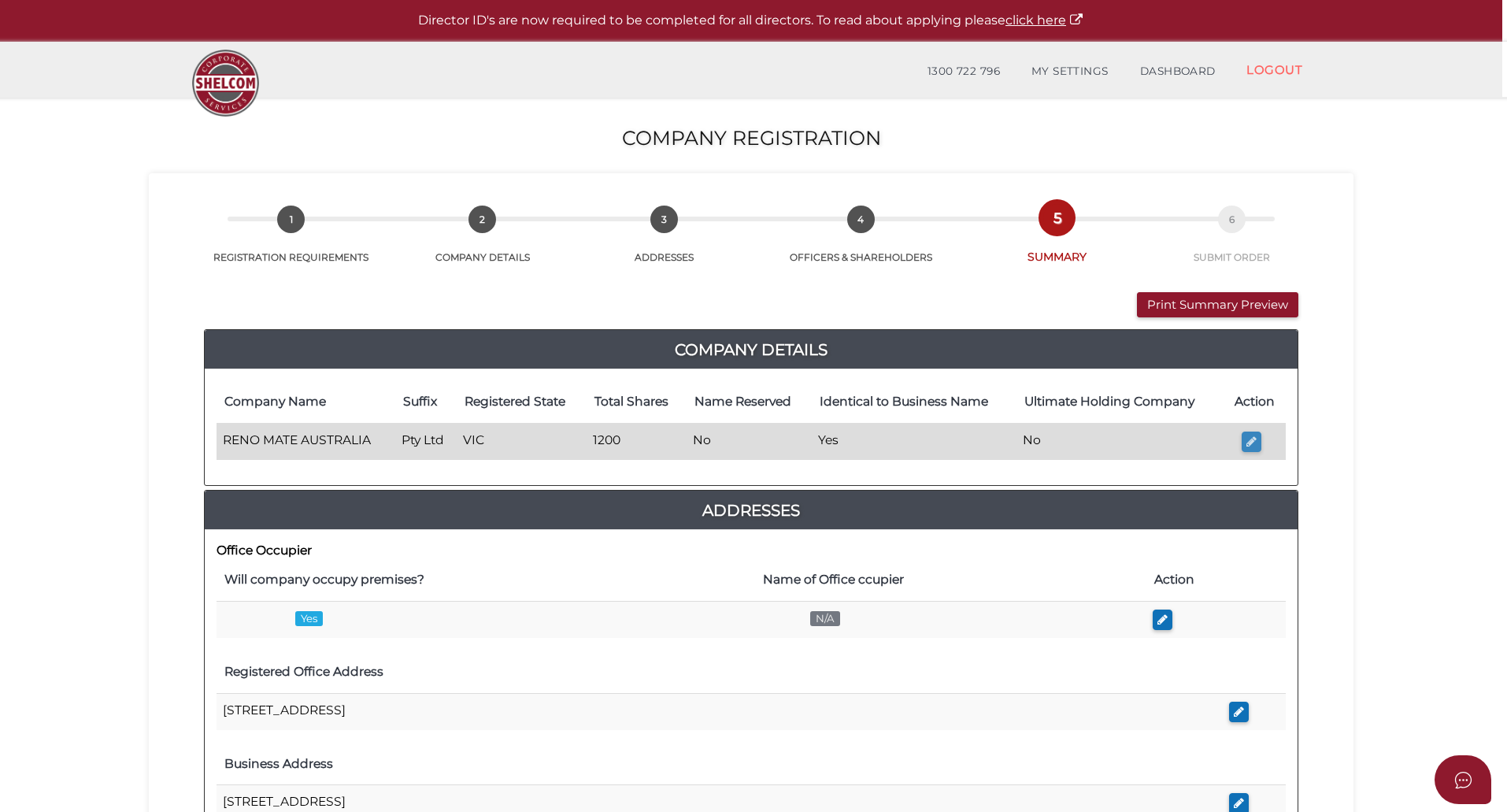
click at [1248, 446] on icon "button" at bounding box center [1251, 441] width 10 height 12
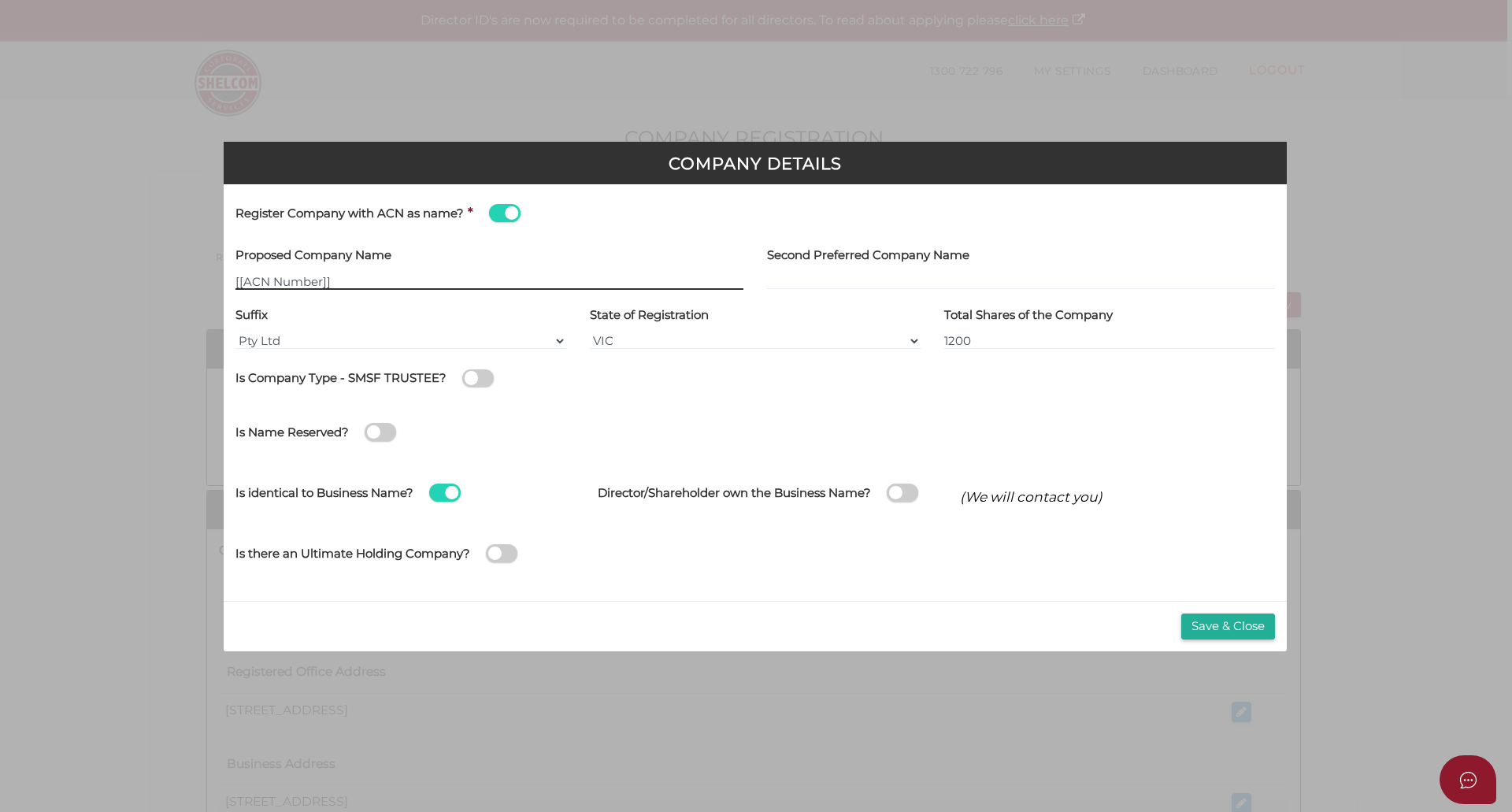
click at [351, 284] on input "[[ACN Number]]" at bounding box center [490, 281] width 508 height 18
drag, startPoint x: 359, startPoint y: 278, endPoint x: 108, endPoint y: 274, distance: 251.0
click at [104, 275] on div "Company Details Register Company with ACN as name? * Proposed Company Name [[AC…" at bounding box center [756, 406] width 1512 height 812
type input "[[ACN Number]]"
click at [1395, 414] on div "Company Details Register Company with ACN as name? * Proposed Company Name [[AC…" at bounding box center [756, 406] width 1512 height 812
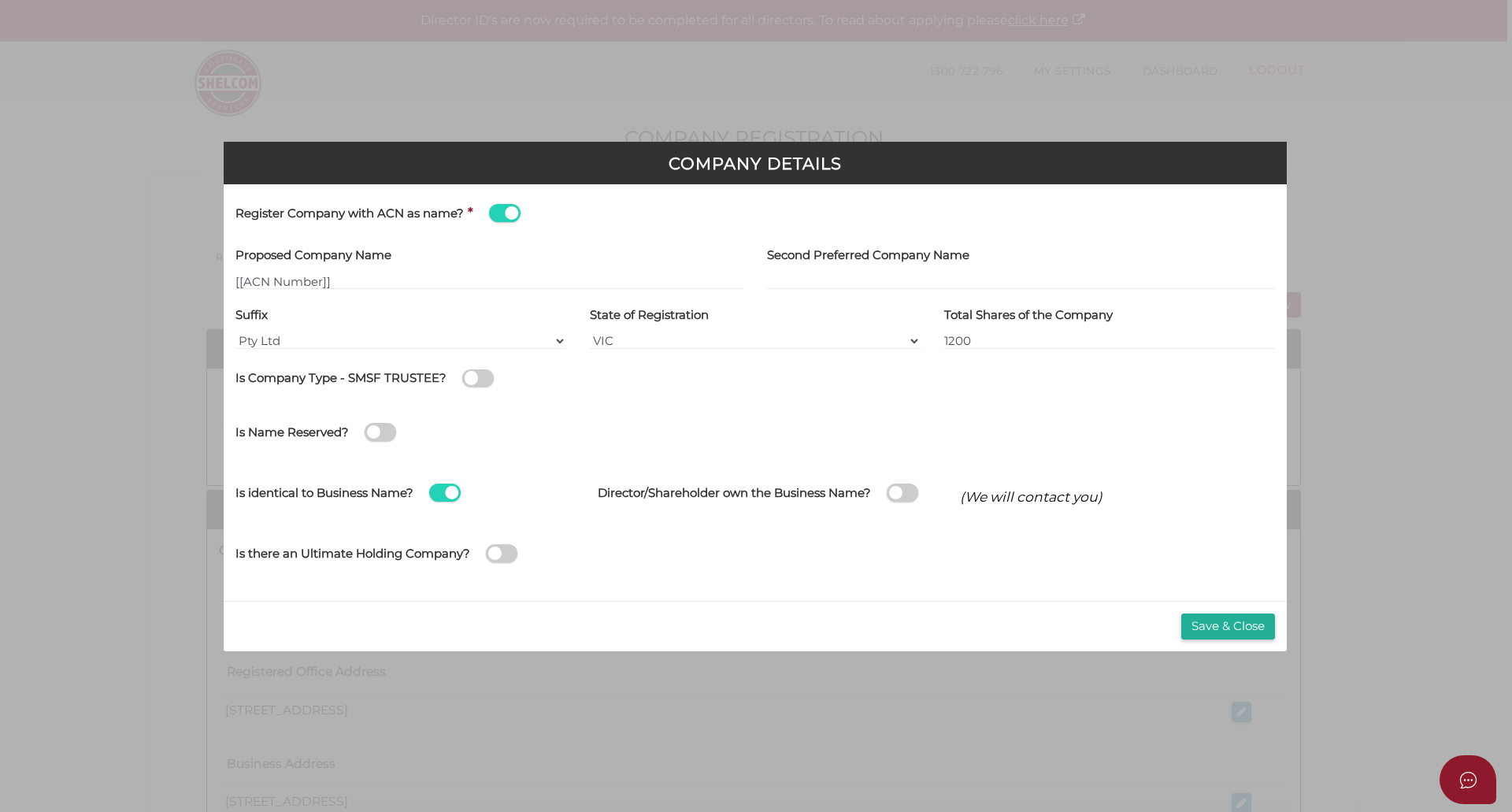
click at [1391, 413] on div "Company Details Register Company with ACN as name? * Proposed Company Name [[AC…" at bounding box center [756, 406] width 1512 height 812
click at [500, 215] on span at bounding box center [504, 213] width 32 height 18
click at [0, 0] on input "checkbox" at bounding box center [0, 0] width 0 height 0
click at [341, 264] on label "Proposed Company Name" at bounding box center [314, 256] width 156 height 27
click at [345, 272] on div "Proposed Company Name" at bounding box center [490, 266] width 508 height 48
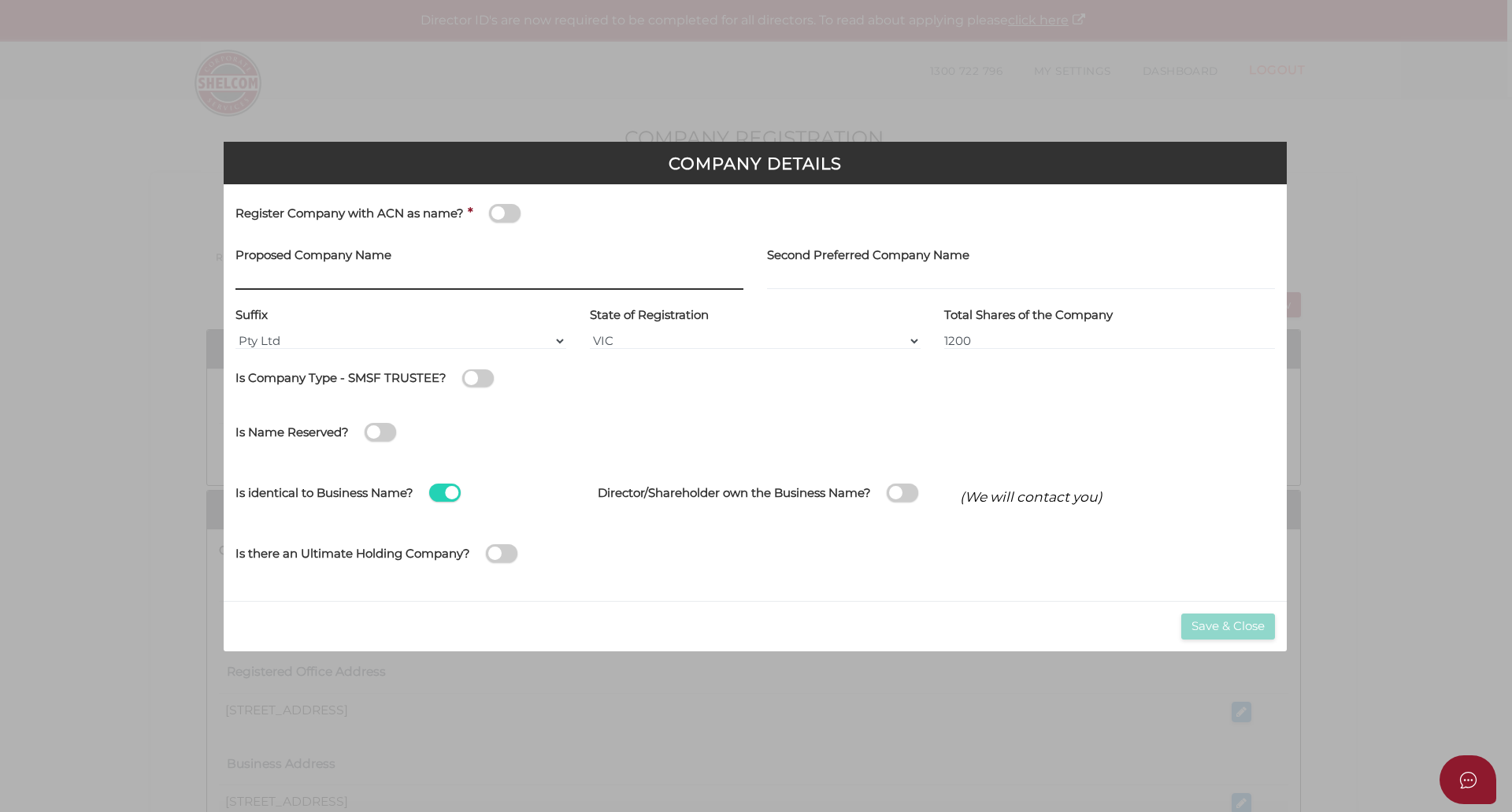
click at [276, 277] on input "text" at bounding box center [490, 281] width 508 height 18
type input "Reno Mate Australia"
click at [1211, 624] on button "Save & Close" at bounding box center [1228, 627] width 94 height 26
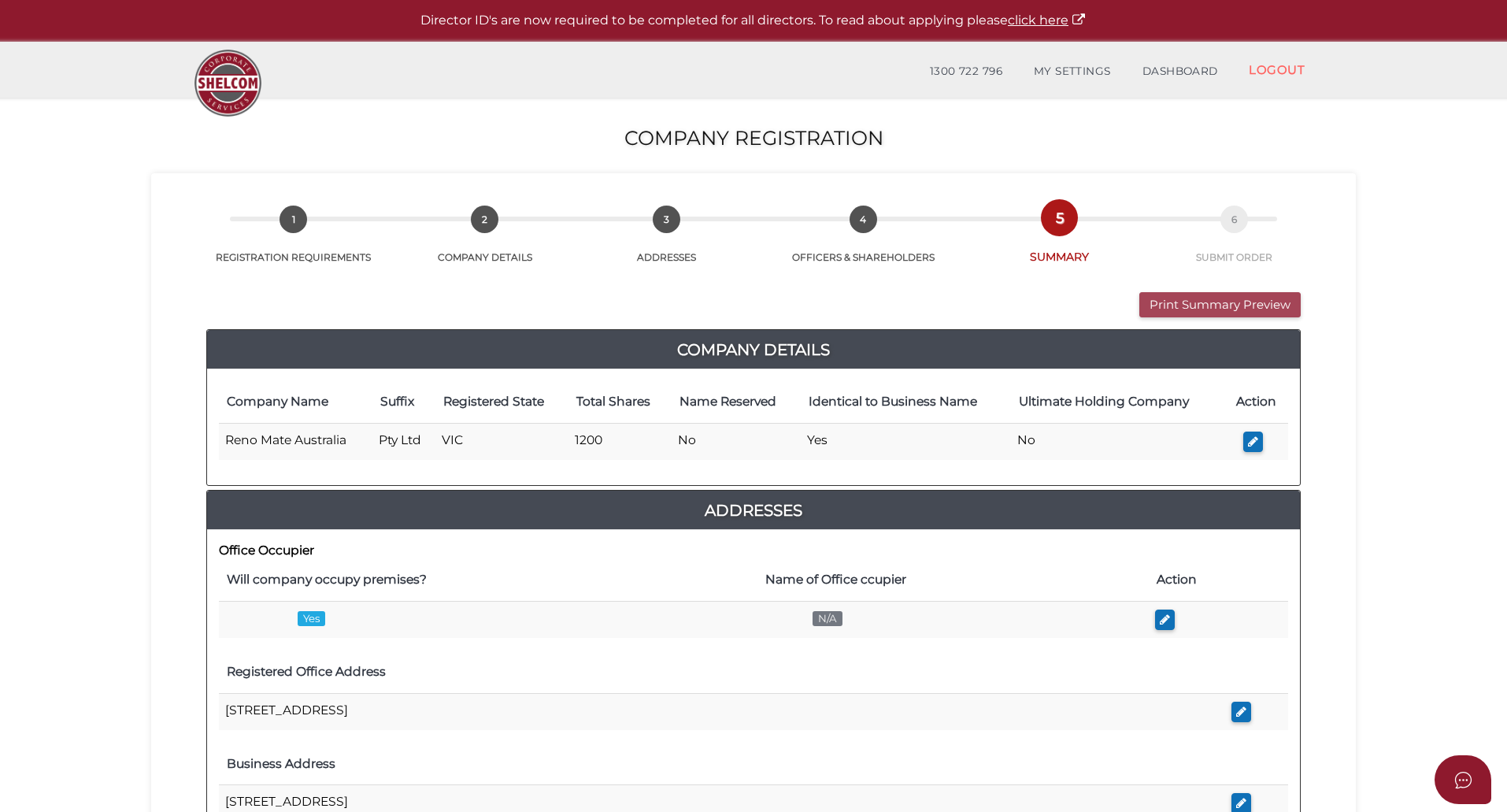
click at [1210, 298] on button "Print Summary Preview" at bounding box center [1220, 305] width 162 height 26
